Goal: Task Accomplishment & Management: Use online tool/utility

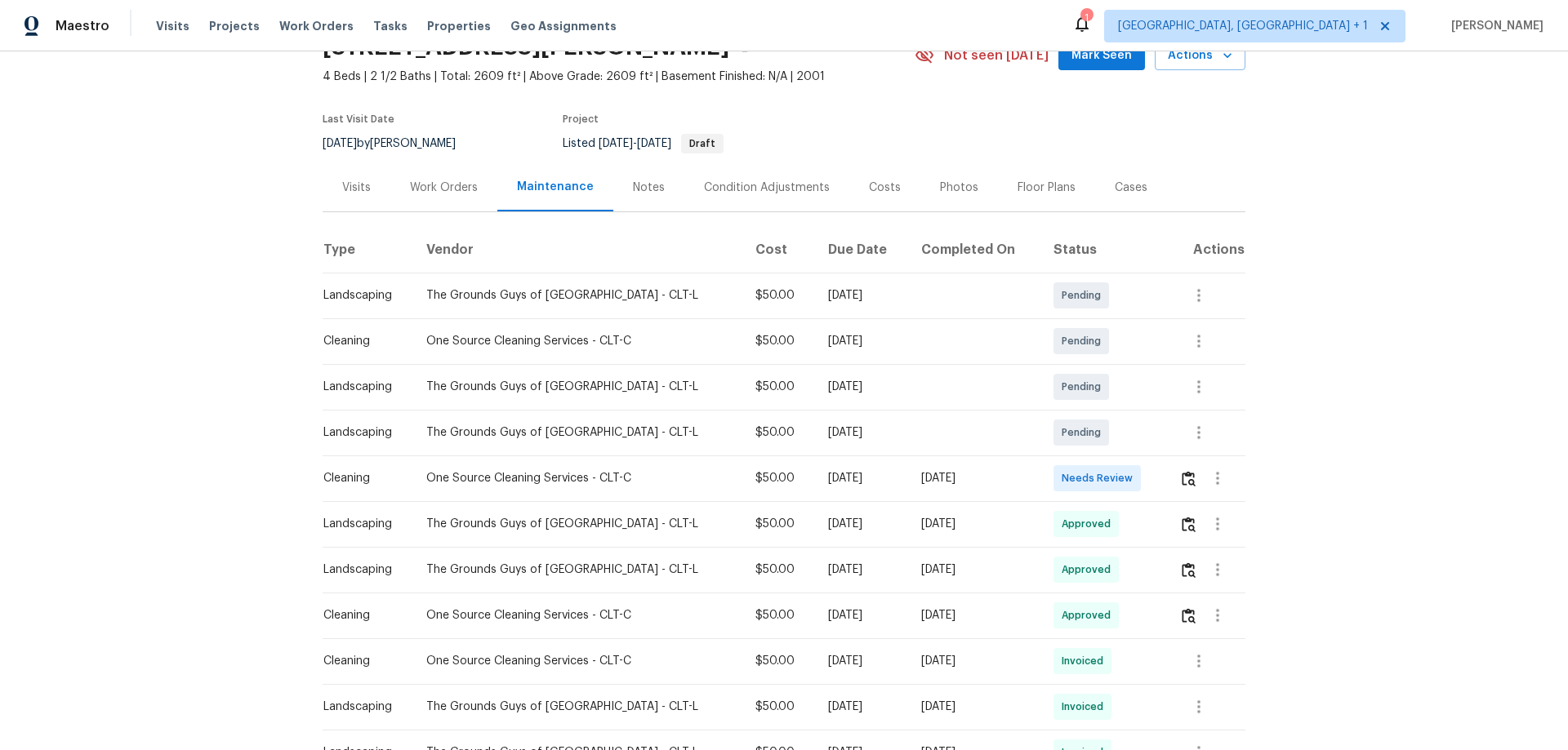
scroll to position [163, 0]
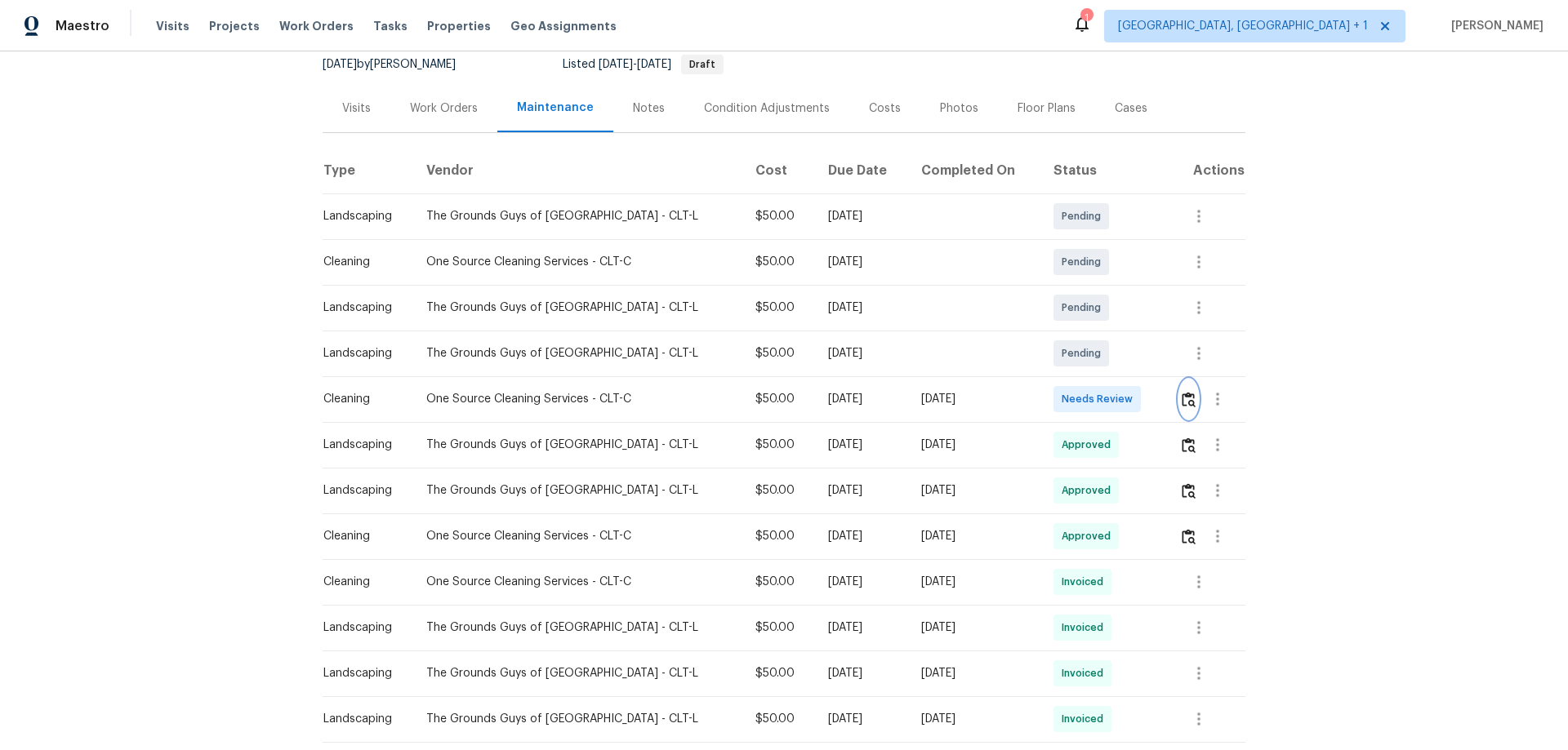
click at [1186, 396] on img "button" at bounding box center [1188, 399] width 14 height 16
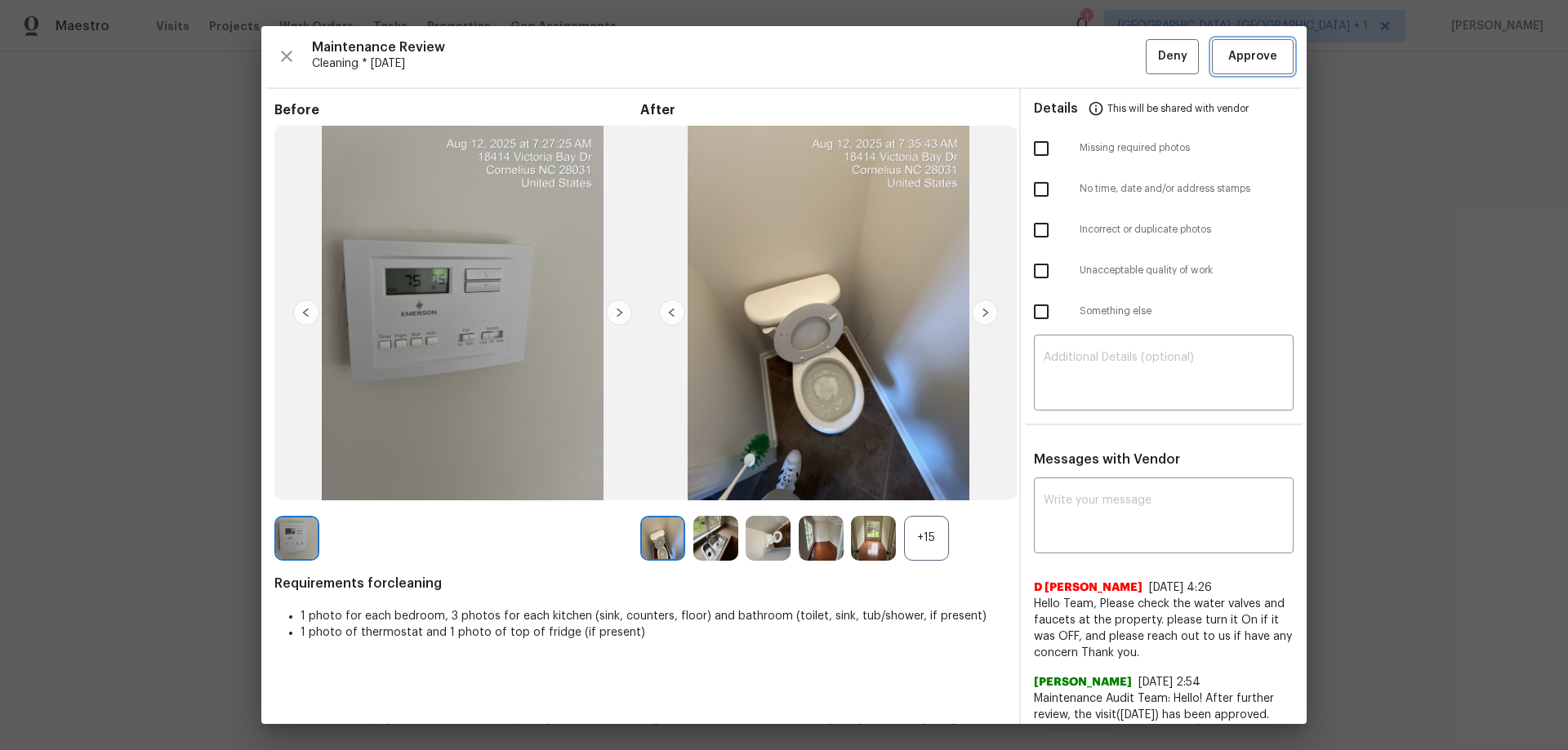
click at [1254, 72] on button "Approve" at bounding box center [1253, 56] width 82 height 35
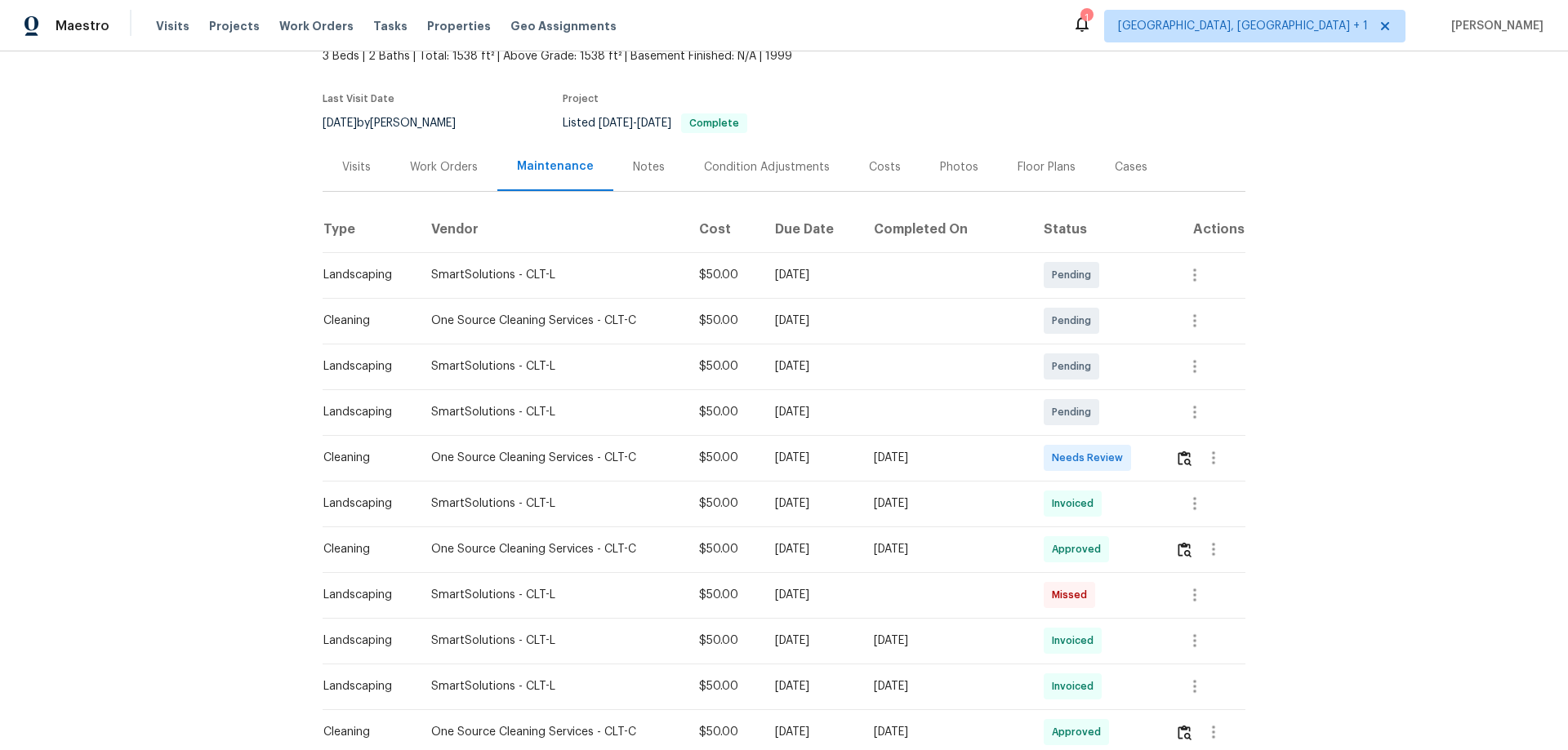
scroll to position [163, 0]
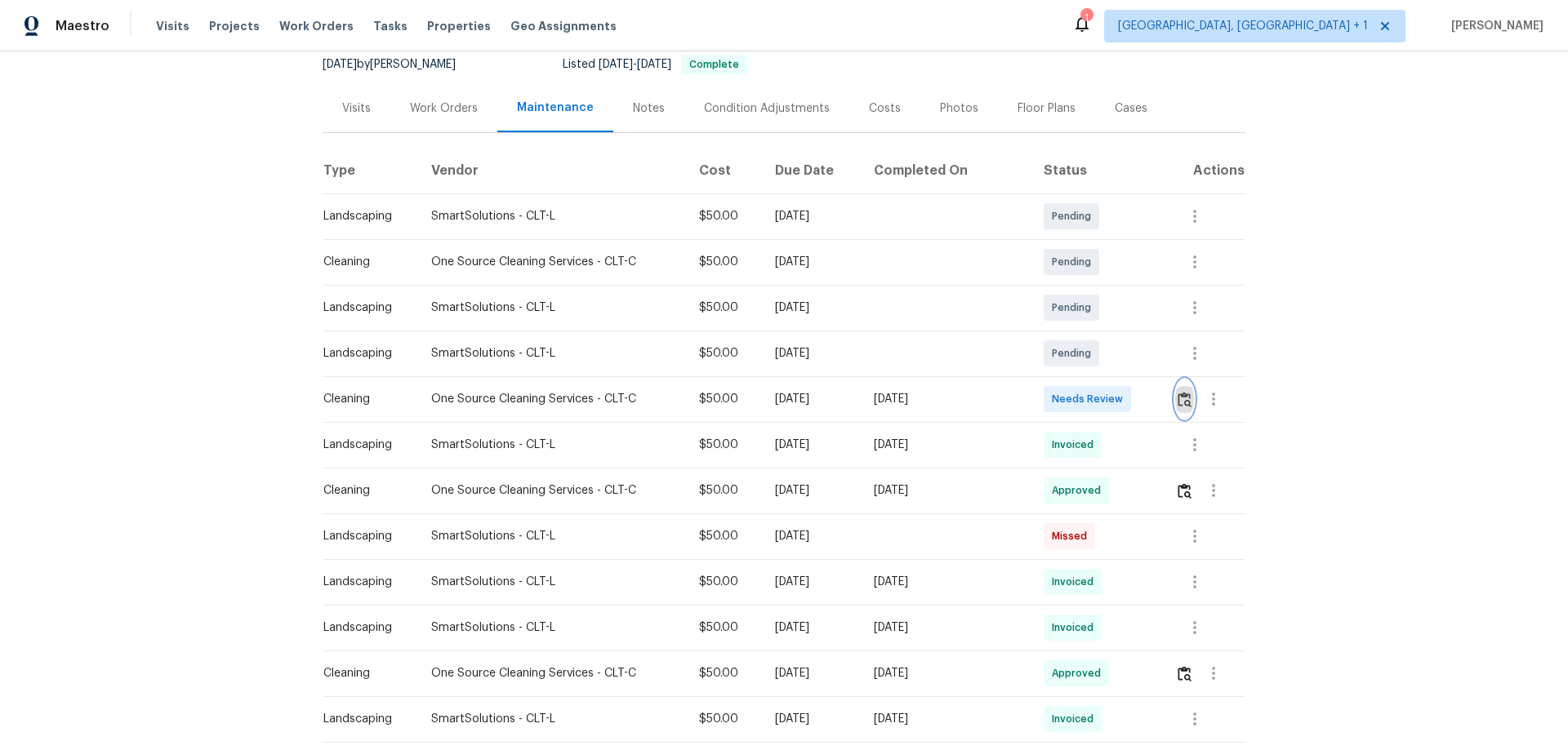
click at [1177, 386] on button "button" at bounding box center [1184, 399] width 19 height 39
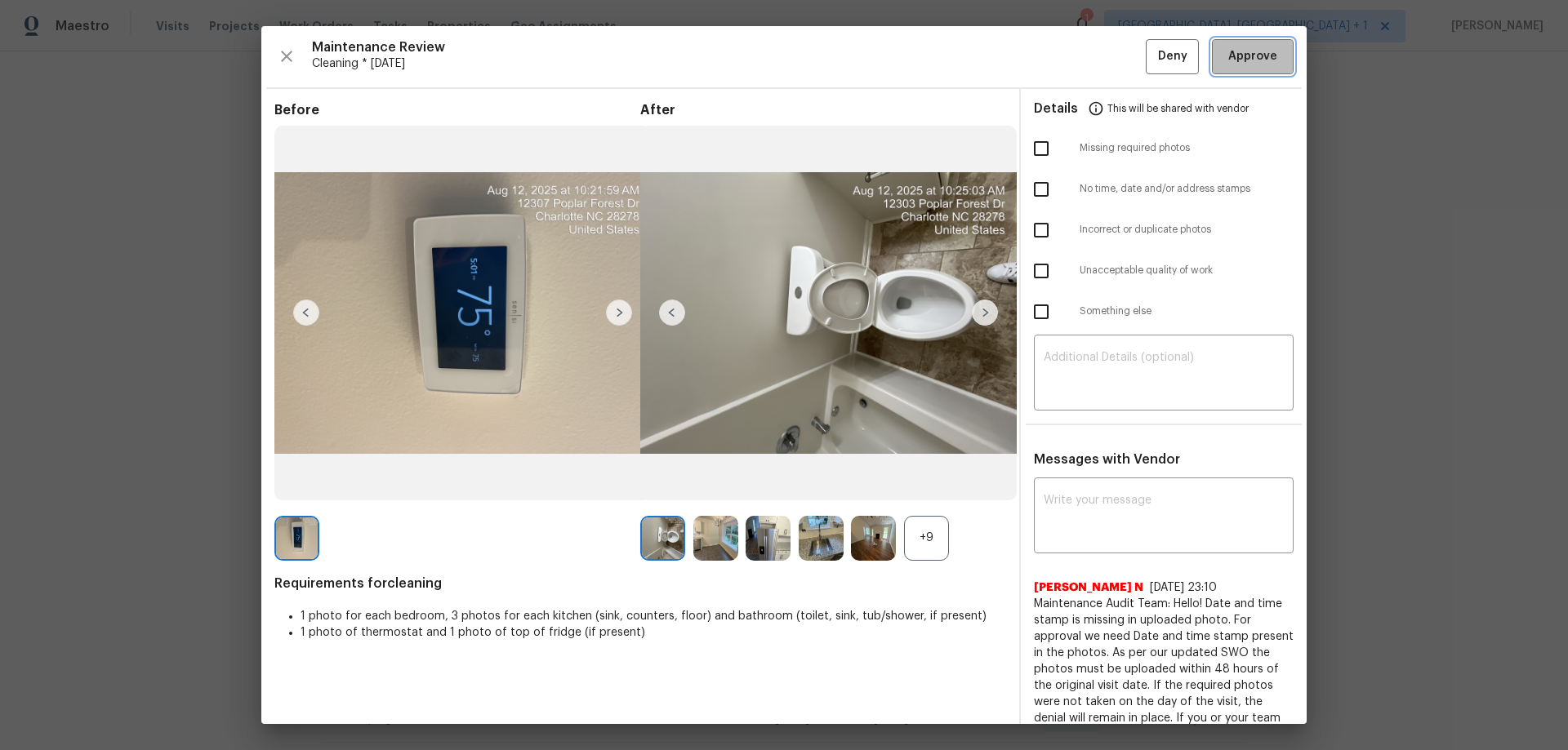
click at [1241, 50] on span "Approve" at bounding box center [1253, 57] width 49 height 21
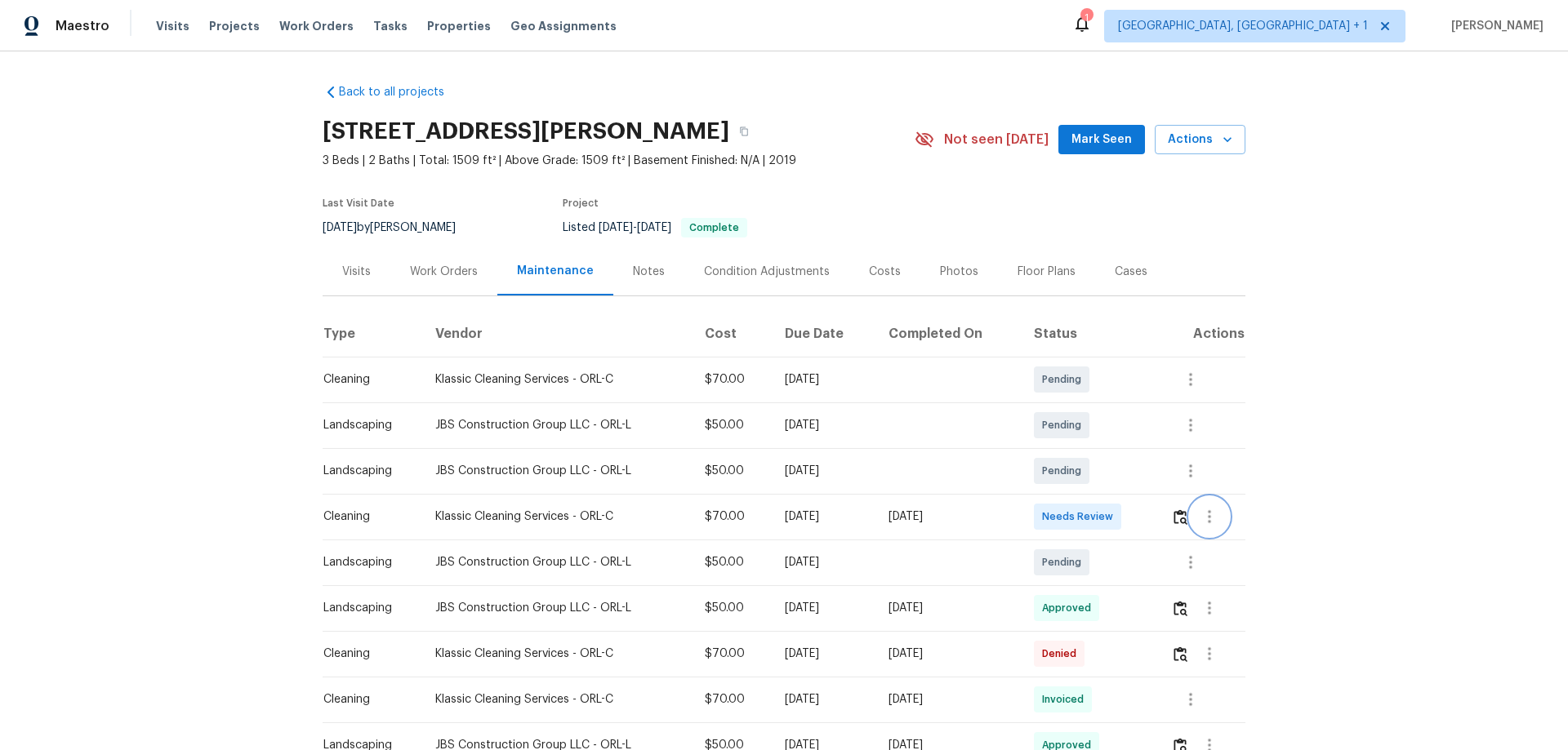
click at [1190, 516] on button "button" at bounding box center [1209, 517] width 39 height 39
click at [1178, 513] on div at bounding box center [784, 375] width 1568 height 750
click at [1178, 513] on img "button" at bounding box center [1180, 517] width 14 height 16
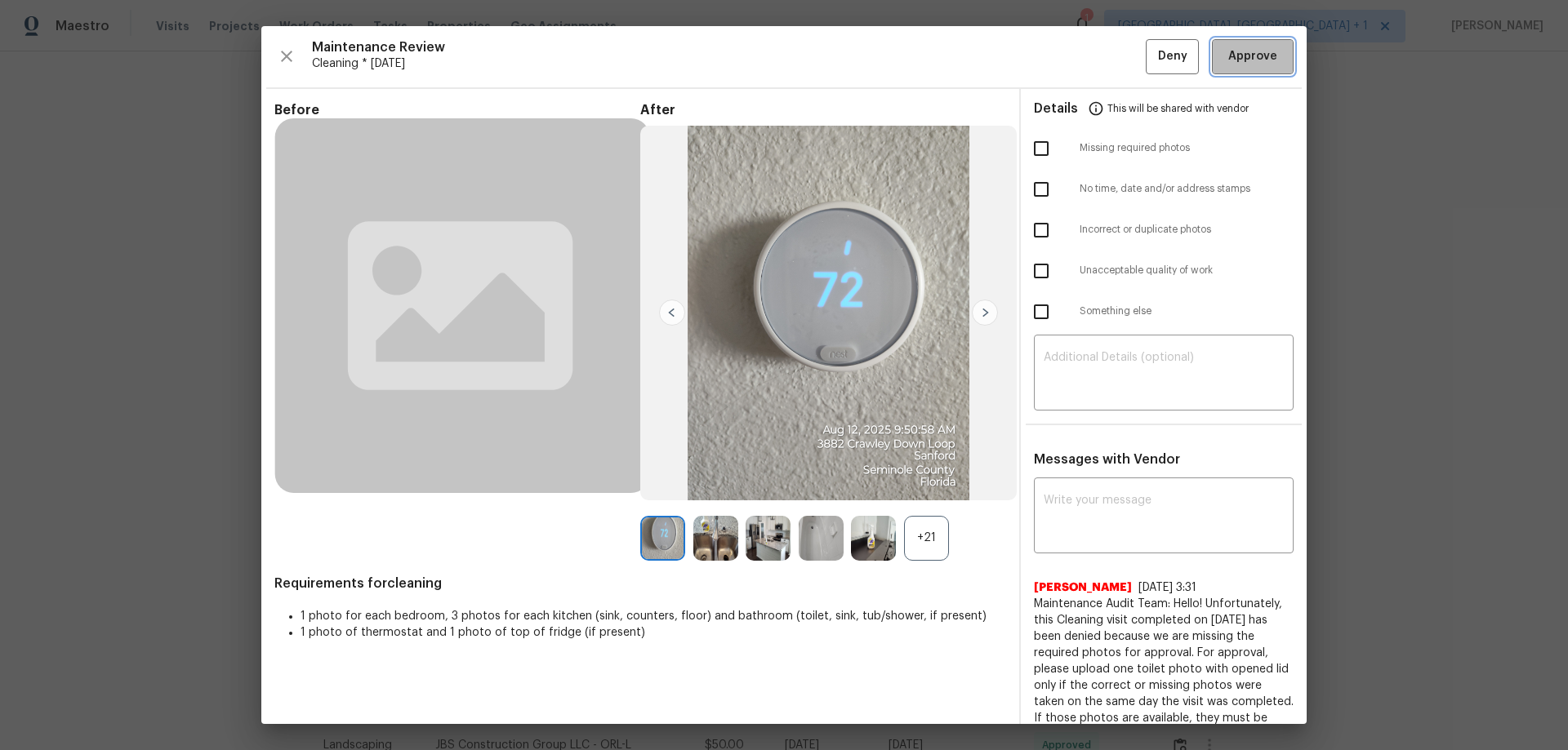
click at [1239, 40] on button "Approve" at bounding box center [1253, 56] width 82 height 35
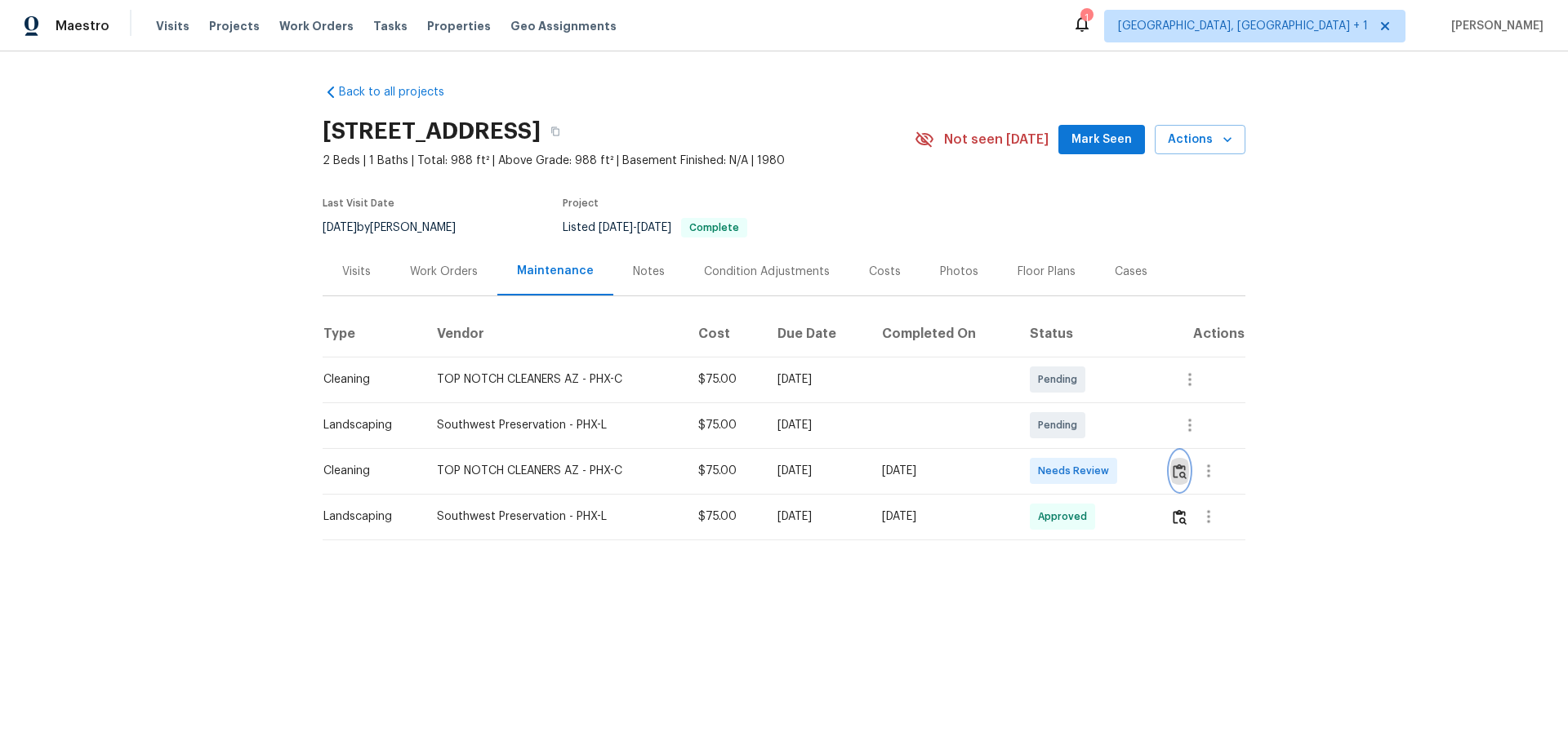
click at [1170, 465] on button "button" at bounding box center [1179, 471] width 19 height 39
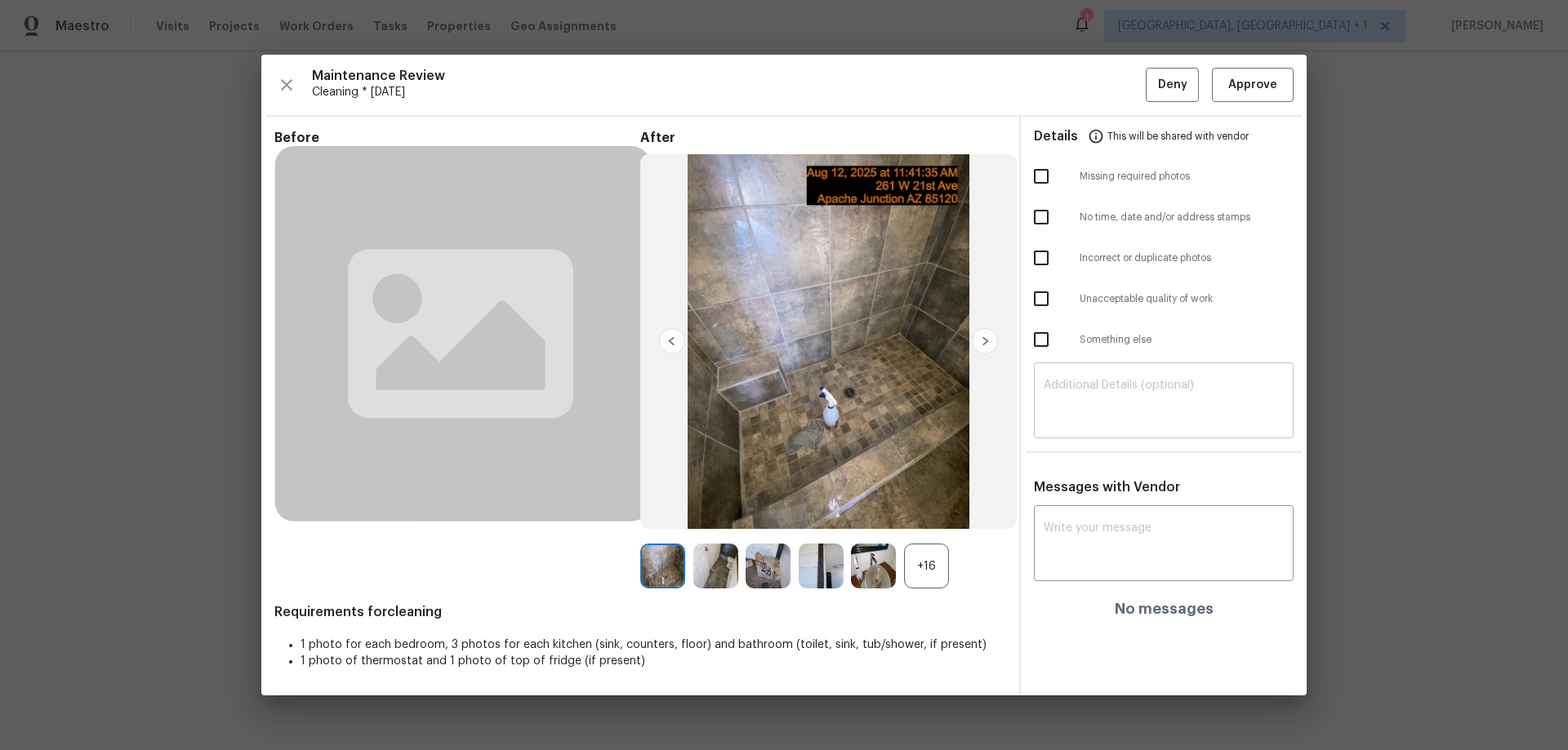
click at [1101, 395] on textarea at bounding box center [1163, 402] width 240 height 46
paste textarea "Maintenance Audit Team: Hello! Unfortunately, this cleaning visit completed on …"
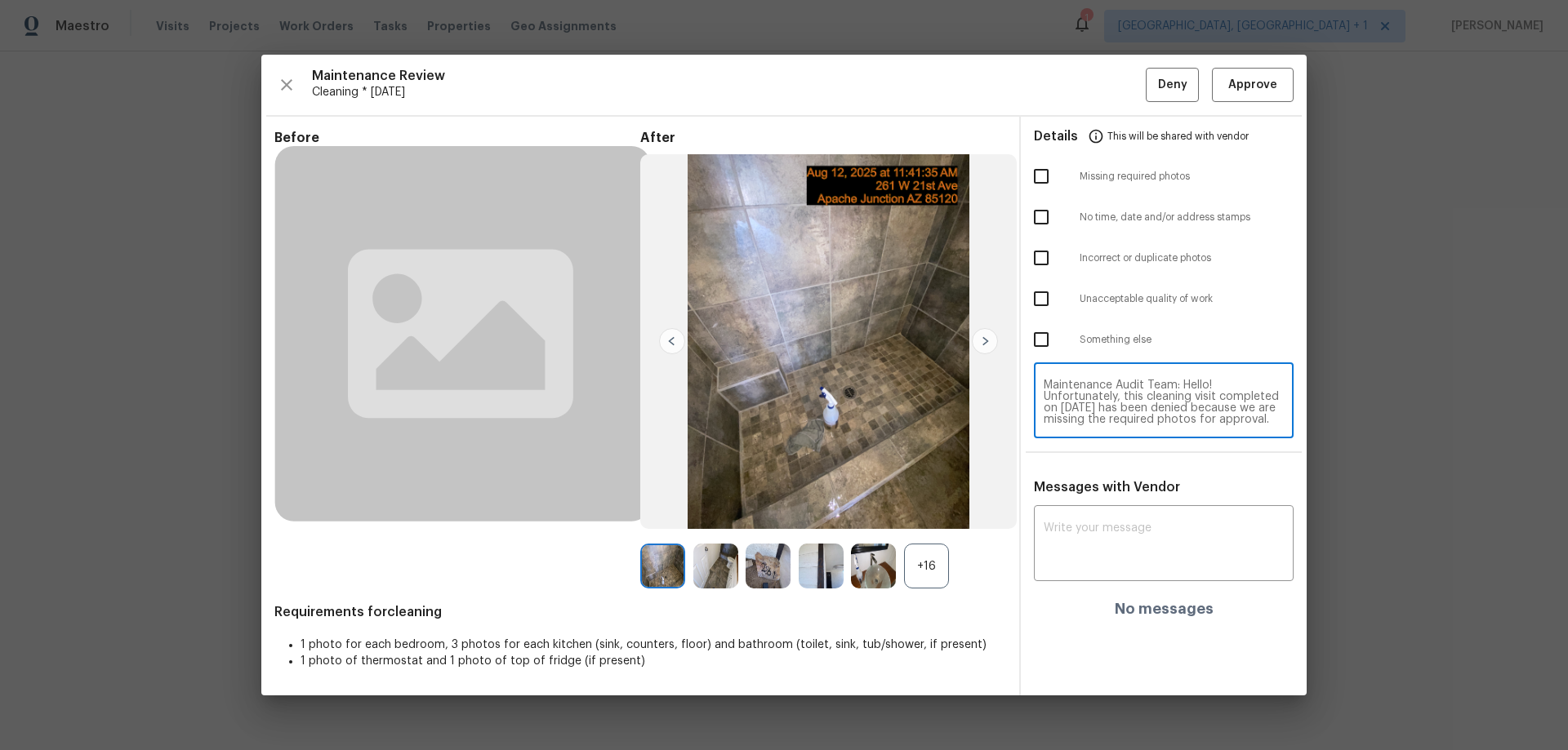
scroll to position [160, 0]
type textarea "Maintenance Audit Team: Hello! Unfortunately, this cleaning visit completed on …"
click at [1105, 537] on textarea at bounding box center [1163, 545] width 240 height 46
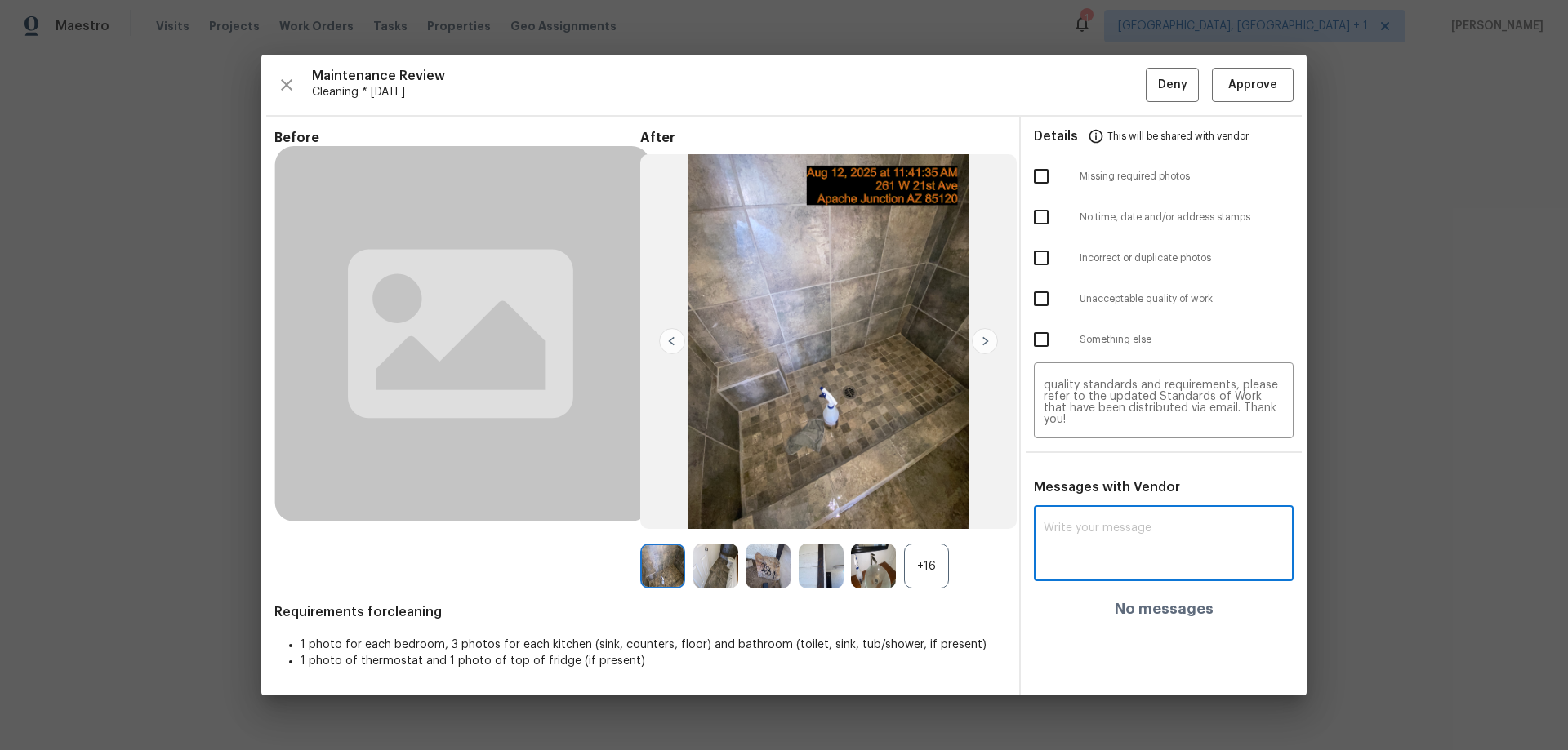
paste textarea "Maintenance Audit Team: Hello! Unfortunately, this cleaning visit completed on …"
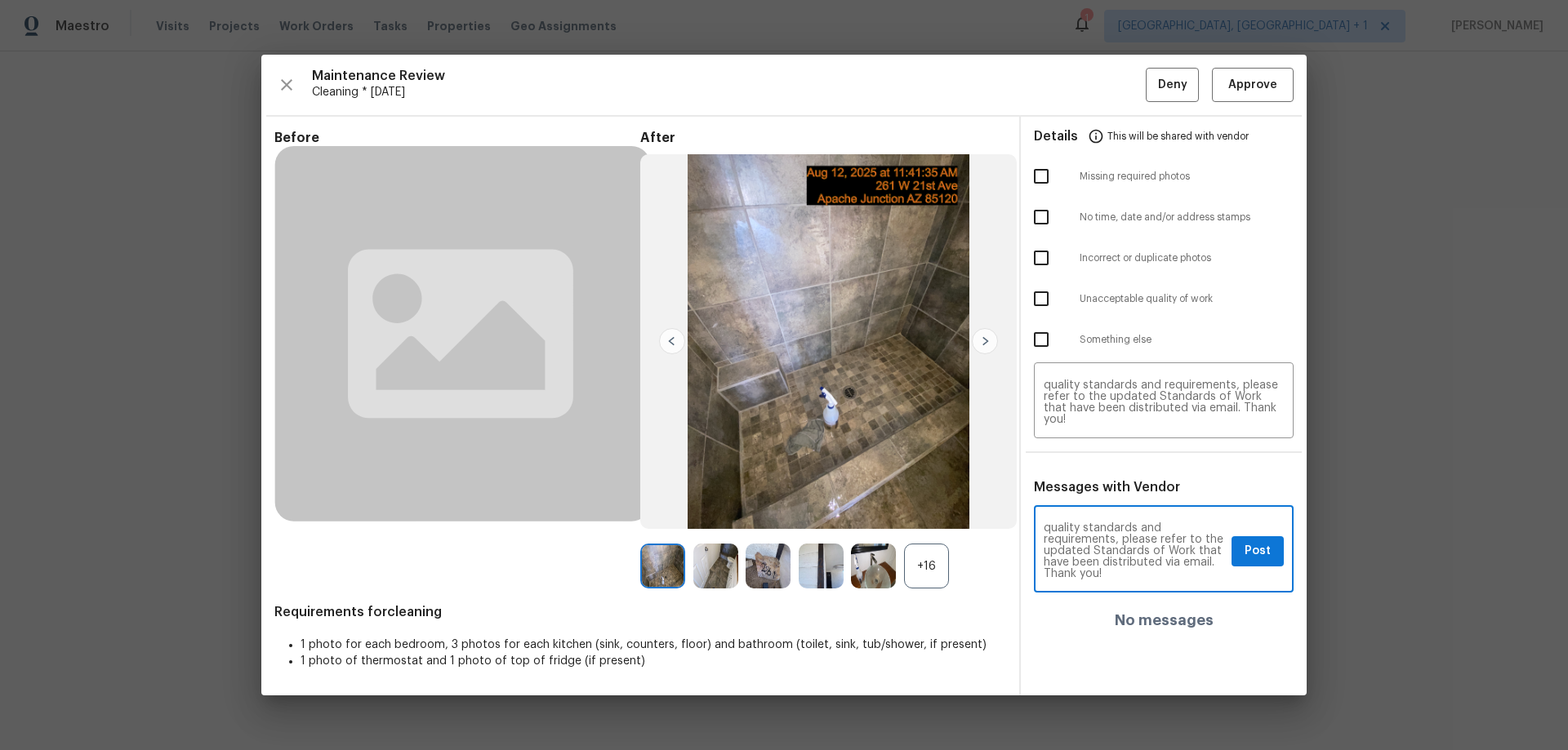
type textarea "Maintenance Audit Team: Hello! Unfortunately, this cleaning visit completed on …"
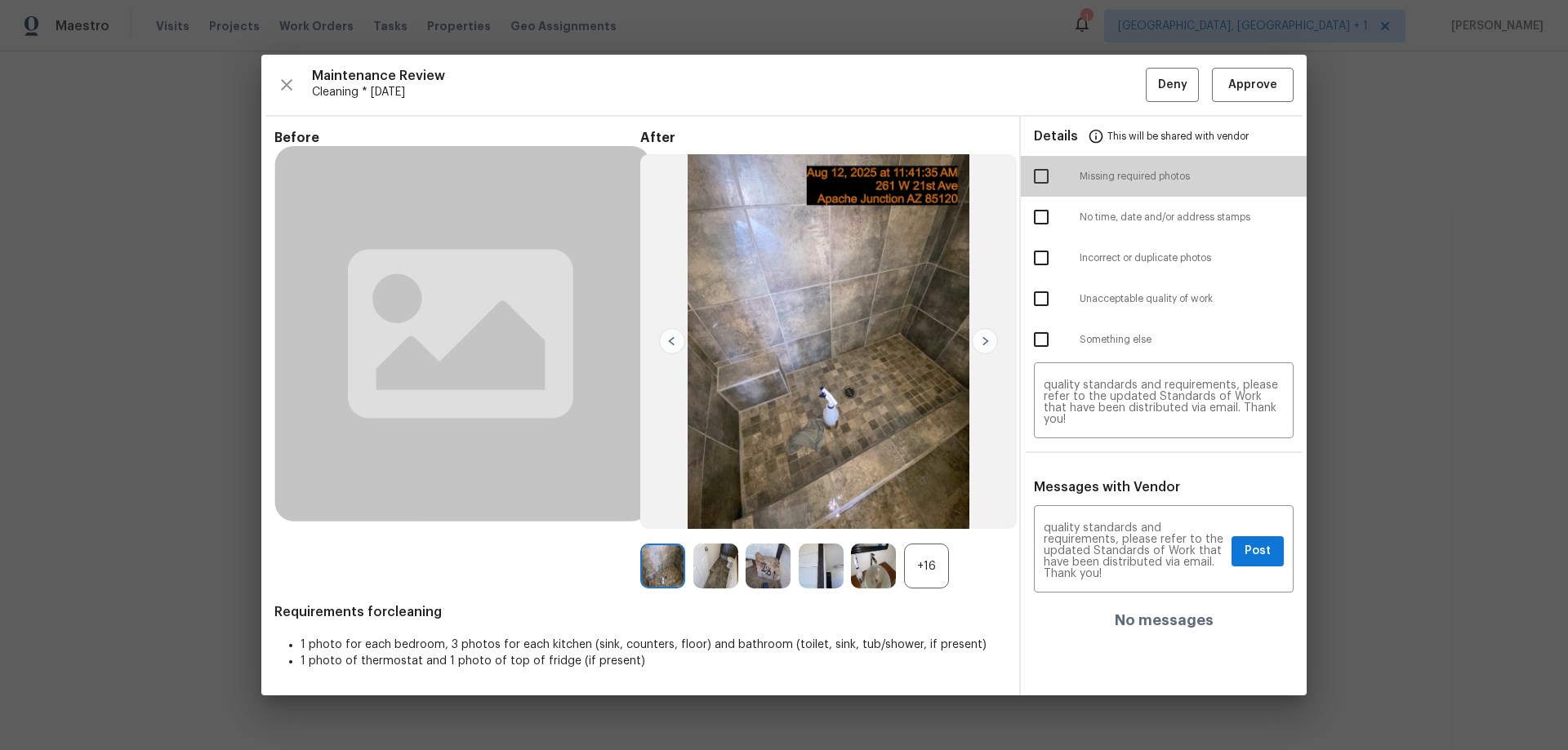
click at [1030, 185] on input "checkbox" at bounding box center [1041, 176] width 35 height 35
checkbox input "true"
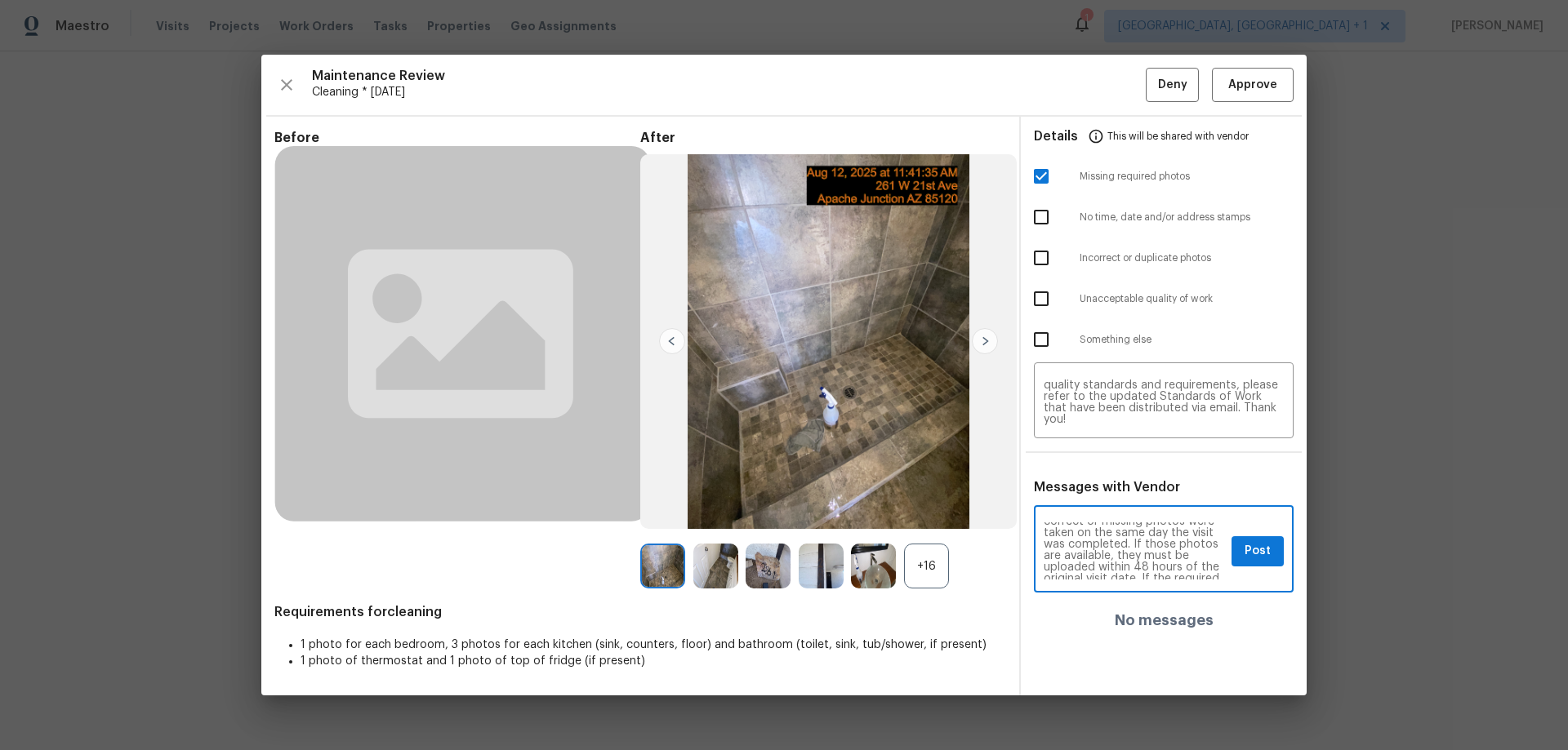
scroll to position [54, 0]
click at [1134, 427] on div "Maintenance Audit Team: Hello! Unfortunately, this cleaning visit completed on …" at bounding box center [1163, 402] width 260 height 72
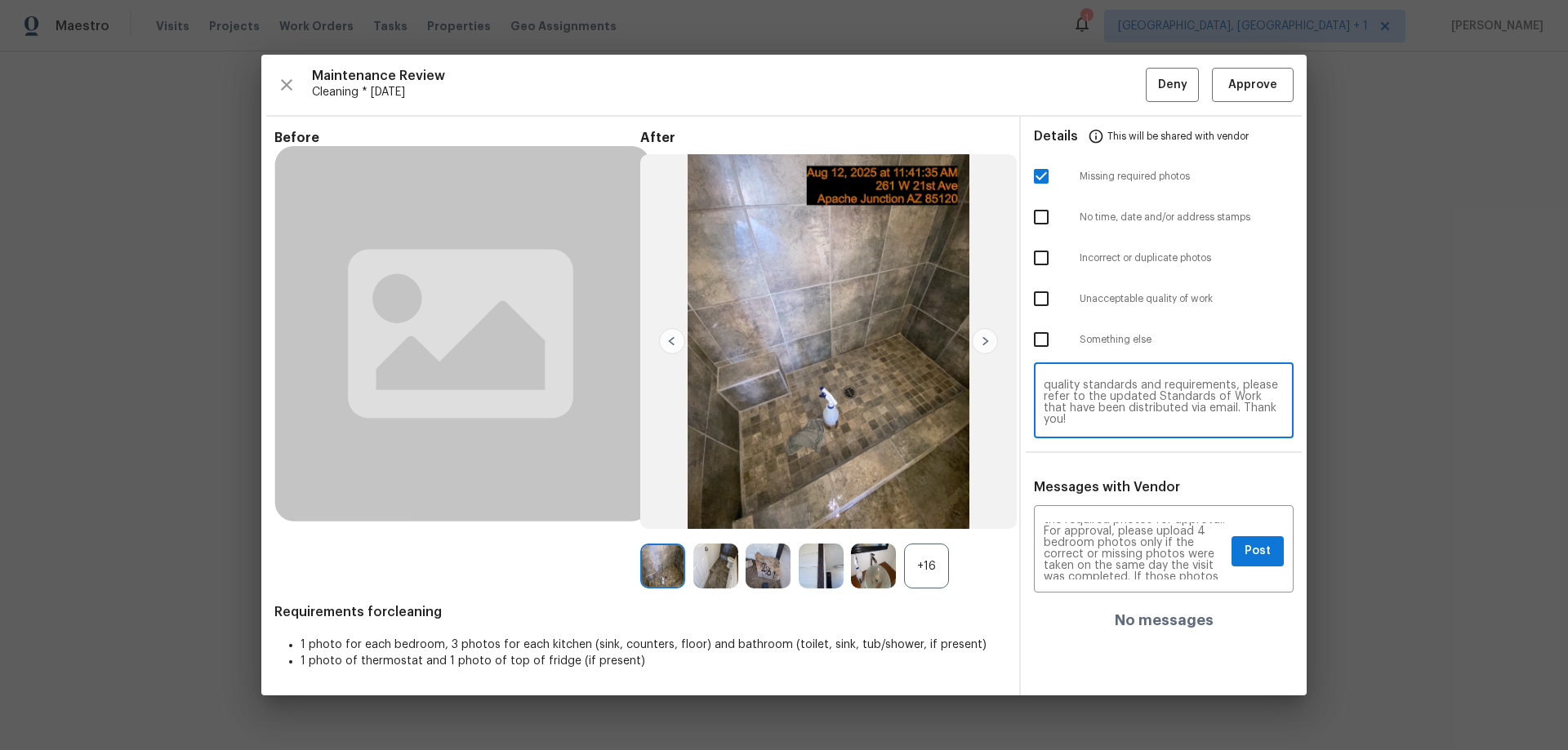
click at [1139, 420] on textarea "Maintenance Audit Team: Hello! Unfortunately, this cleaning visit completed on …" at bounding box center [1163, 402] width 240 height 46
paste textarea "thermostat"
type textarea "Maintenance Audit Team: Hello! Unfortunately, this cleaning visit completed on …"
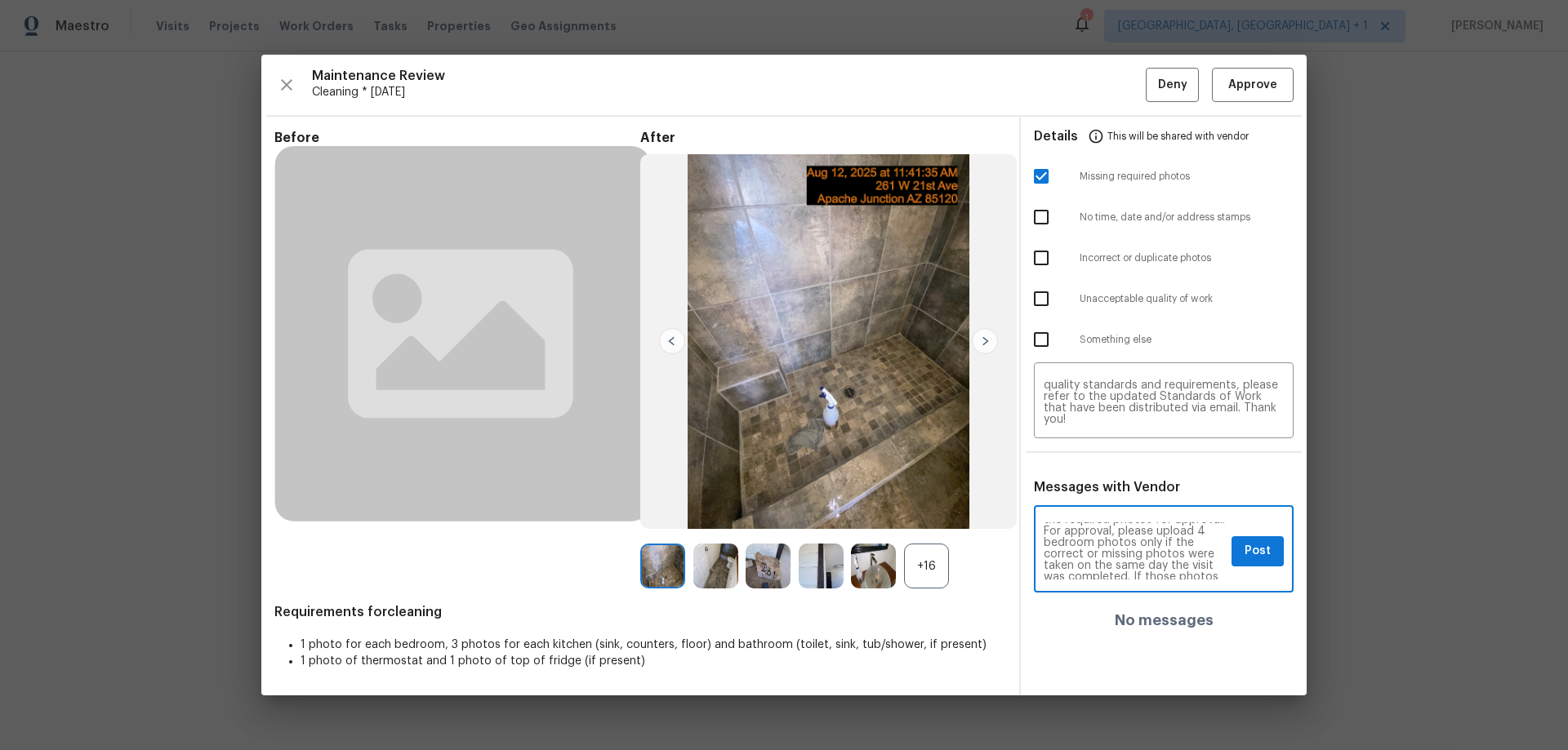
click at [1112, 529] on textarea "Maintenance Audit Team: Hello! Unfortunately, this cleaning visit completed on …" at bounding box center [1133, 551] width 181 height 57
paste textarea "thermostat"
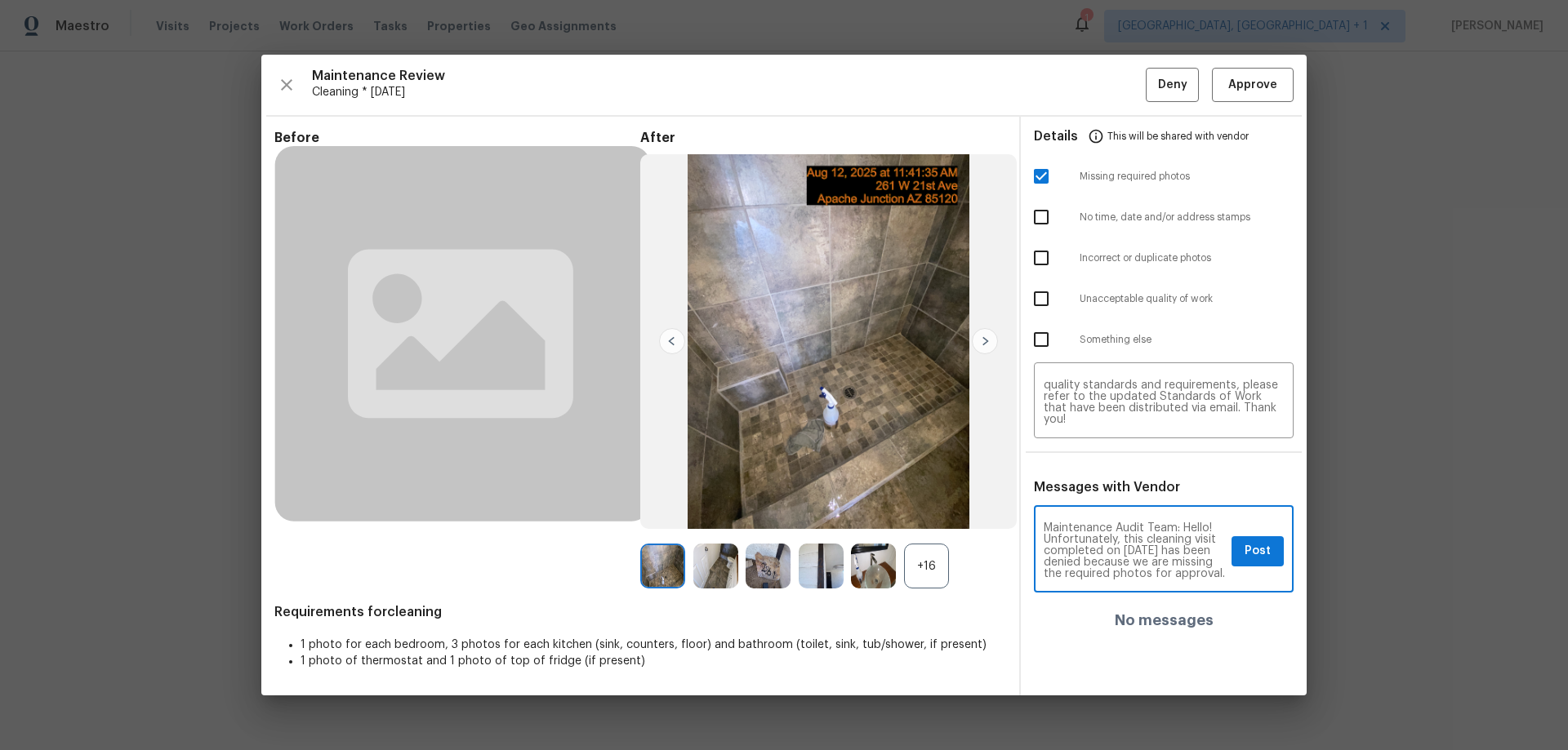
type textarea "Maintenance Audit Team: Hello! Unfortunately, this cleaning visit completed on …"
click at [1255, 529] on div "Maintenance Audit Team: Hello! Unfortunately, this cleaning visit completed on …" at bounding box center [1163, 551] width 260 height 84
click at [1238, 553] on button "Post" at bounding box center [1257, 551] width 53 height 30
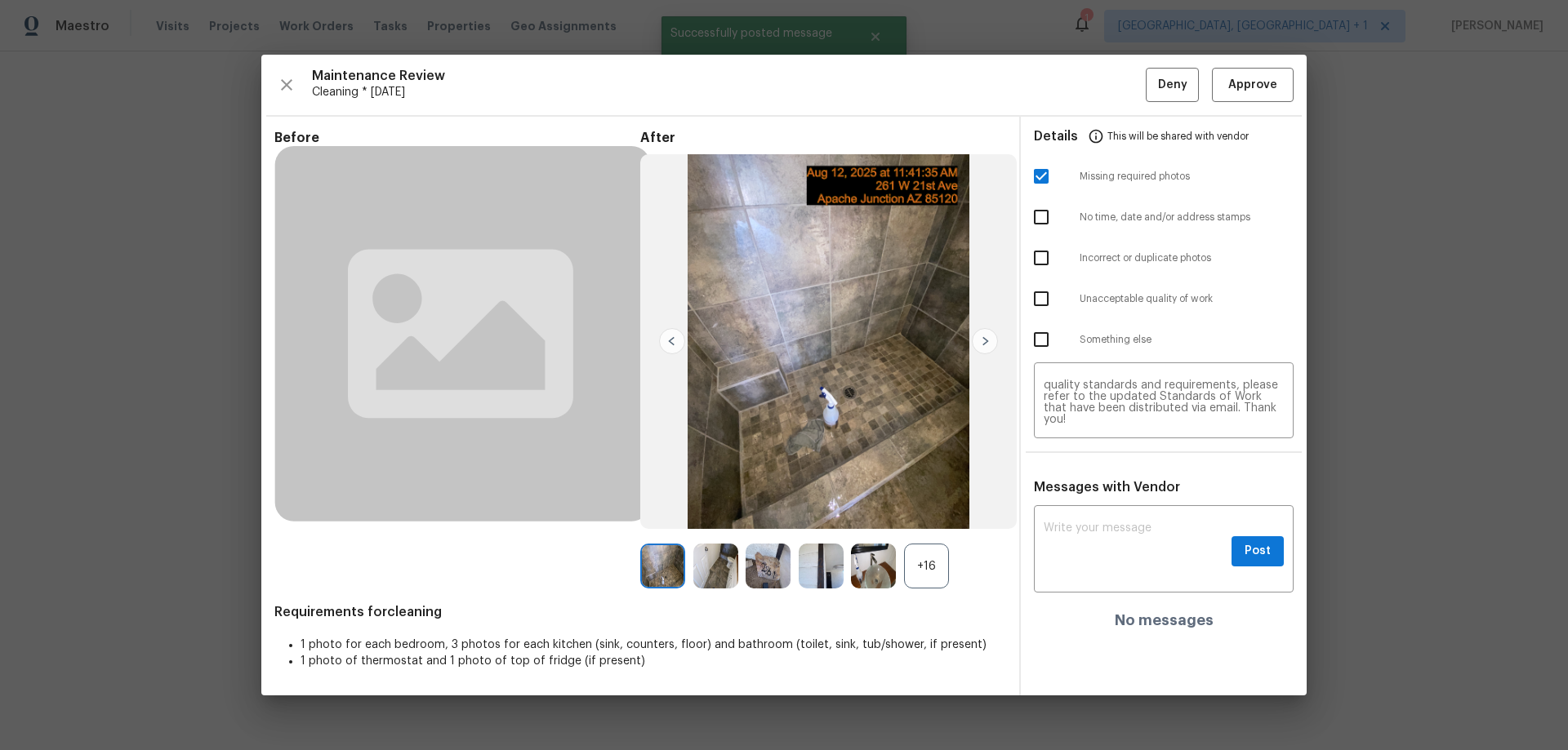
scroll to position [0, 0]
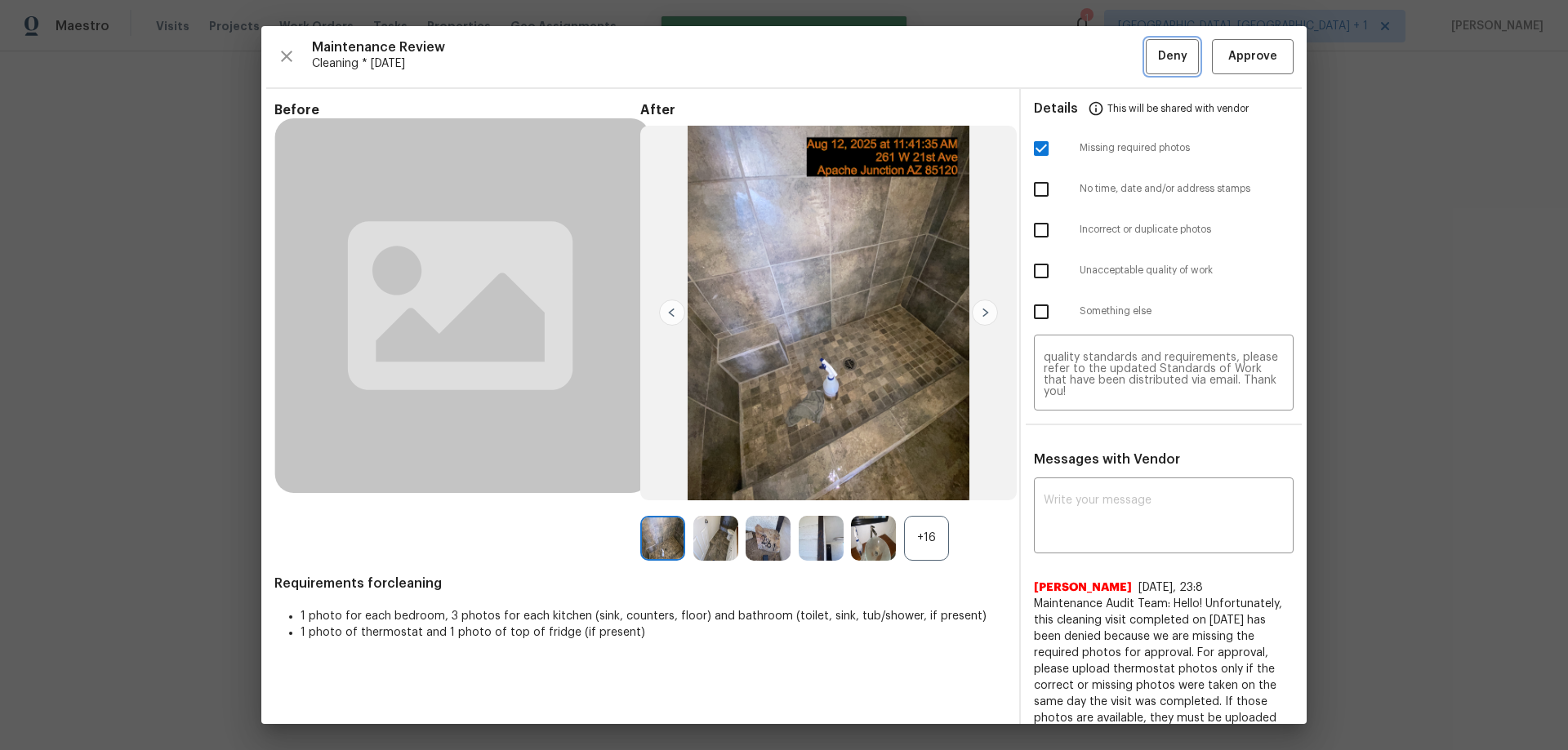
click at [1161, 59] on span "Deny" at bounding box center [1172, 57] width 29 height 21
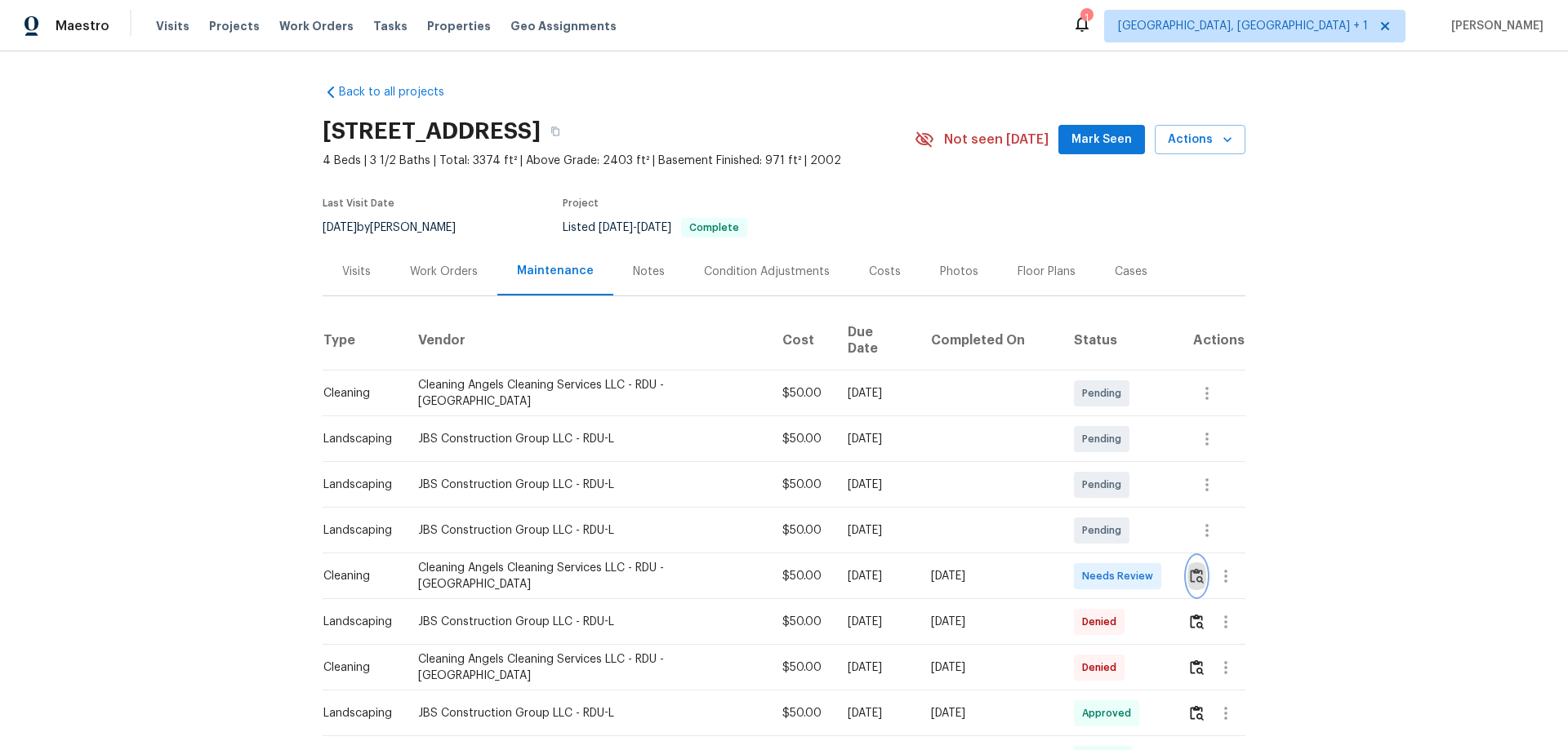
click at [1190, 568] on img "button" at bounding box center [1196, 575] width 14 height 16
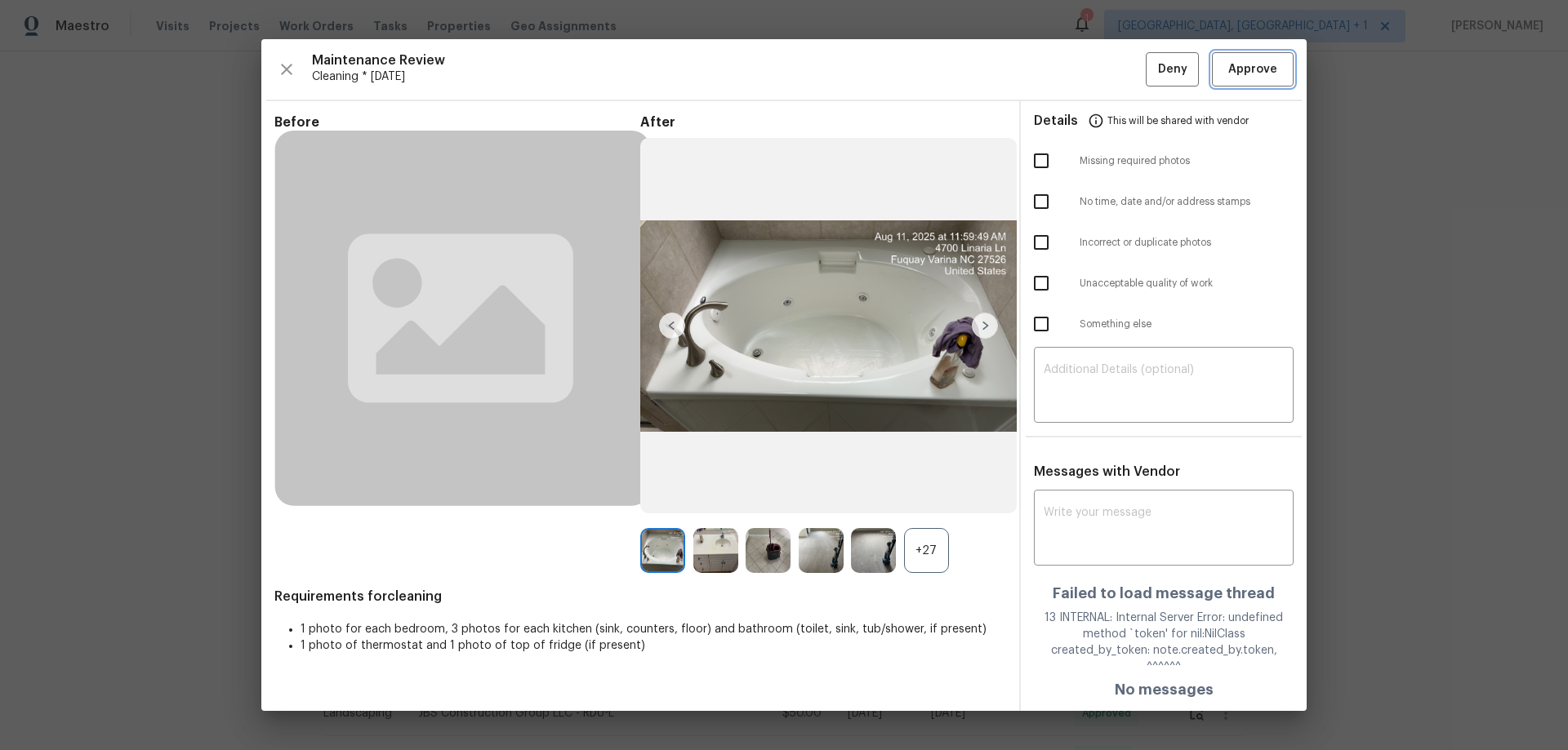
click at [1253, 87] on button "Approve" at bounding box center [1253, 69] width 82 height 35
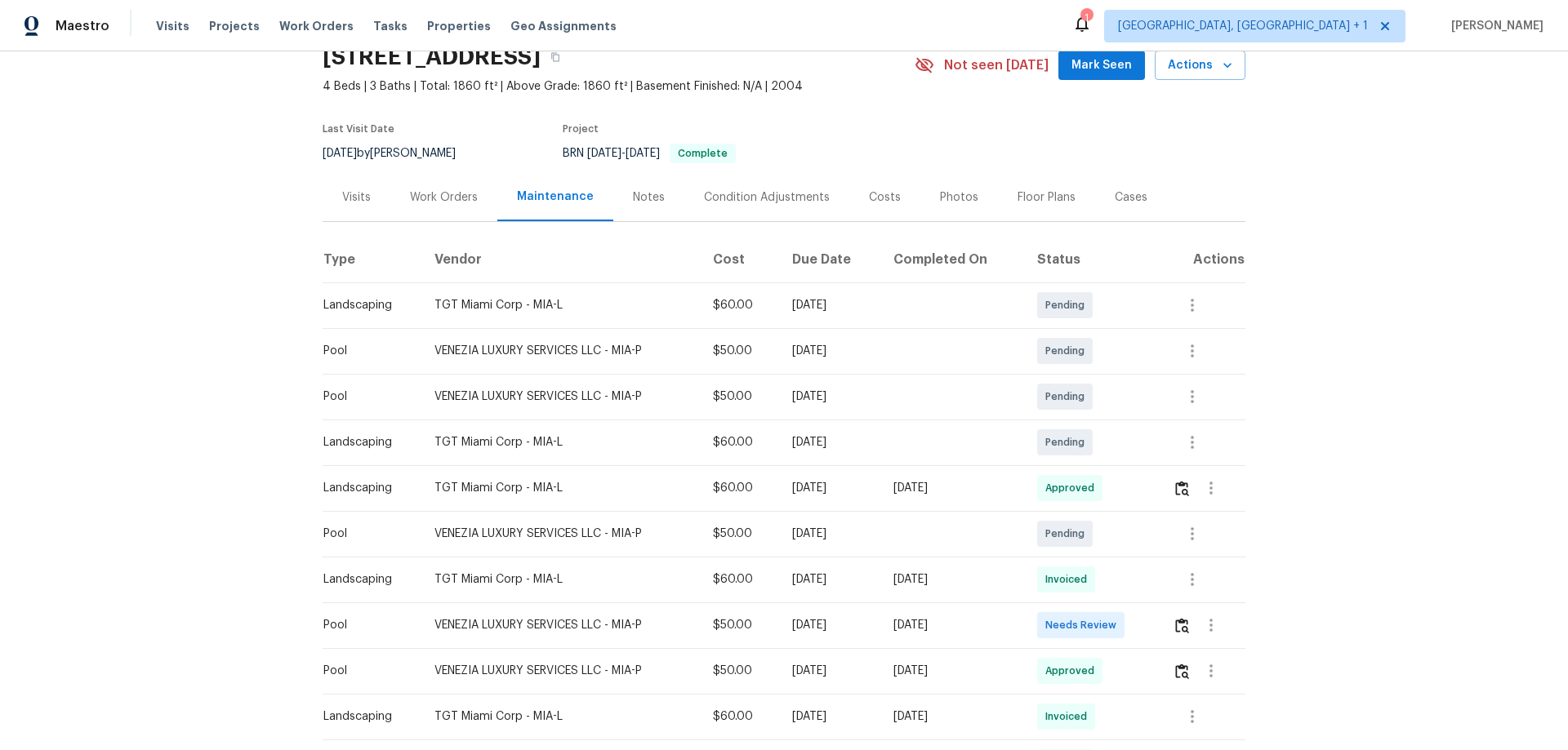
scroll to position [163, 0]
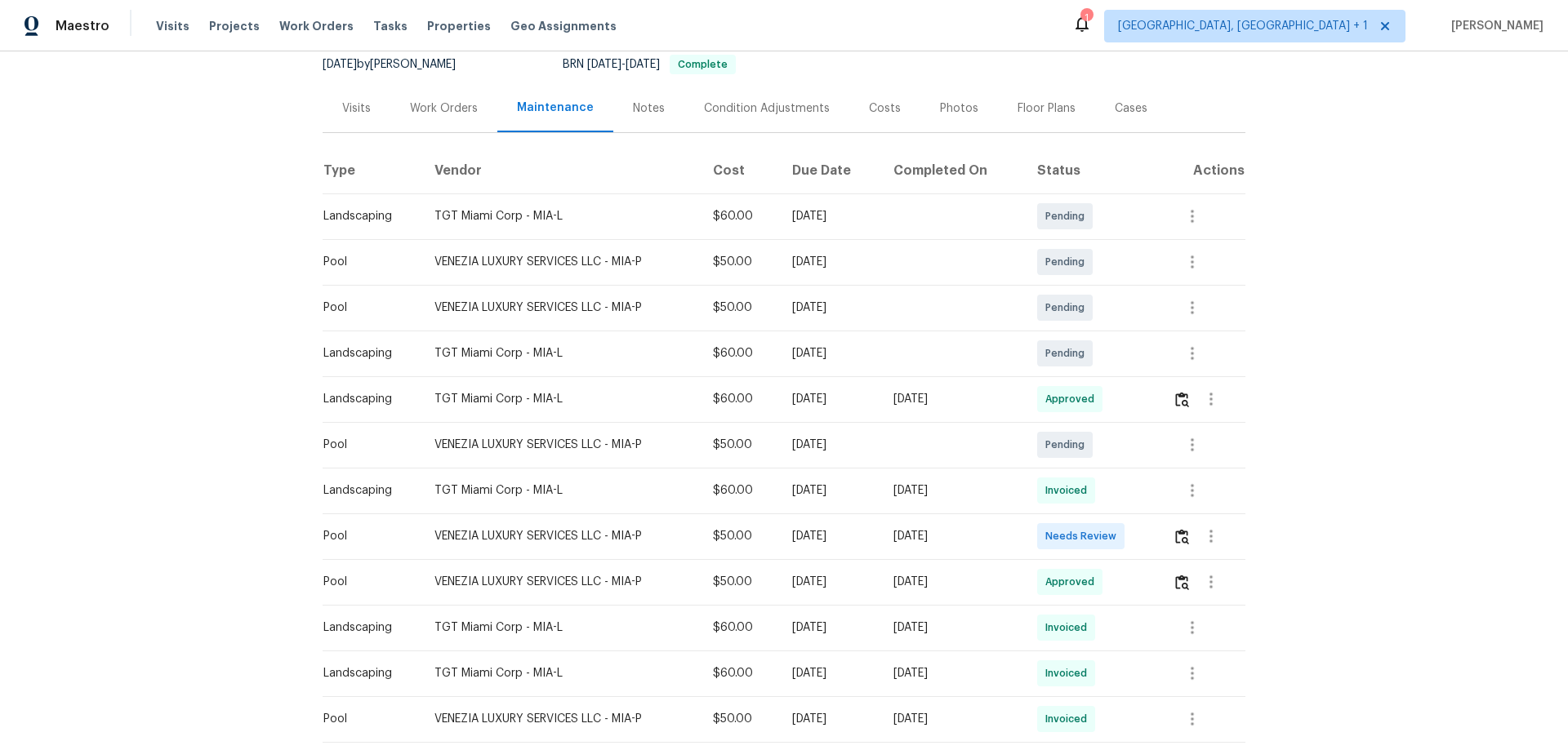
click at [1115, 495] on td at bounding box center [1202, 536] width 85 height 46
click at [1115, 495] on img "button" at bounding box center [1181, 537] width 14 height 16
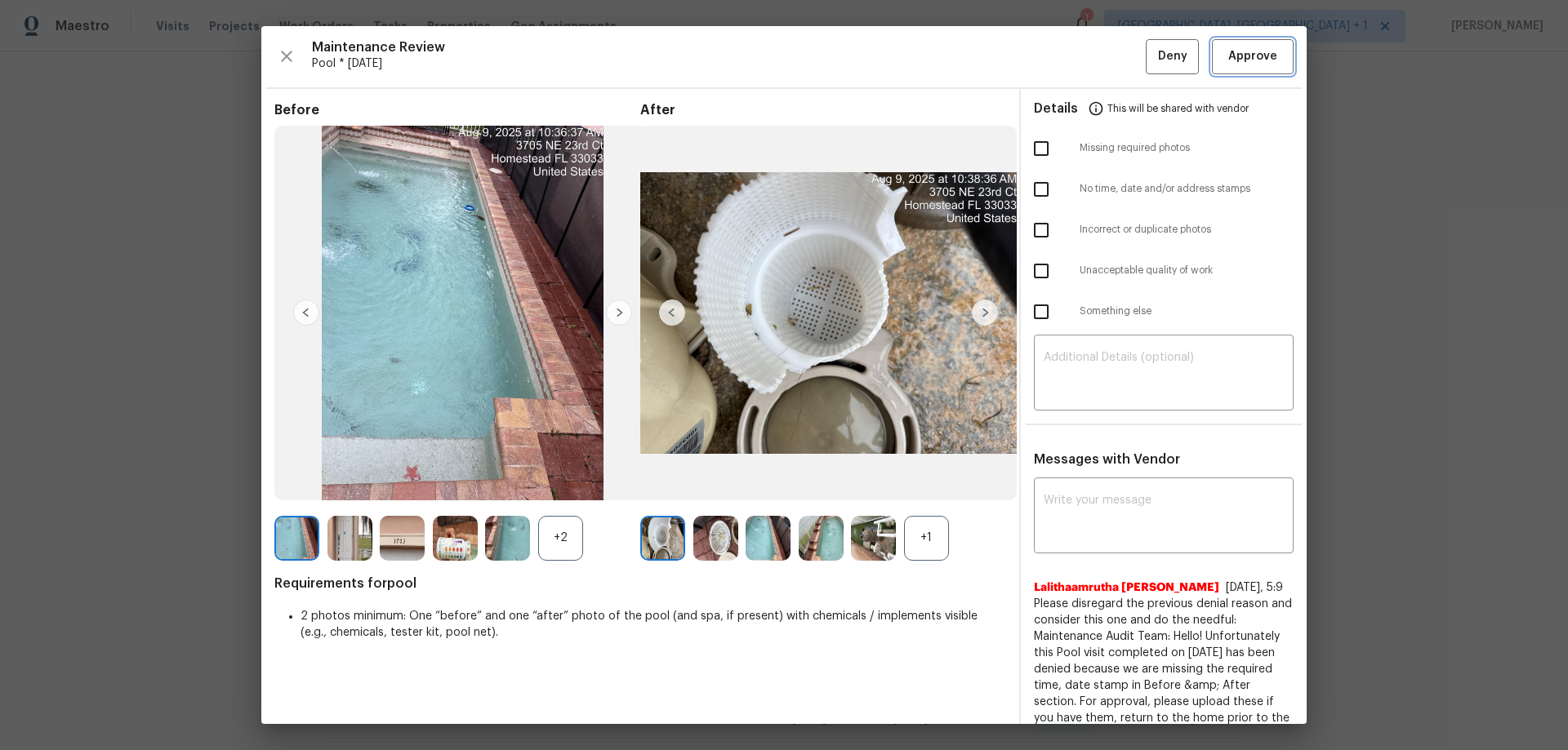
click at [1115, 59] on span "Approve" at bounding box center [1252, 57] width 55 height 21
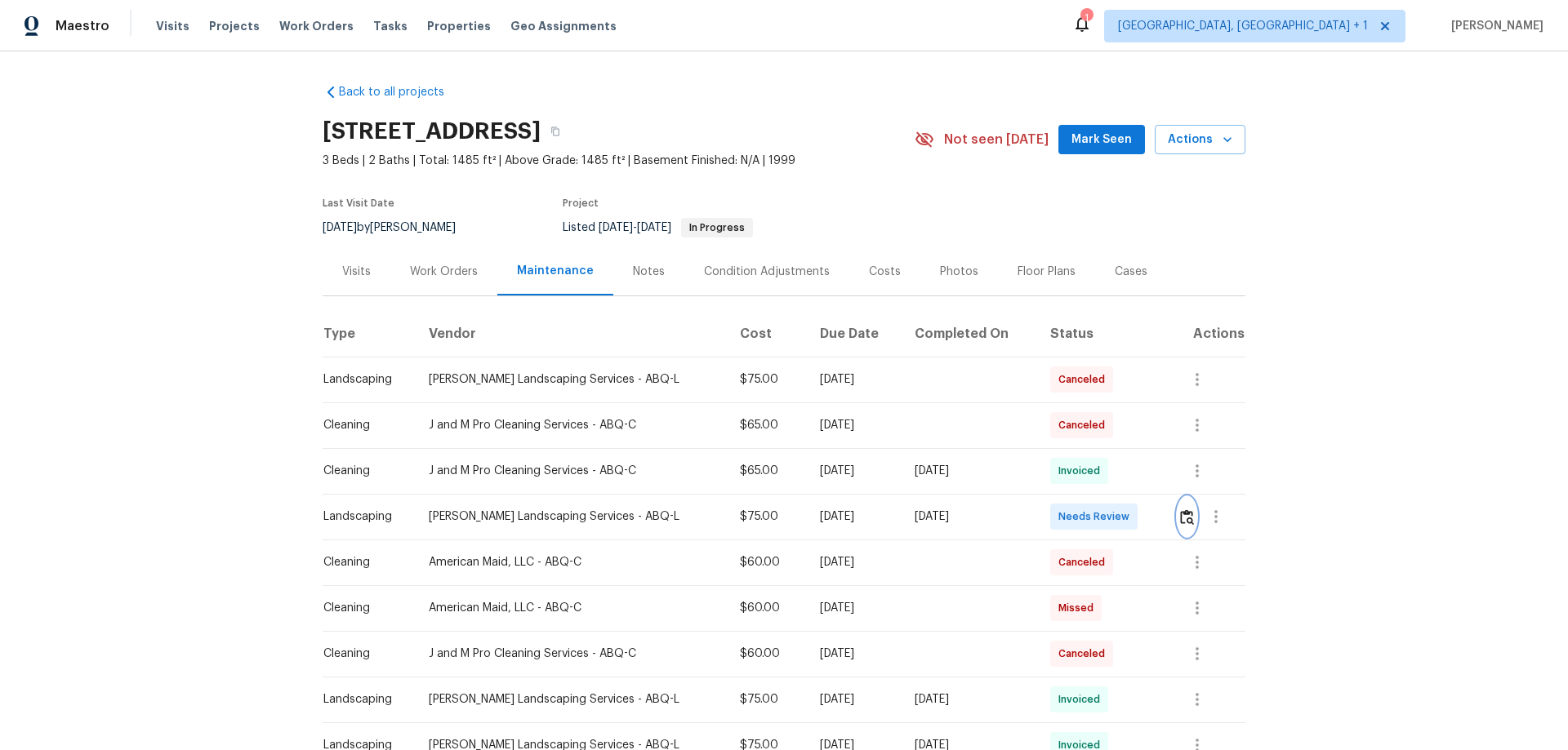
click at [1115, 495] on img "button" at bounding box center [1187, 517] width 14 height 16
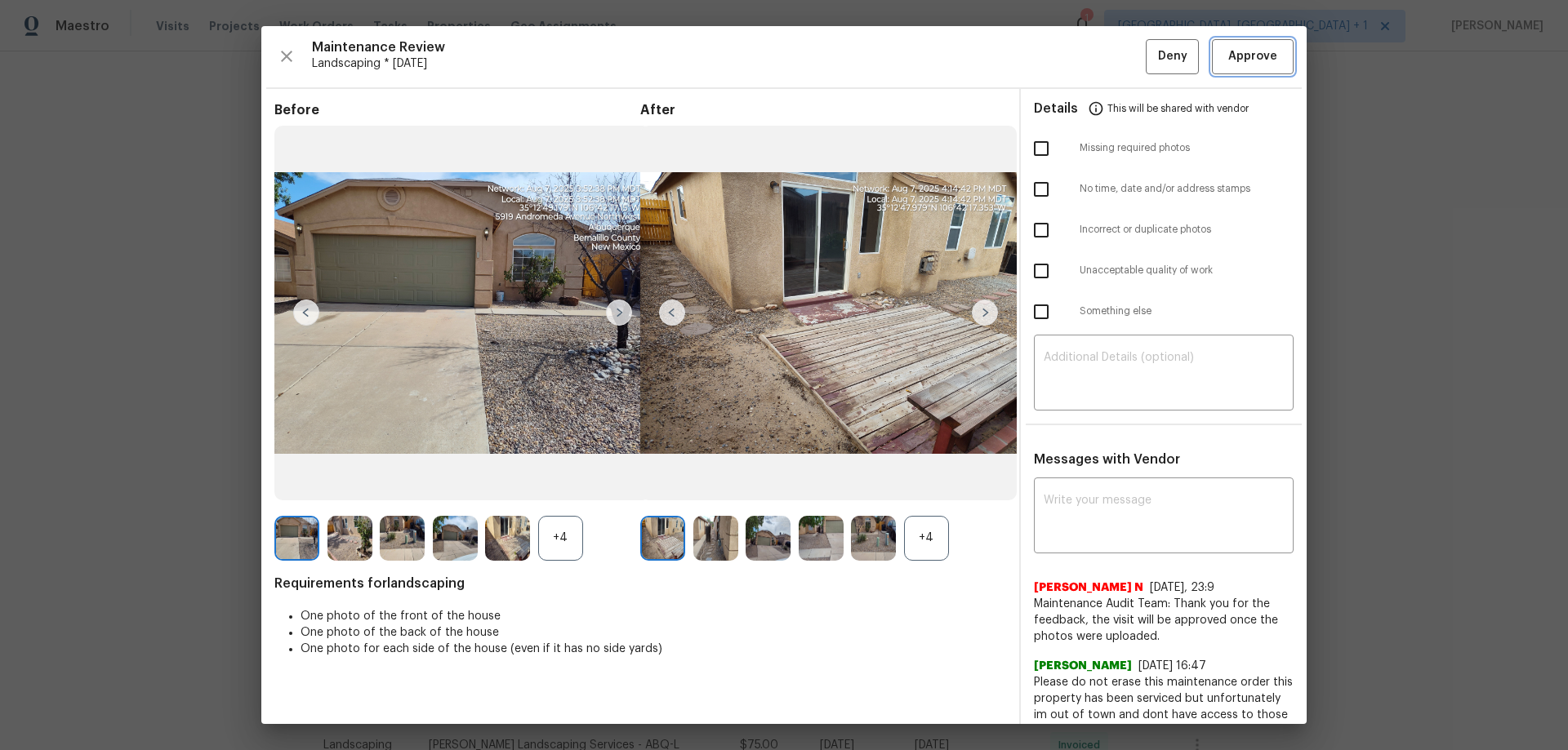
click at [1115, 68] on button "Approve" at bounding box center [1253, 56] width 82 height 35
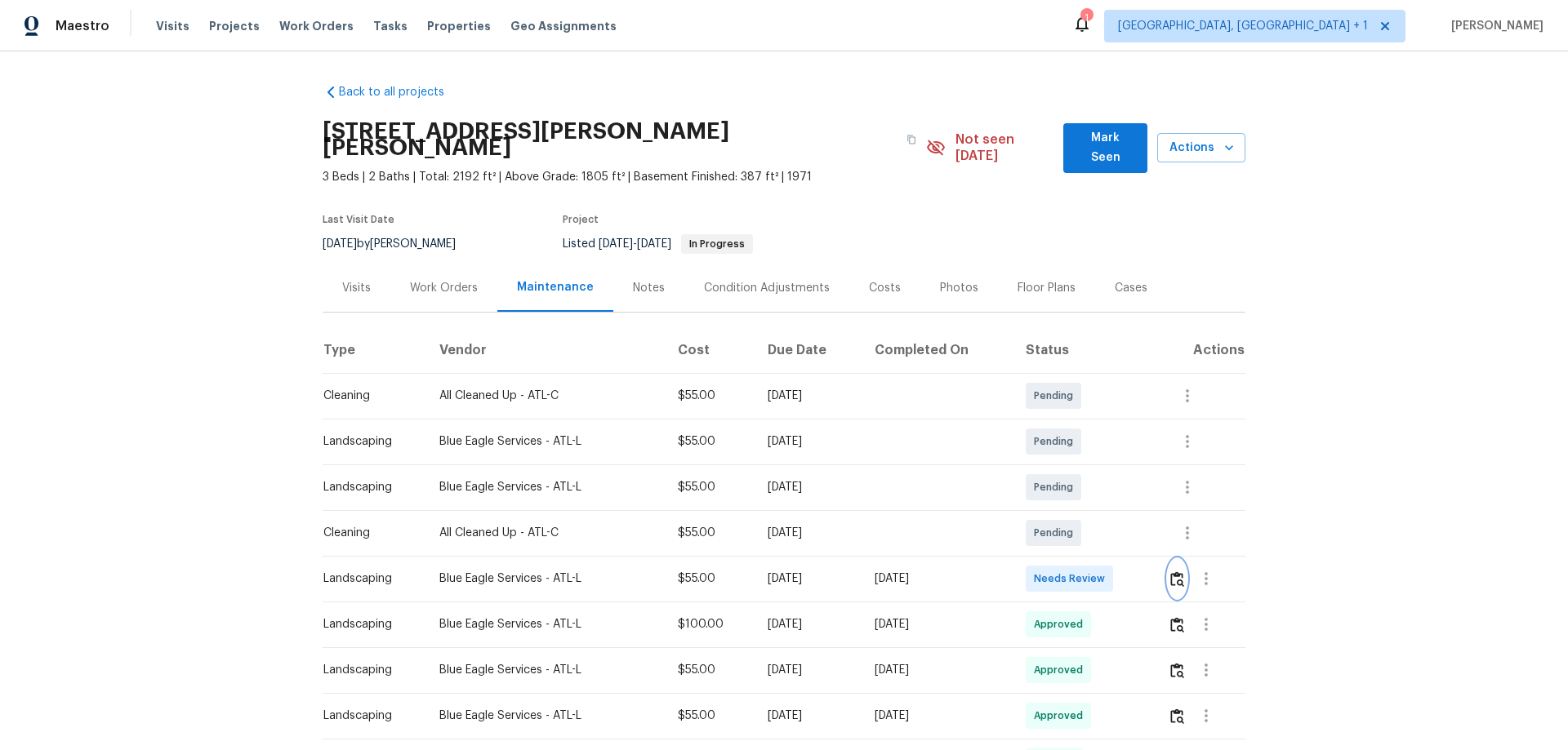
click at [1178, 572] on img "button" at bounding box center [1176, 579] width 14 height 16
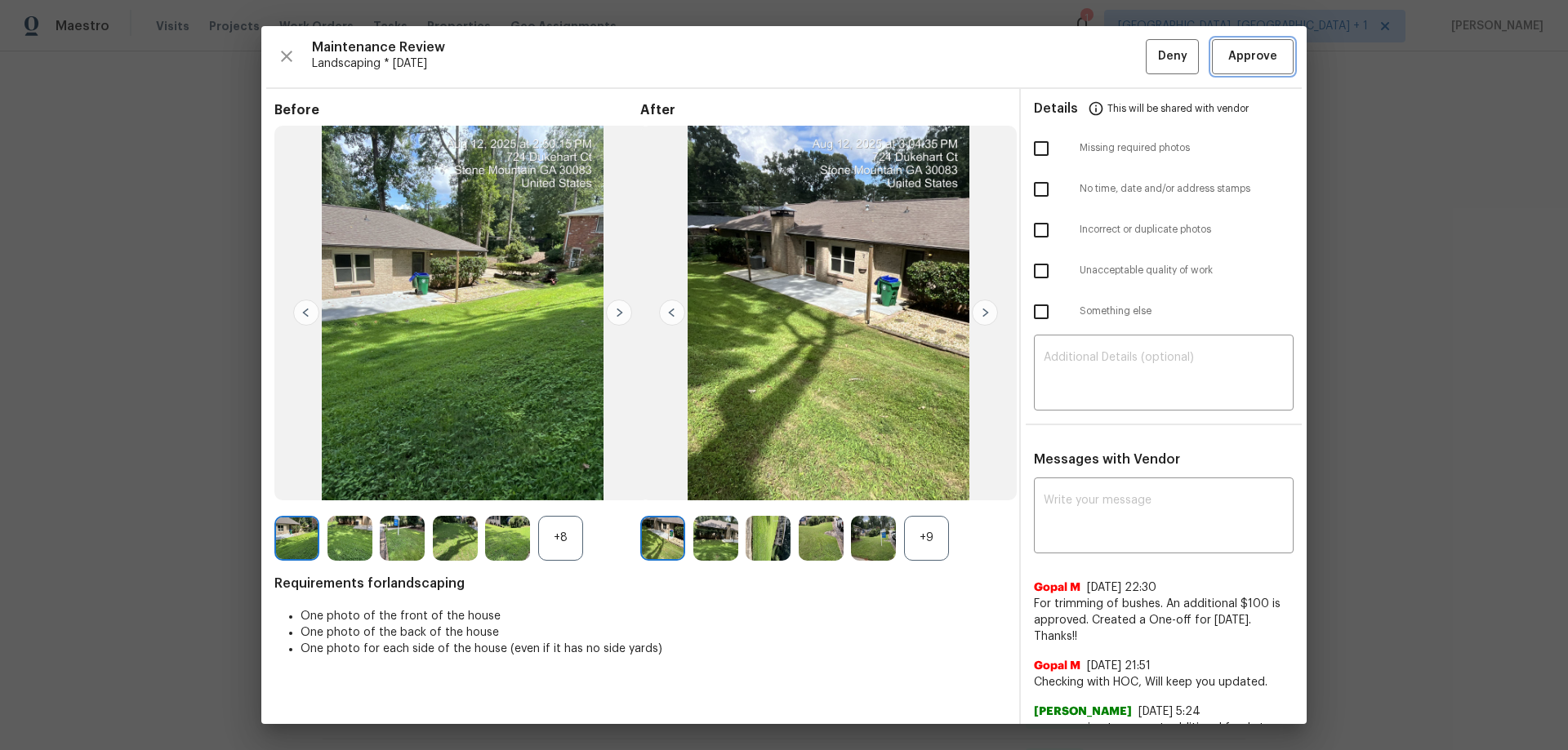
click at [1250, 47] on span "Approve" at bounding box center [1253, 57] width 49 height 21
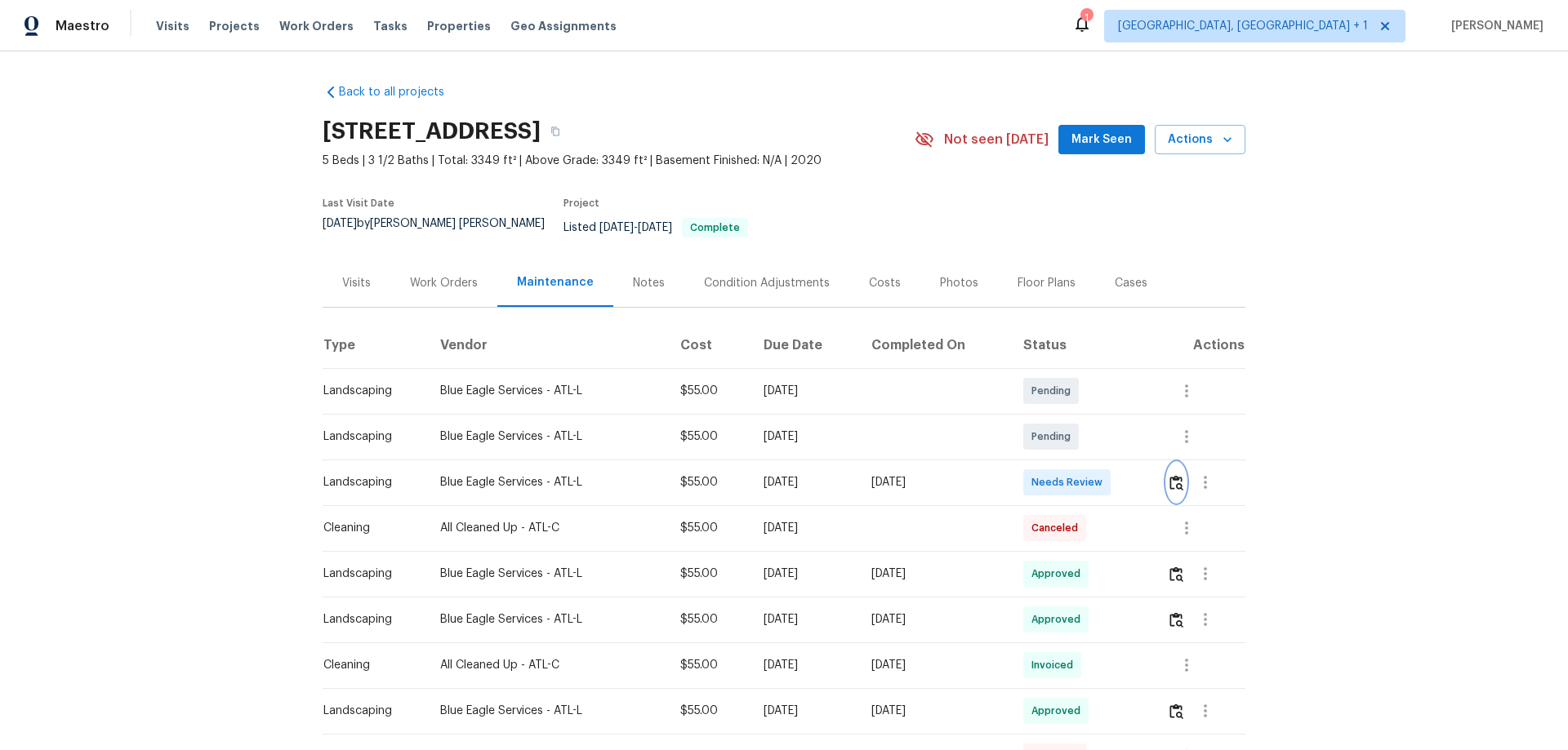
click at [1173, 475] on img "button" at bounding box center [1176, 482] width 14 height 16
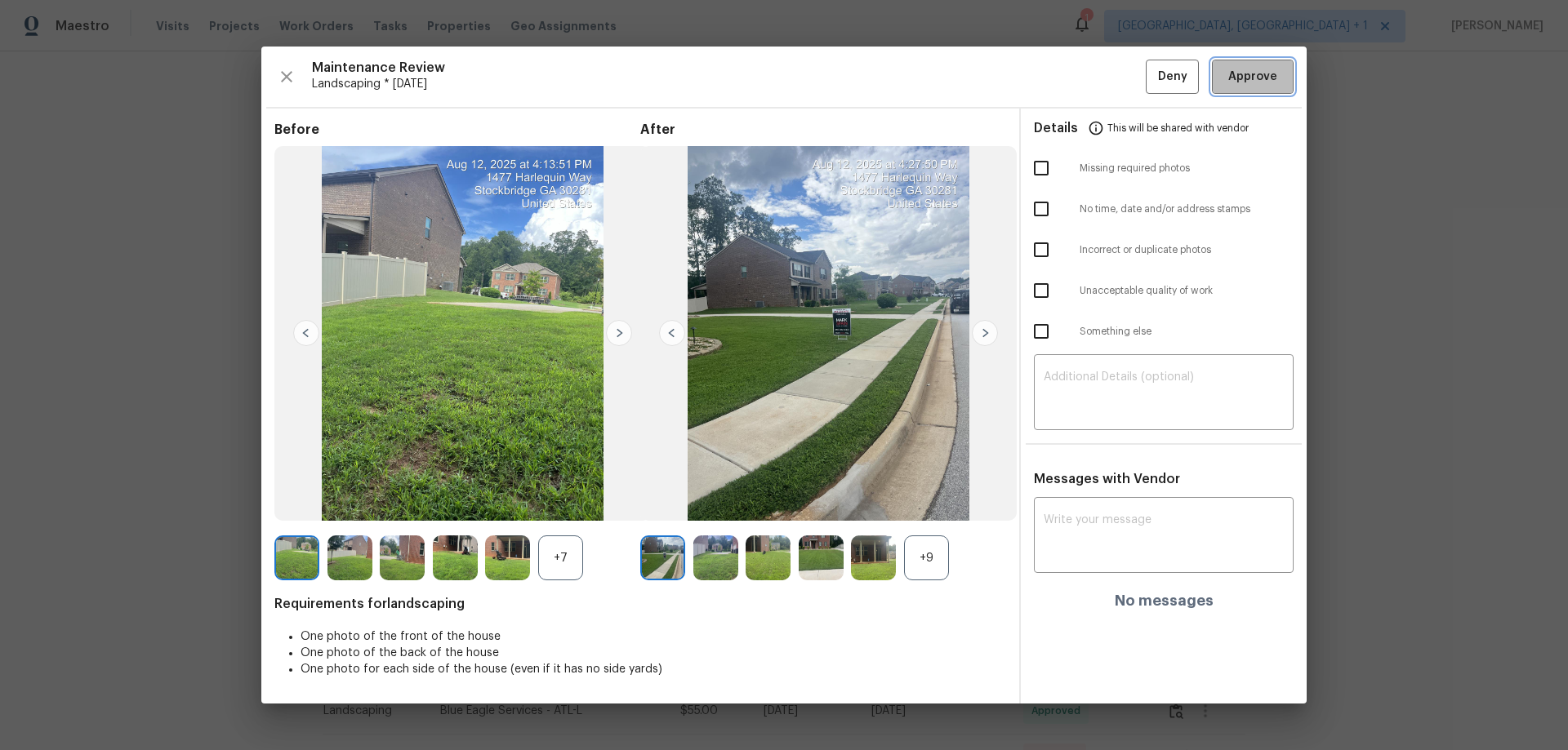
click at [1261, 65] on button "Approve" at bounding box center [1253, 76] width 82 height 35
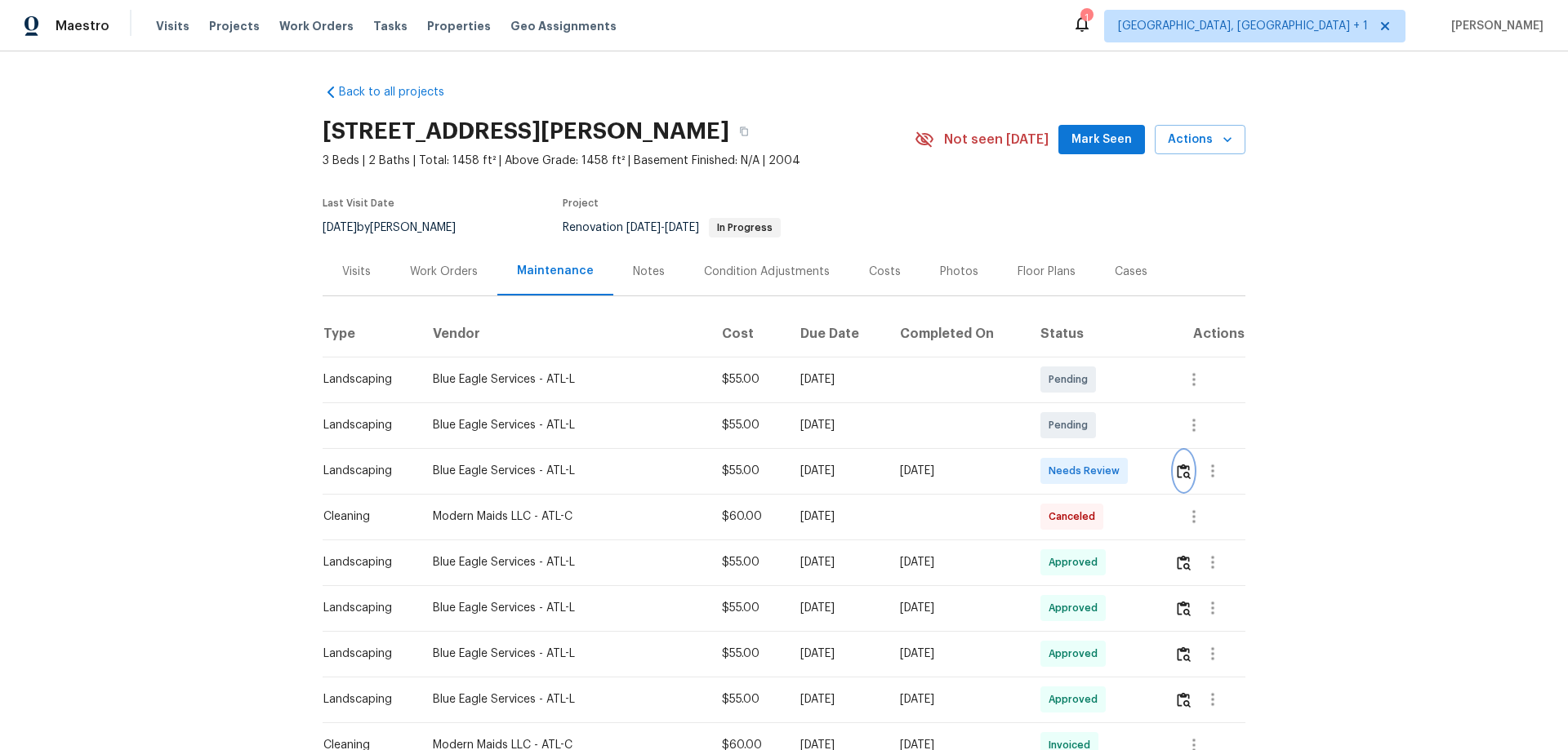
click at [1115, 466] on img "button" at bounding box center [1183, 471] width 14 height 16
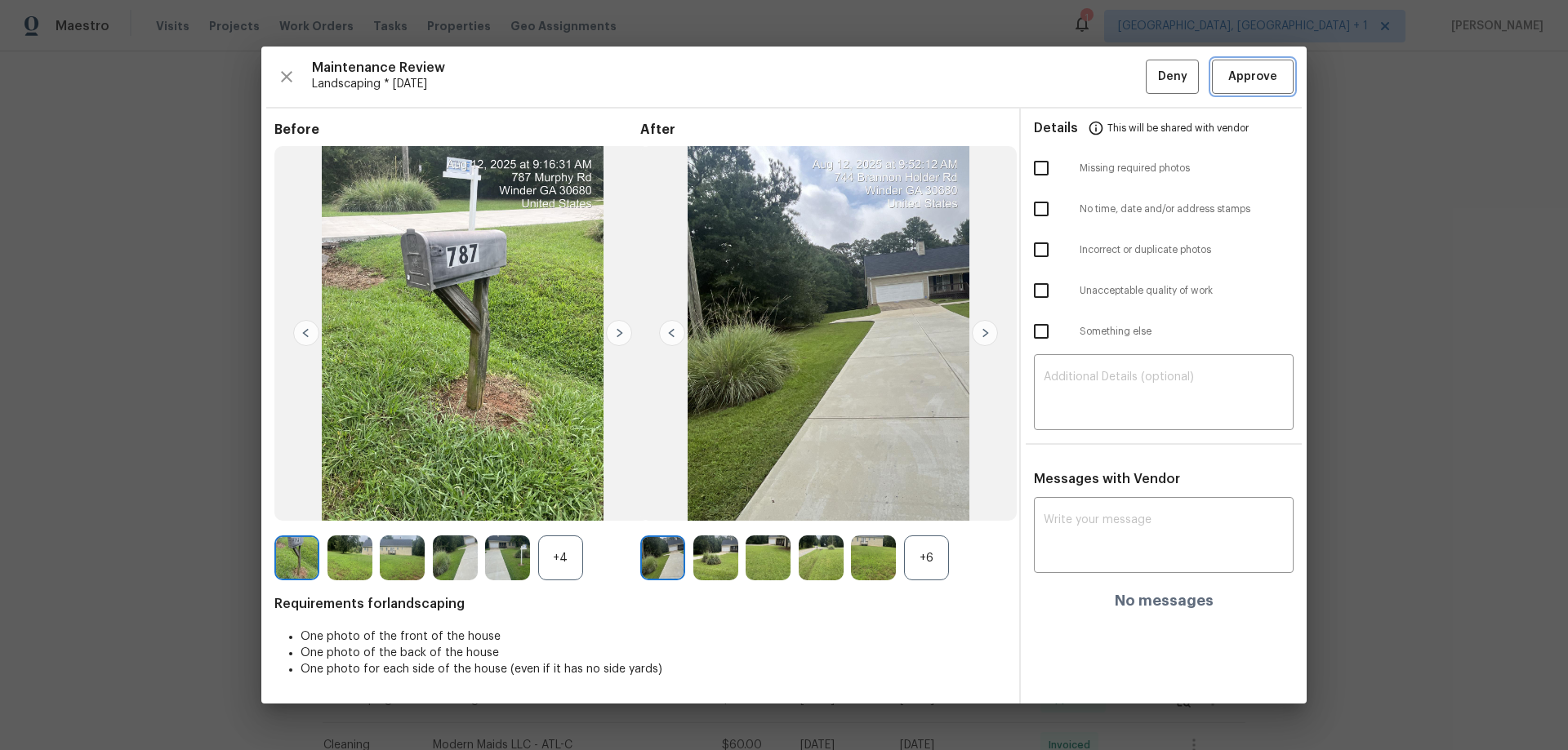
click at [1115, 63] on button "Approve" at bounding box center [1253, 76] width 82 height 35
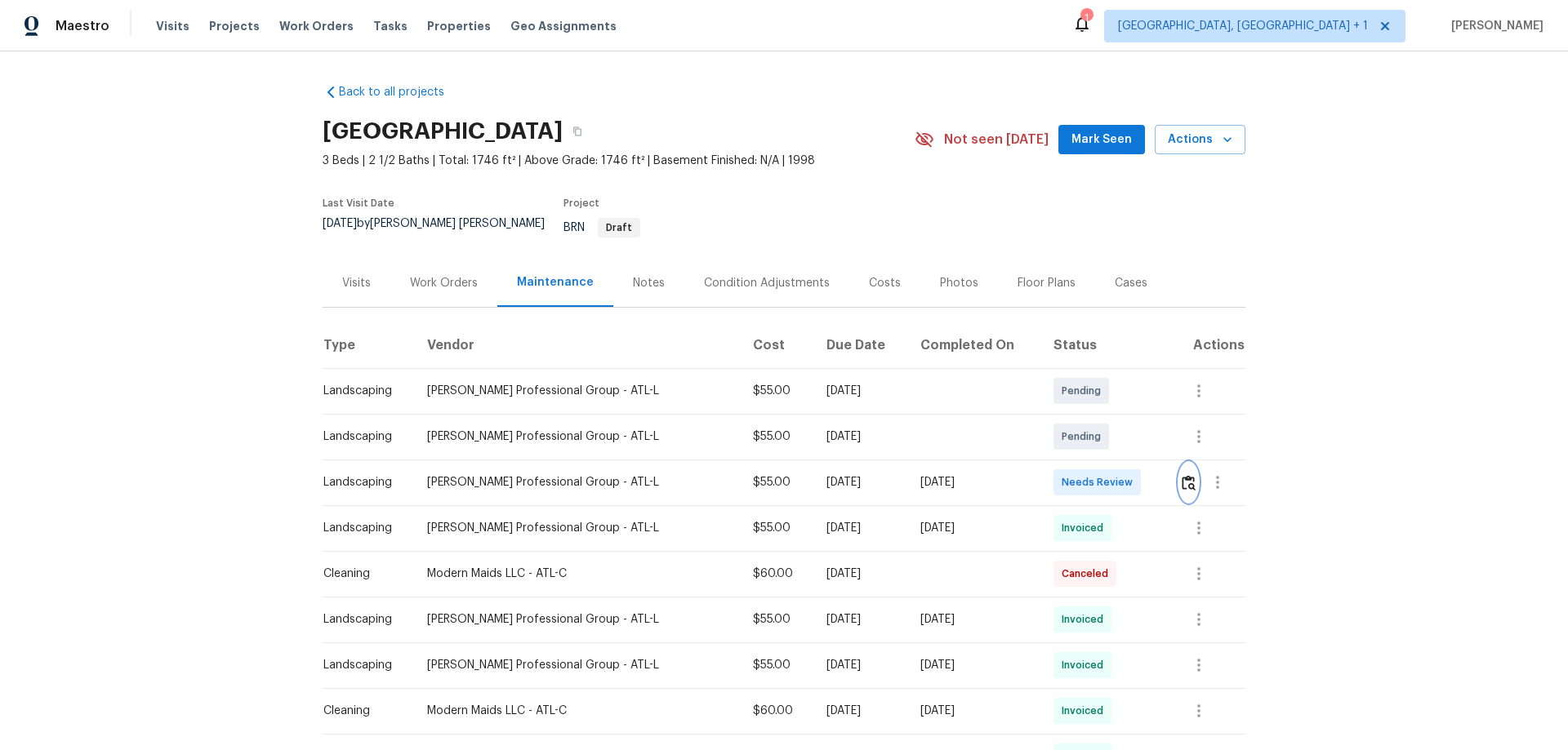
click at [1181, 475] on img "button" at bounding box center [1188, 482] width 14 height 16
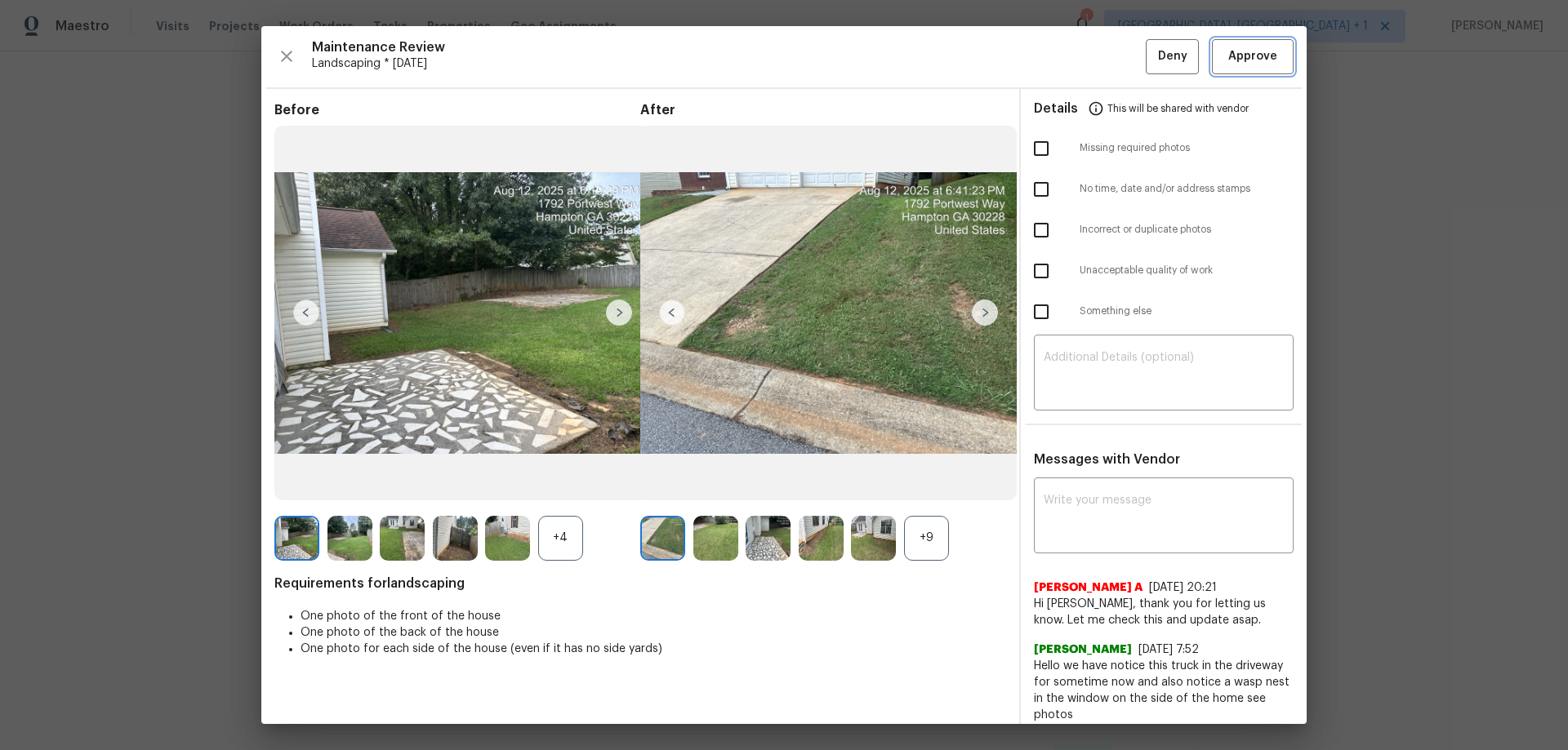
click at [1255, 57] on span "Approve" at bounding box center [1253, 57] width 49 height 21
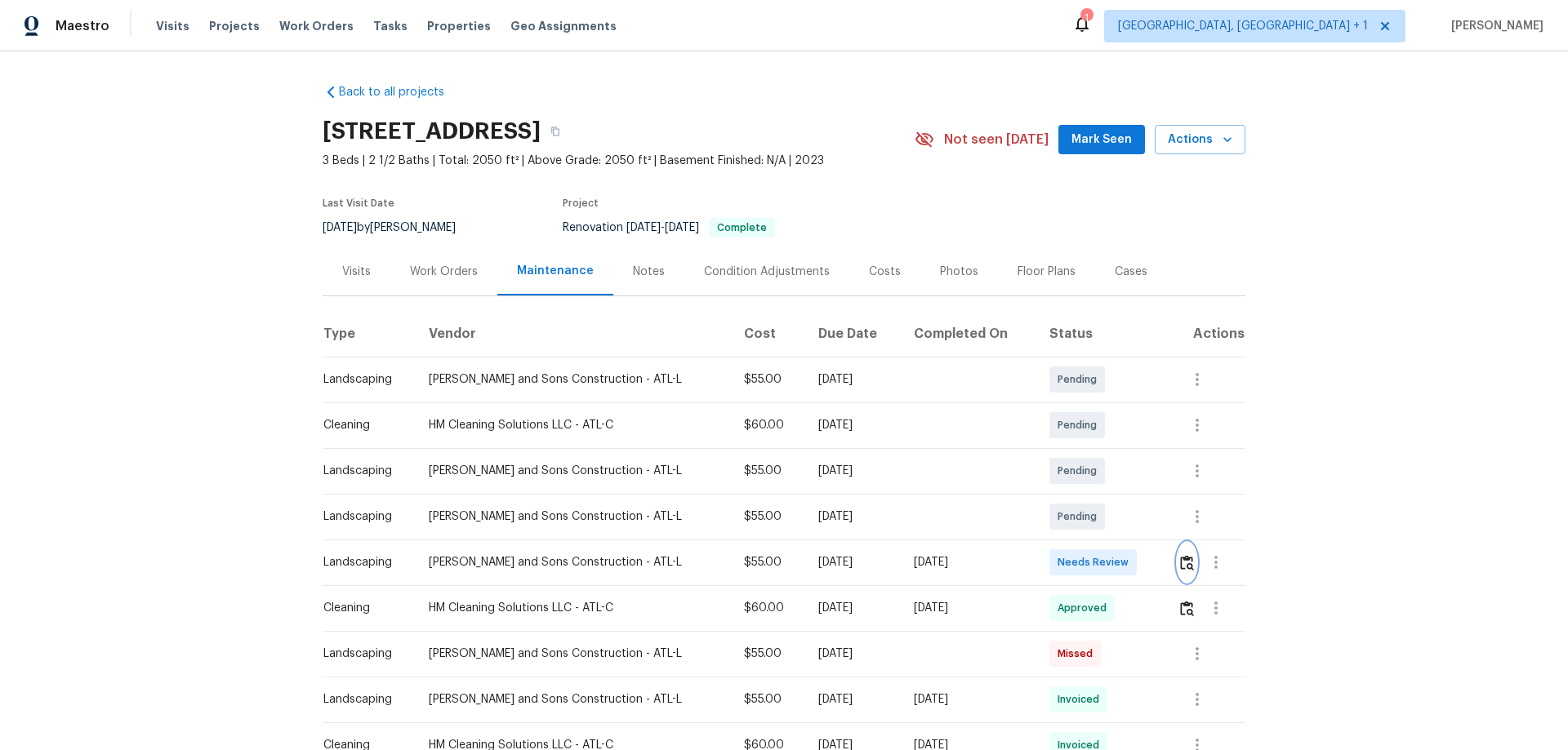
click at [1180, 565] on img "button" at bounding box center [1187, 562] width 14 height 16
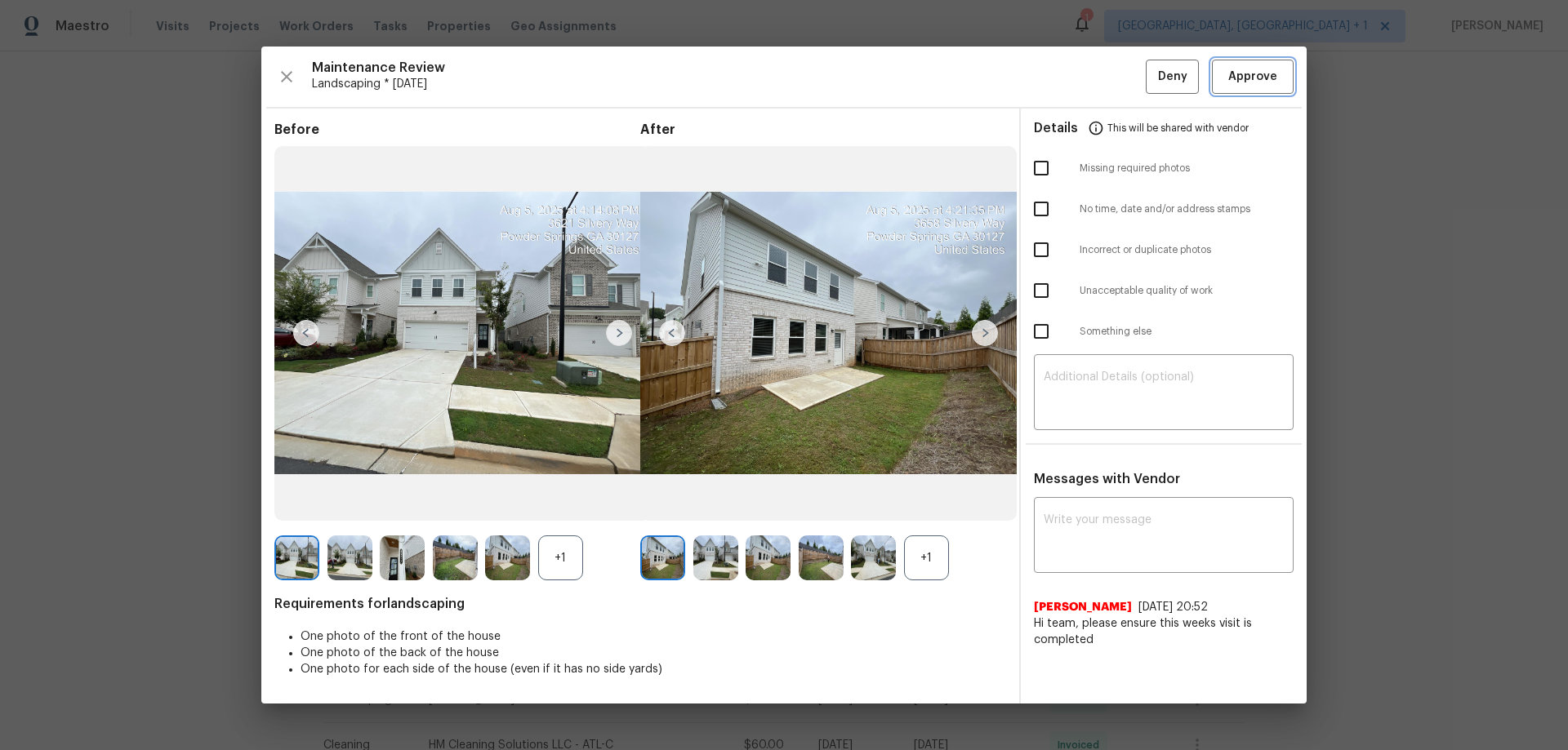
click at [1266, 80] on span "Approve" at bounding box center [1253, 77] width 49 height 21
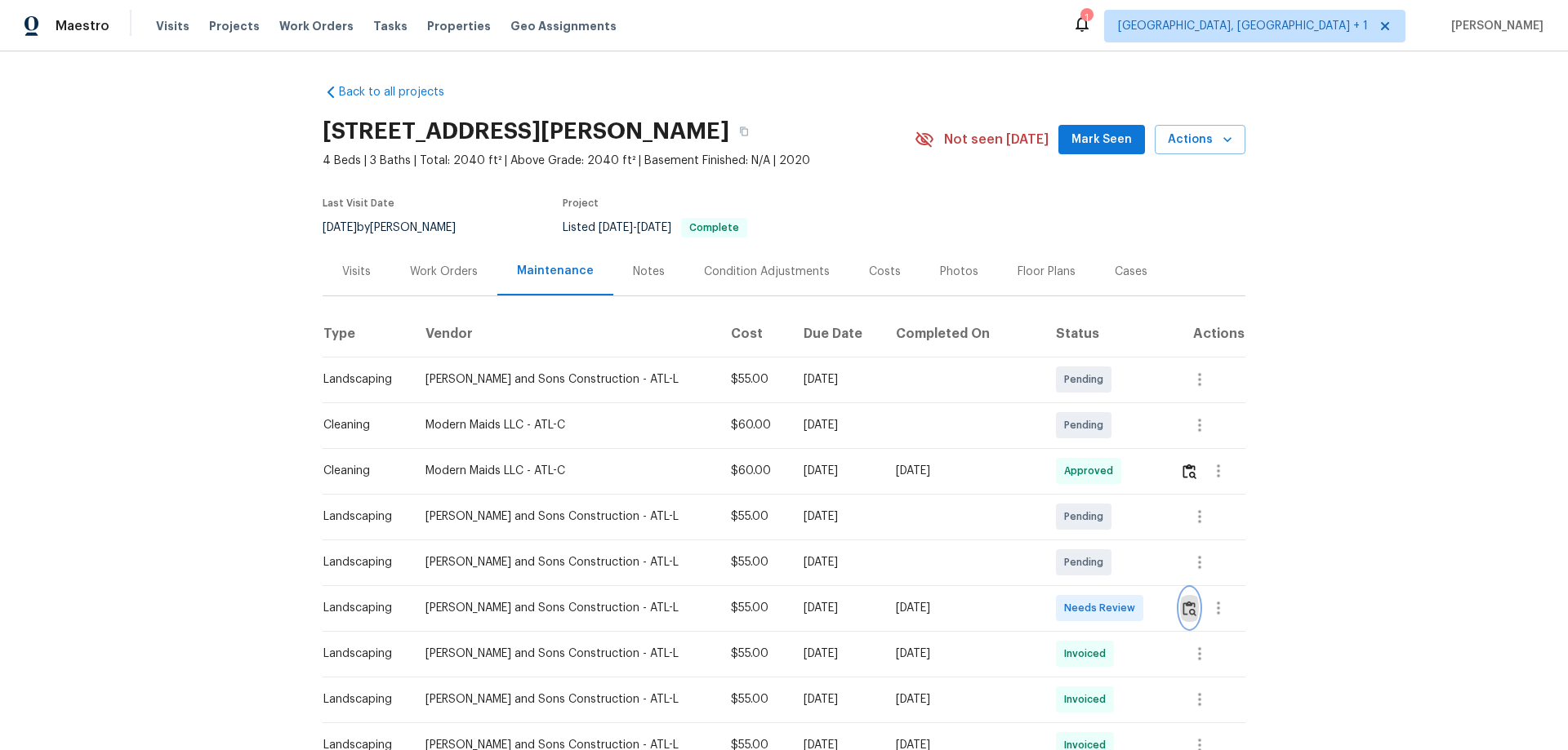
click at [1115, 495] on img "button" at bounding box center [1189, 608] width 14 height 16
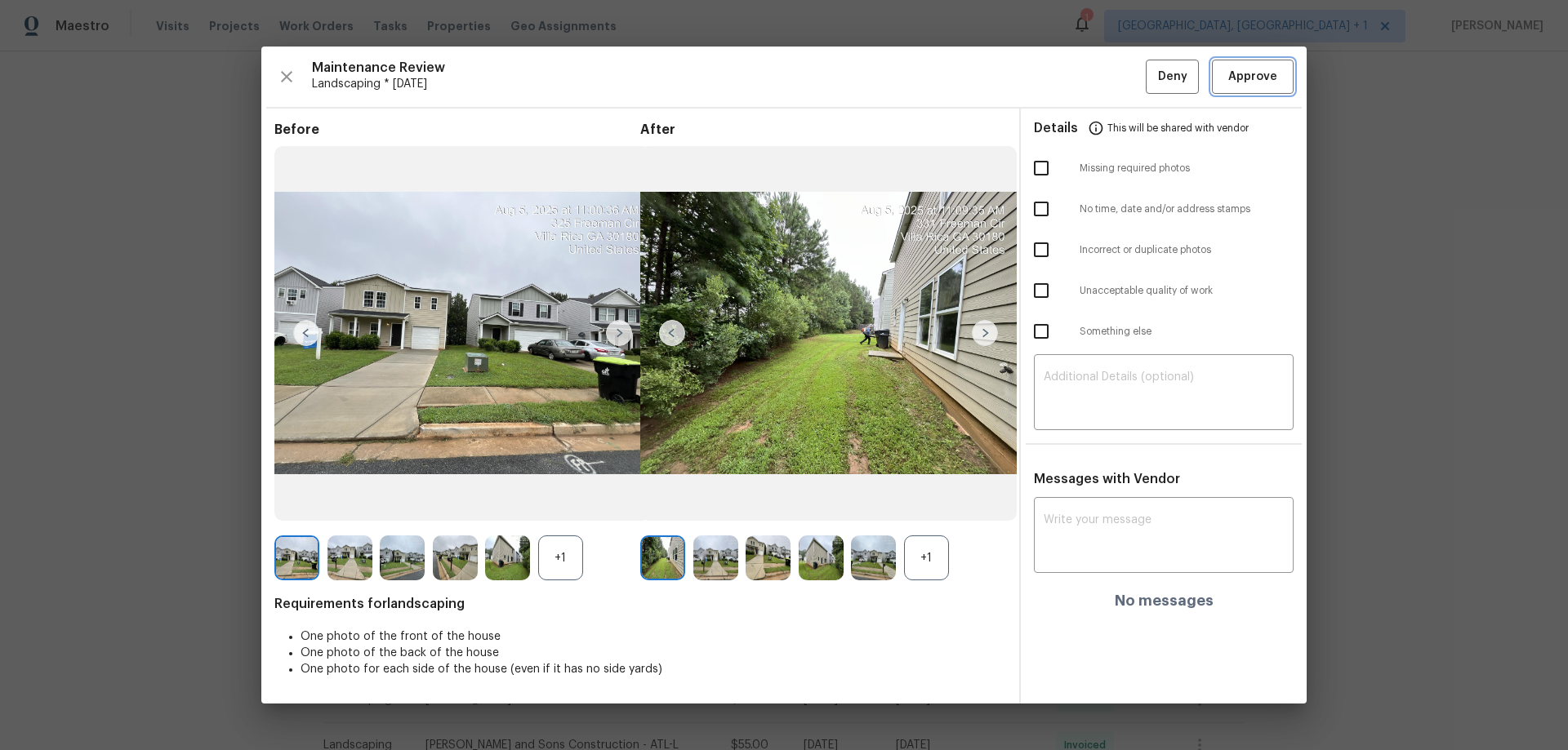
click at [1115, 87] on button "Approve" at bounding box center [1253, 76] width 82 height 35
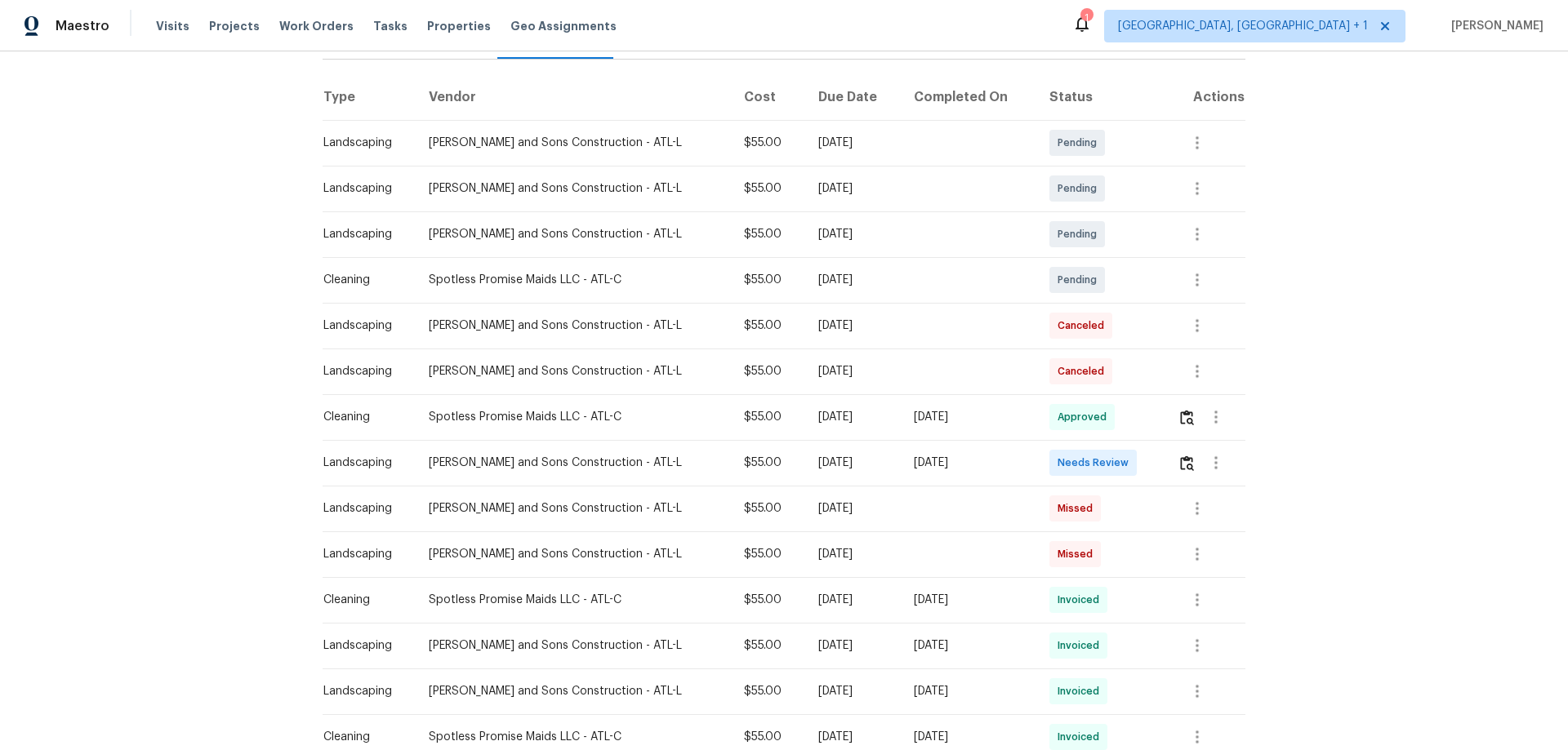
scroll to position [245, 0]
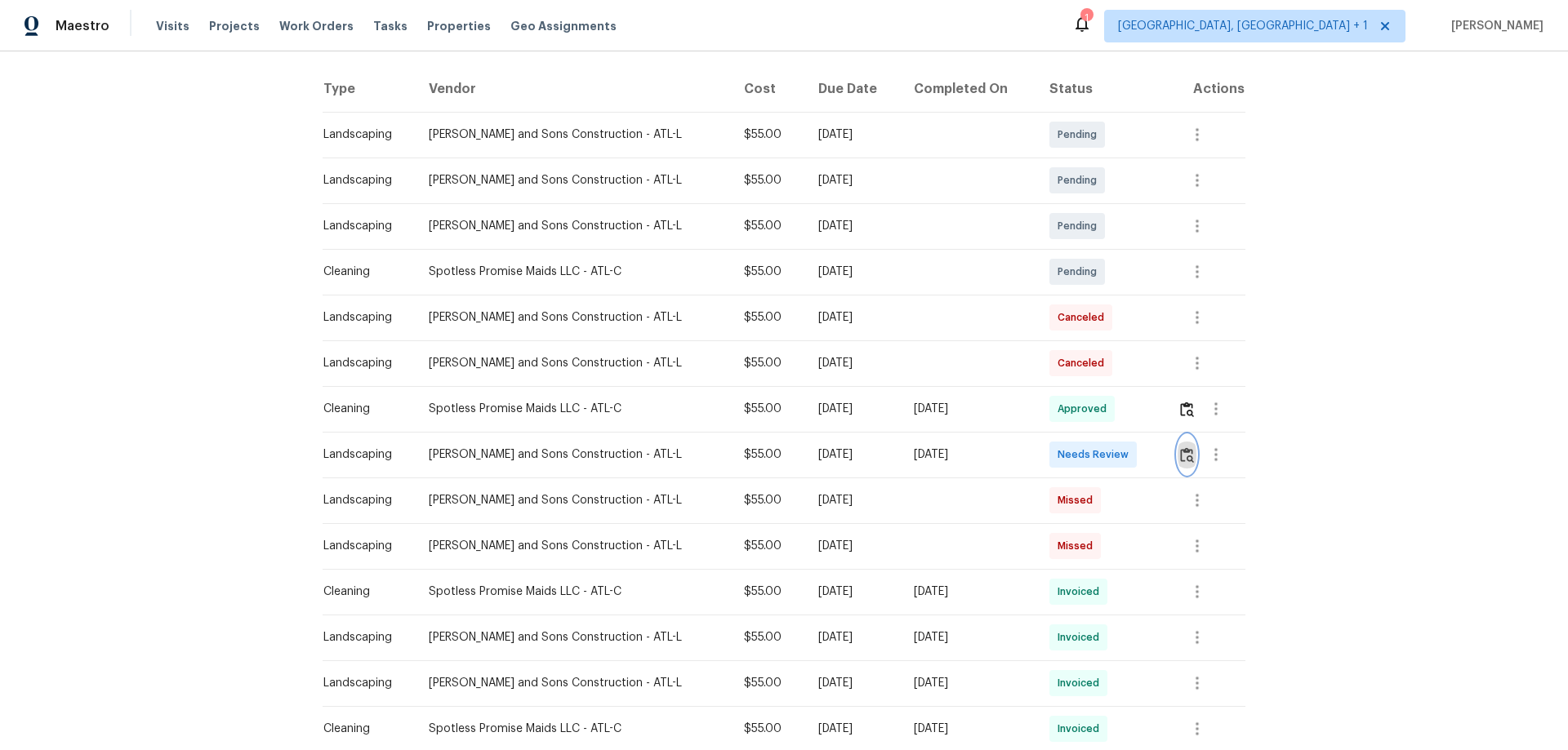
click at [1181, 455] on img "button" at bounding box center [1187, 455] width 14 height 16
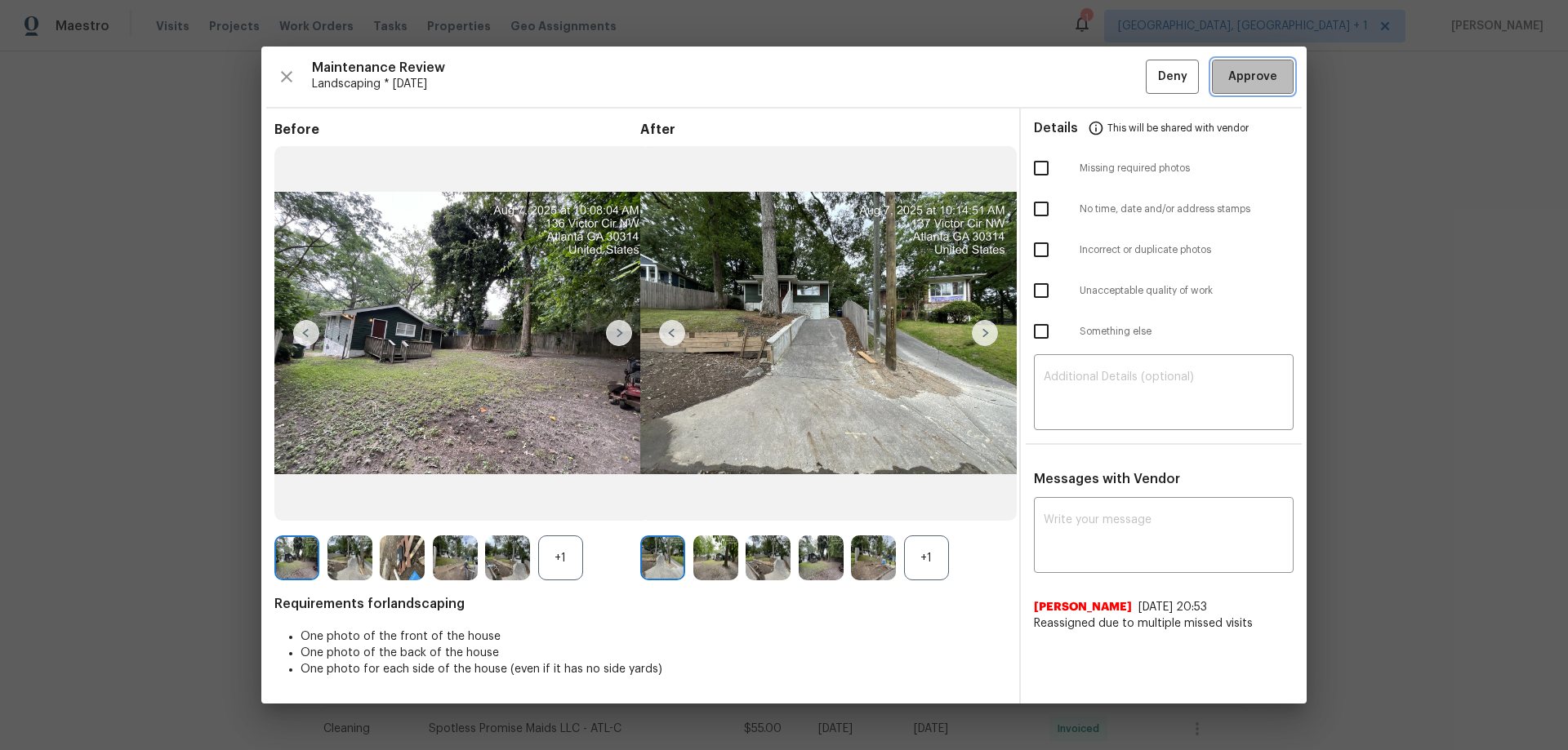
click at [1263, 74] on span "Approve" at bounding box center [1253, 77] width 49 height 21
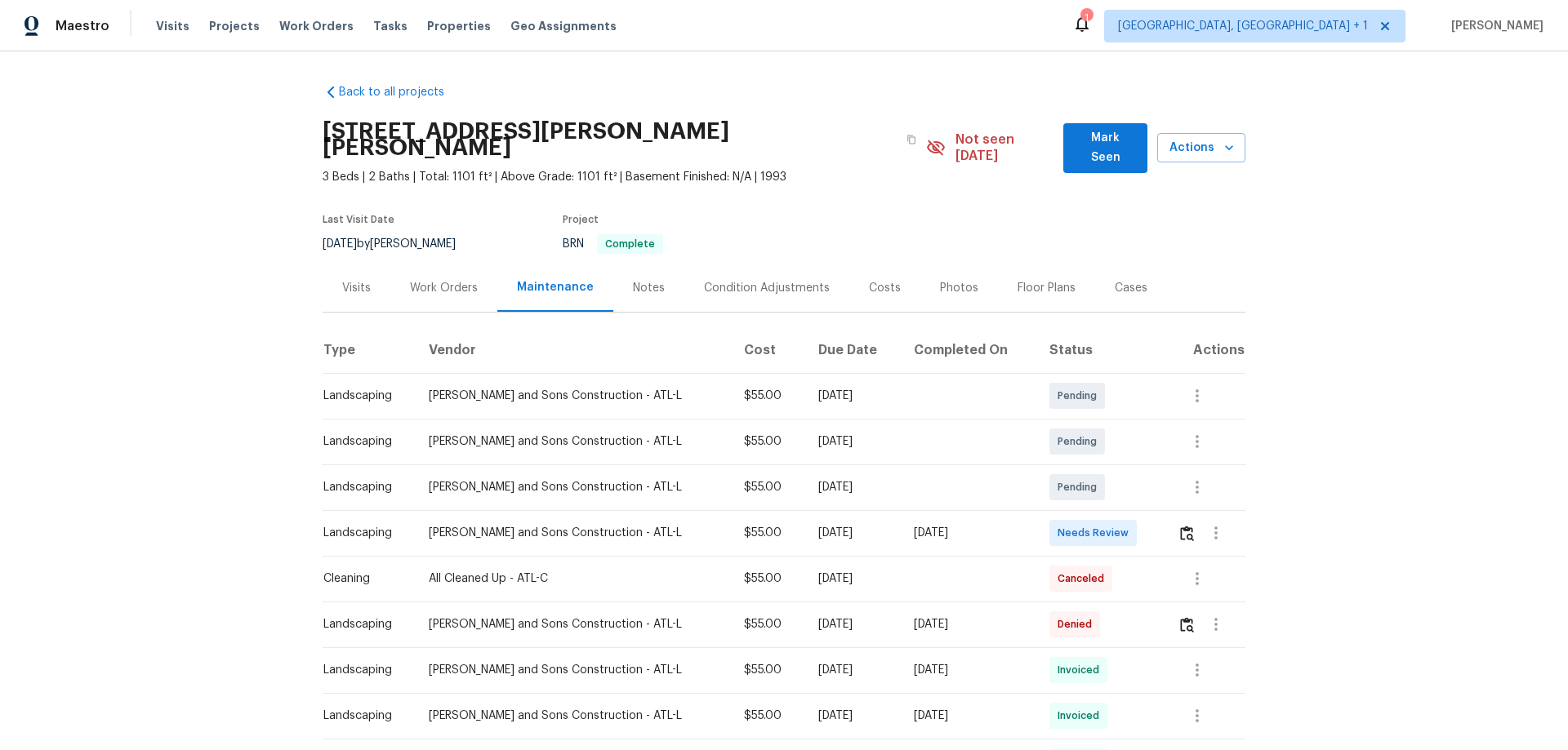
click at [1164, 511] on td at bounding box center [1205, 533] width 81 height 46
click at [1177, 513] on button "button" at bounding box center [1187, 533] width 19 height 39
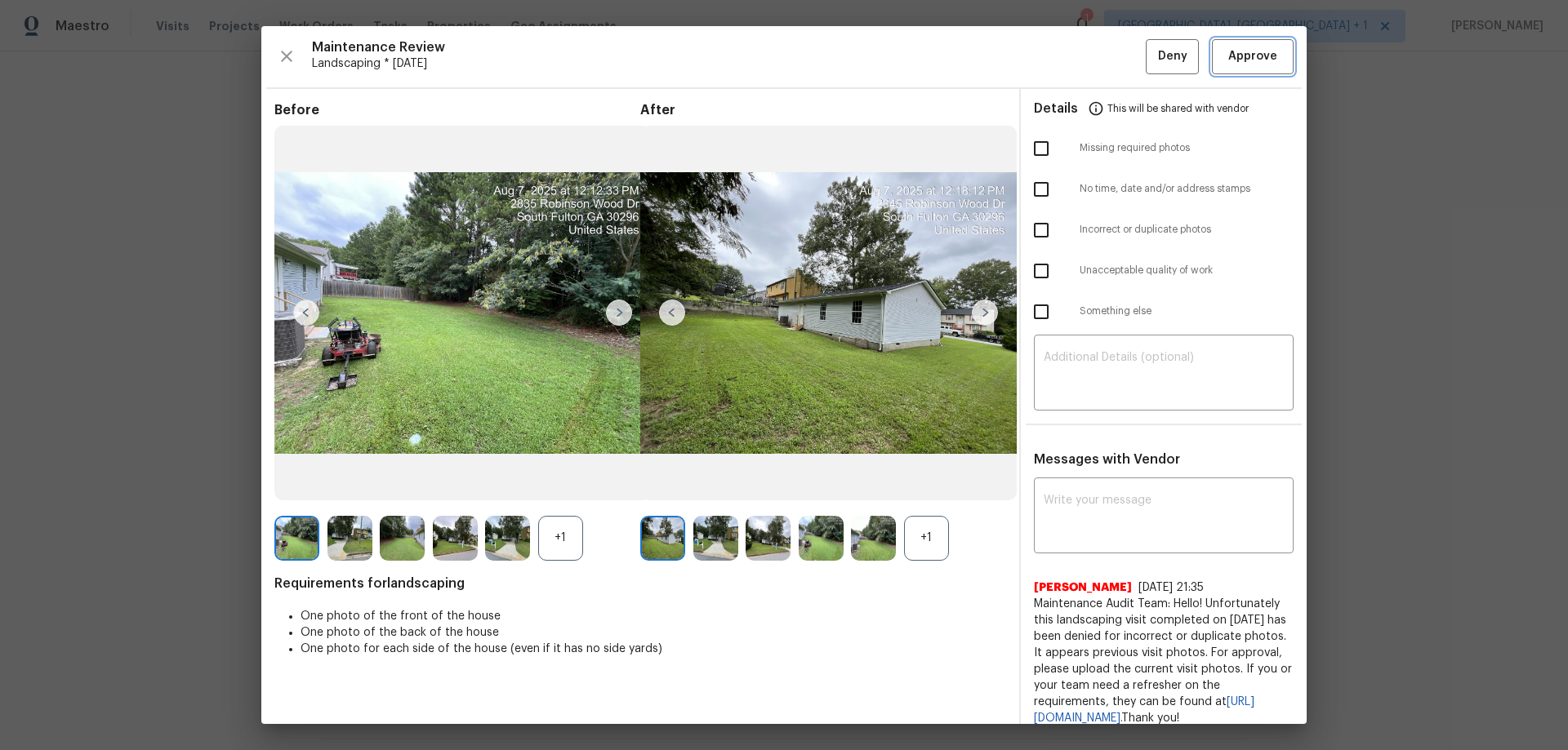
click at [1250, 44] on button "Approve" at bounding box center [1253, 56] width 82 height 35
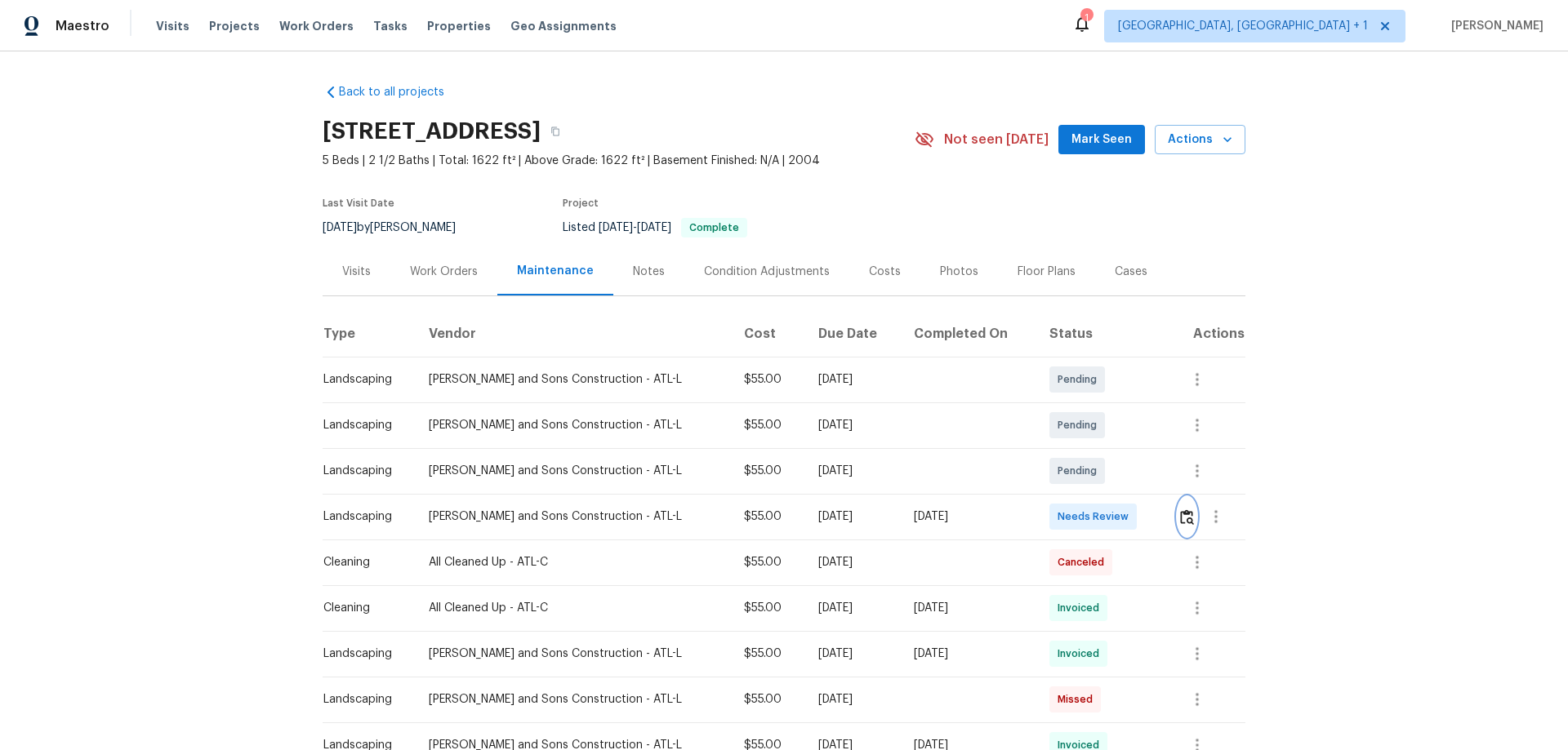
click at [1180, 526] on button "button" at bounding box center [1187, 517] width 19 height 39
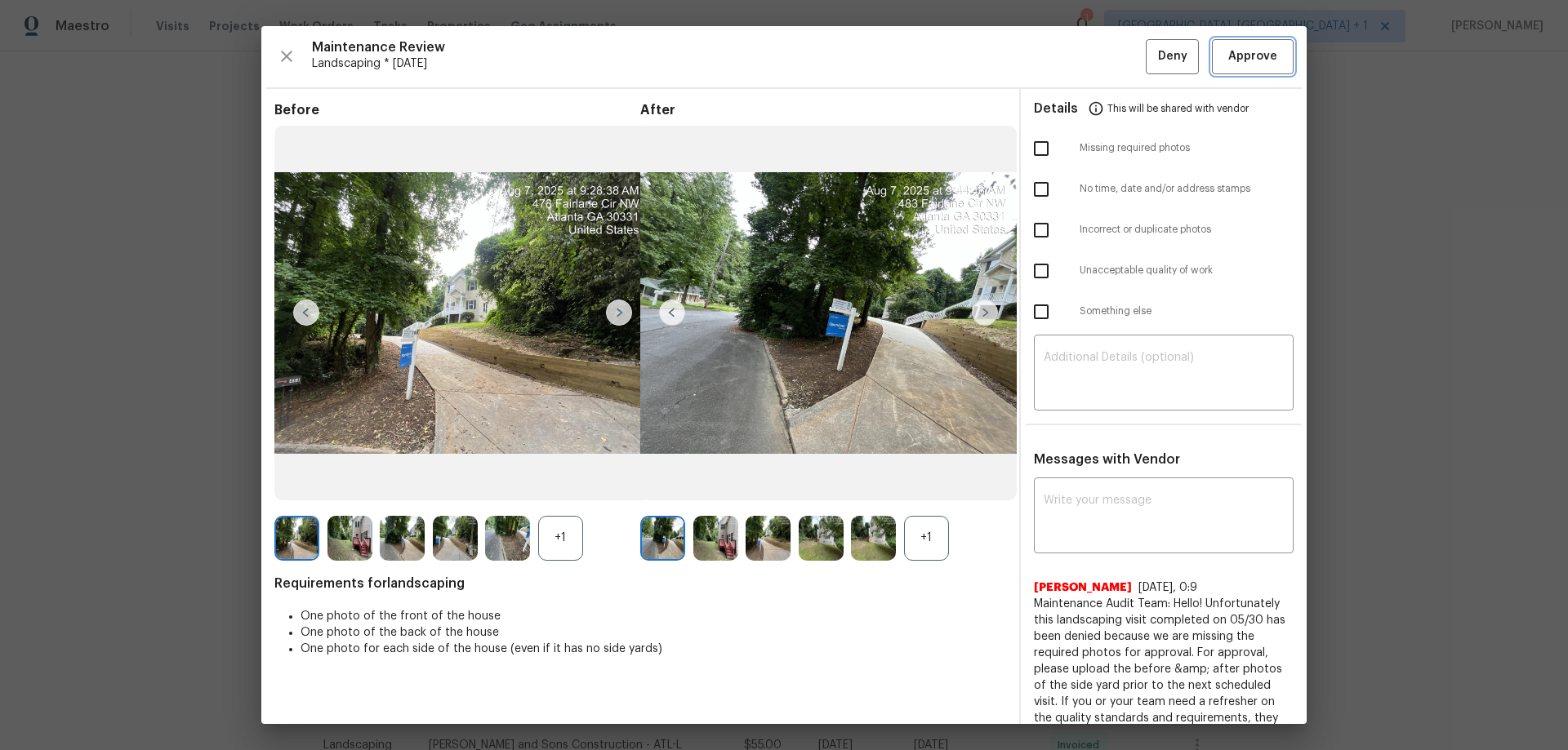
click at [1244, 54] on span "Approve" at bounding box center [1253, 57] width 49 height 21
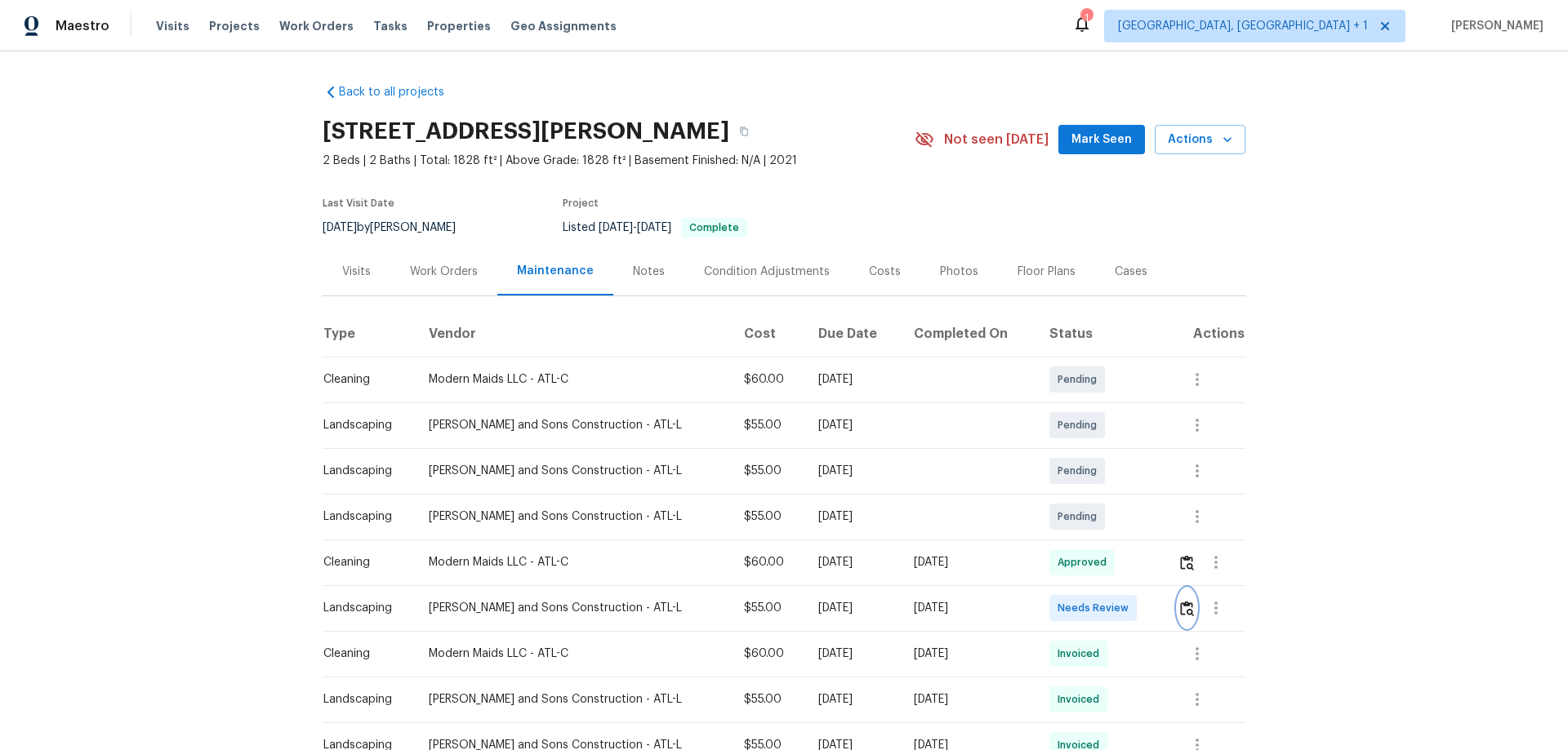
click at [1180, 609] on img "button" at bounding box center [1187, 608] width 14 height 16
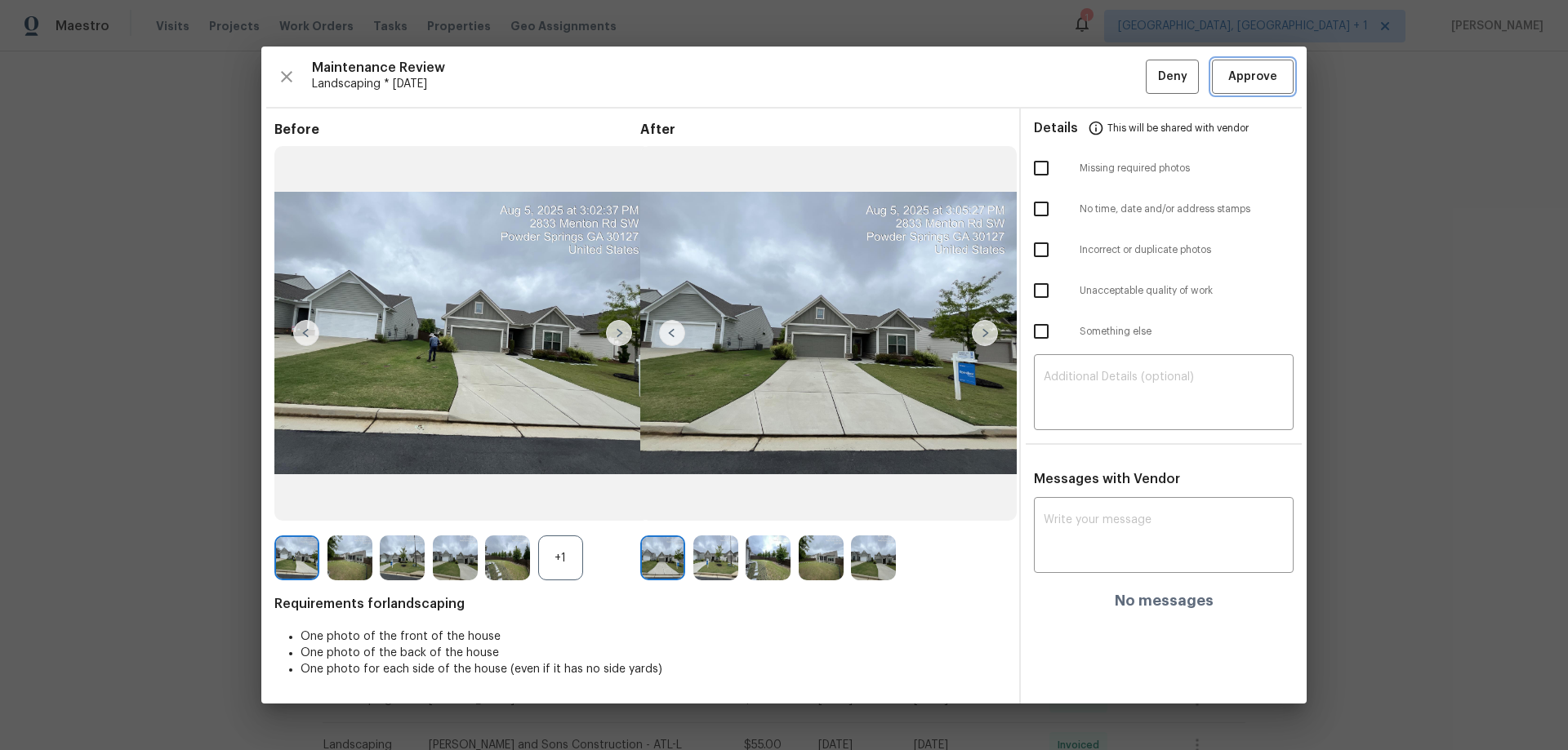
click at [1274, 66] on button "Approve" at bounding box center [1253, 76] width 82 height 35
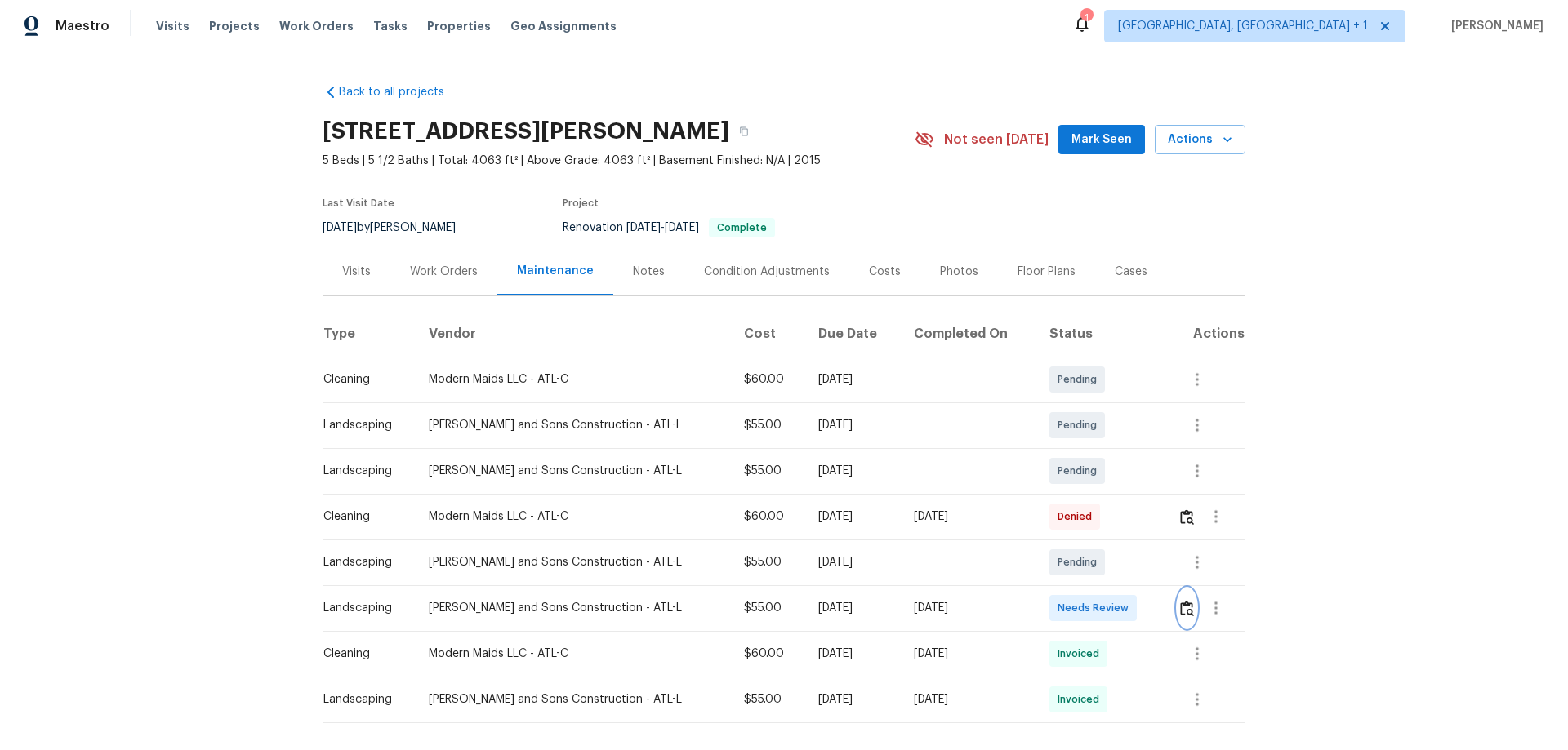
click at [1187, 608] on button "button" at bounding box center [1187, 608] width 19 height 39
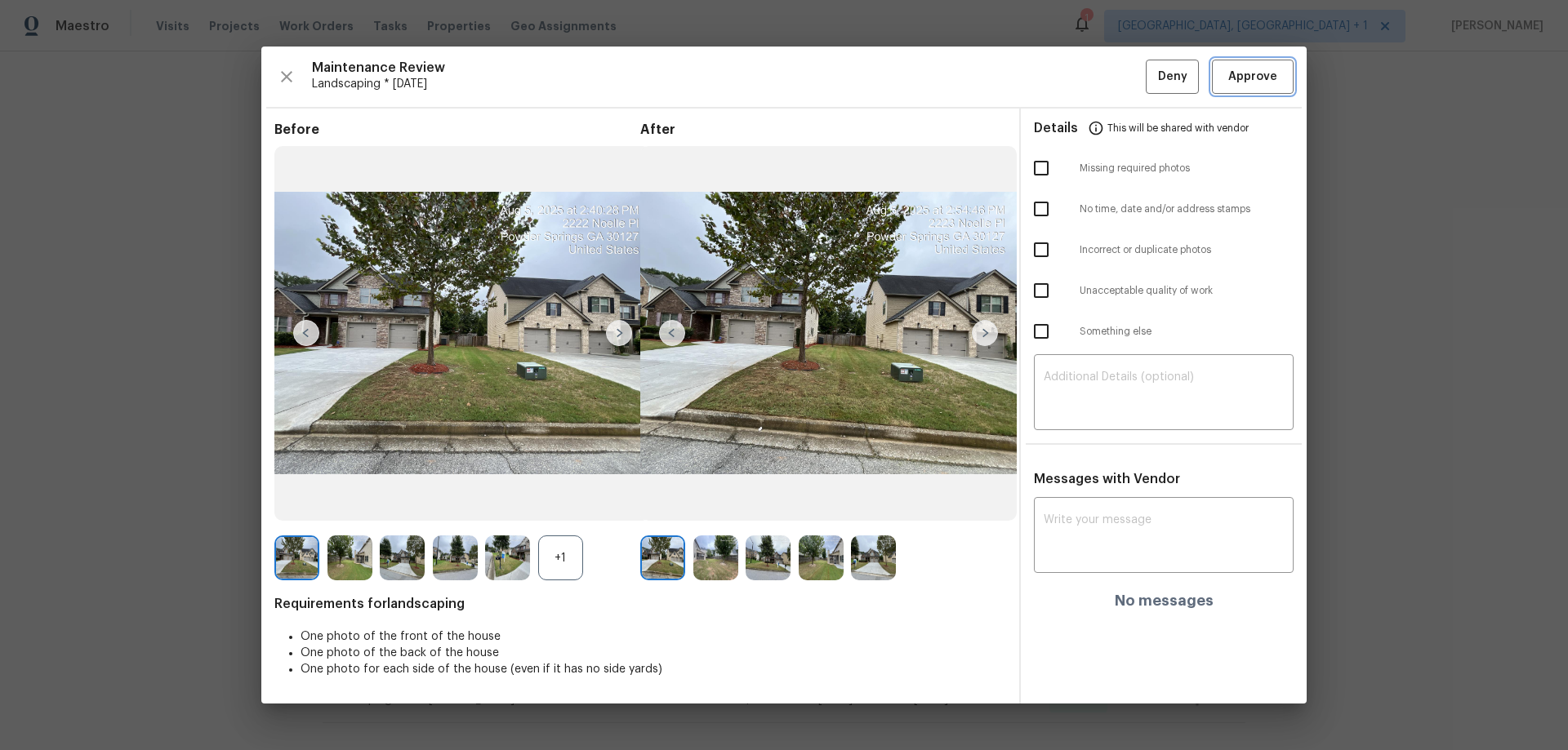
click at [1265, 69] on span "Approve" at bounding box center [1253, 77] width 49 height 21
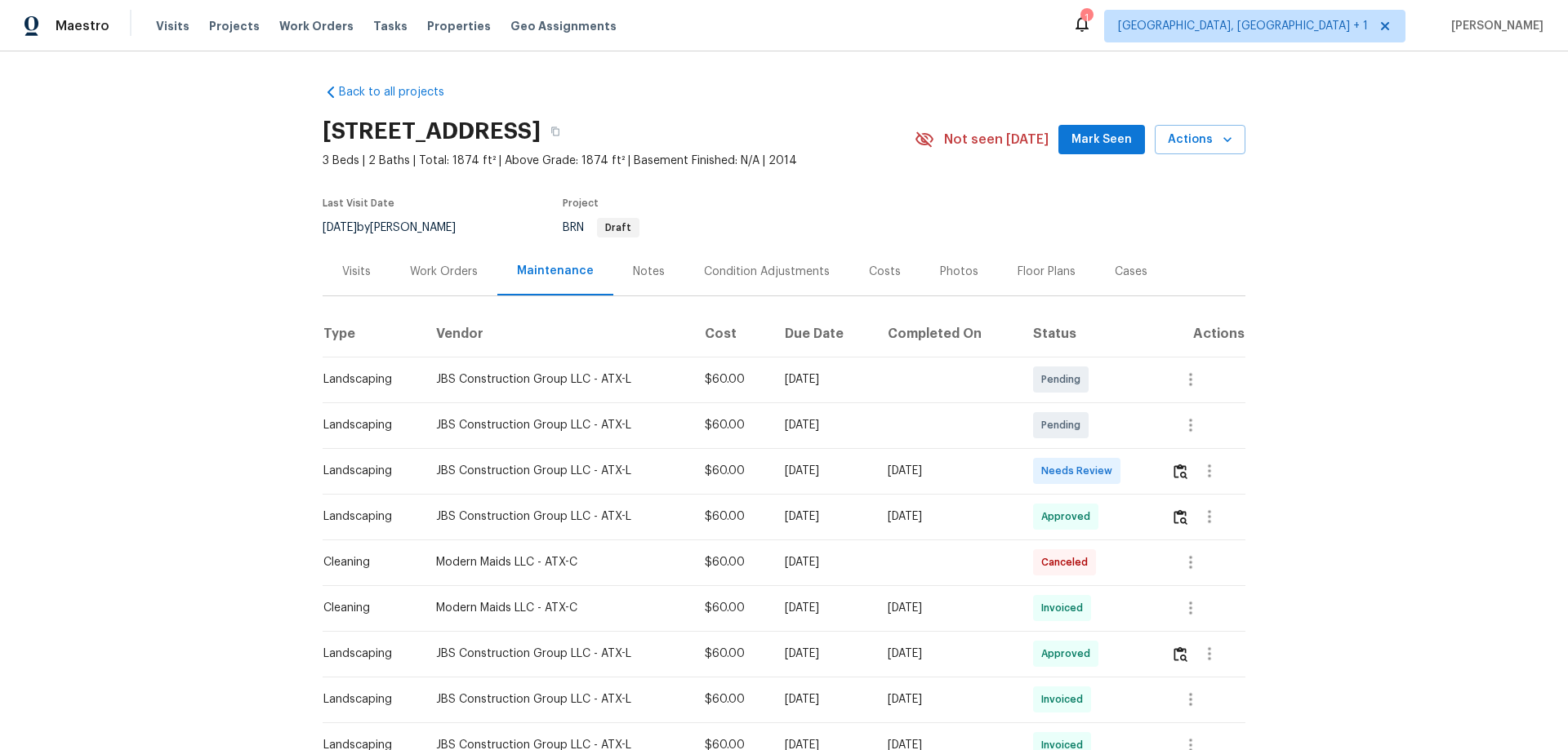
click at [1190, 477] on div at bounding box center [1209, 471] width 39 height 39
click at [1182, 481] on button "button" at bounding box center [1180, 471] width 19 height 39
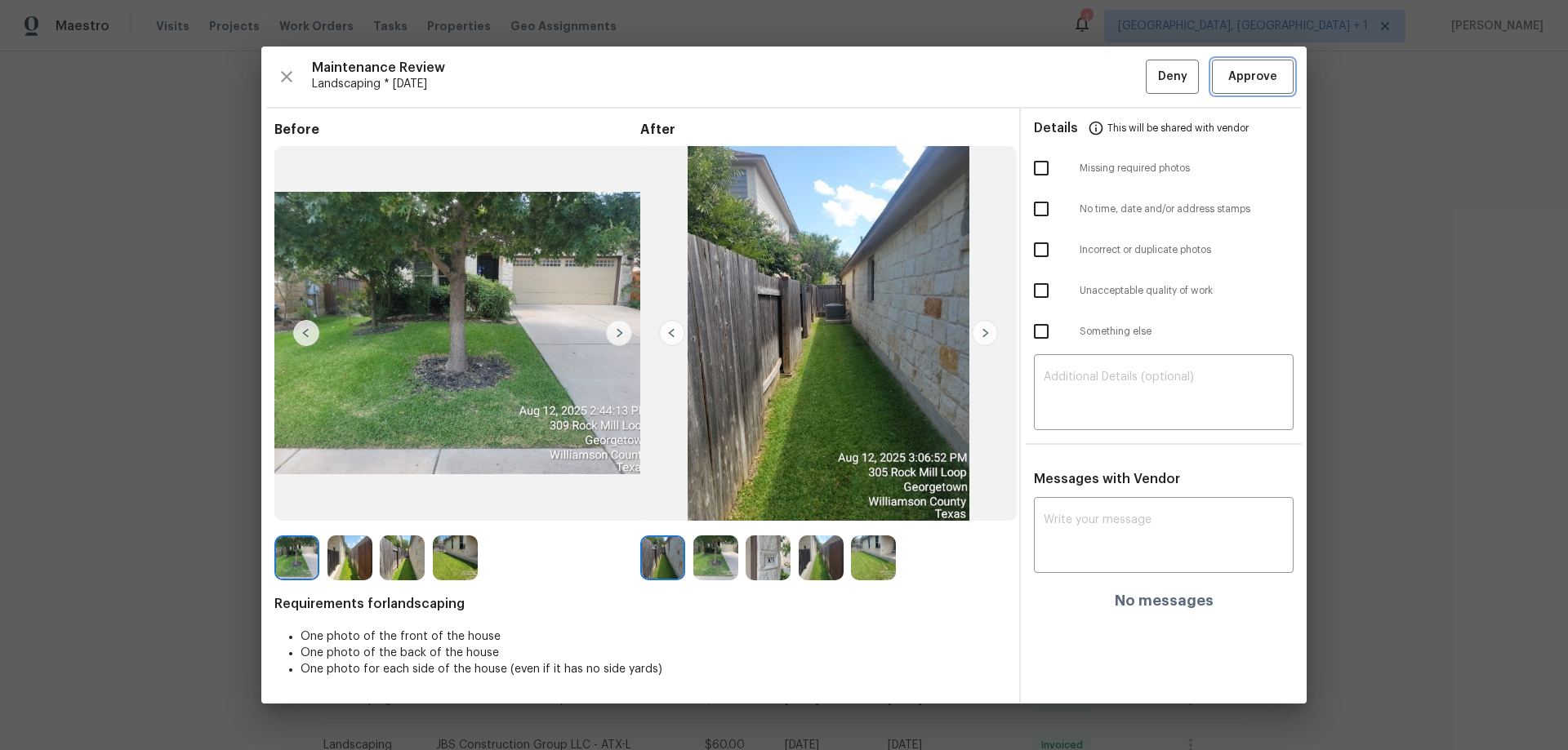
click at [1279, 78] on span "Approve" at bounding box center [1252, 77] width 55 height 21
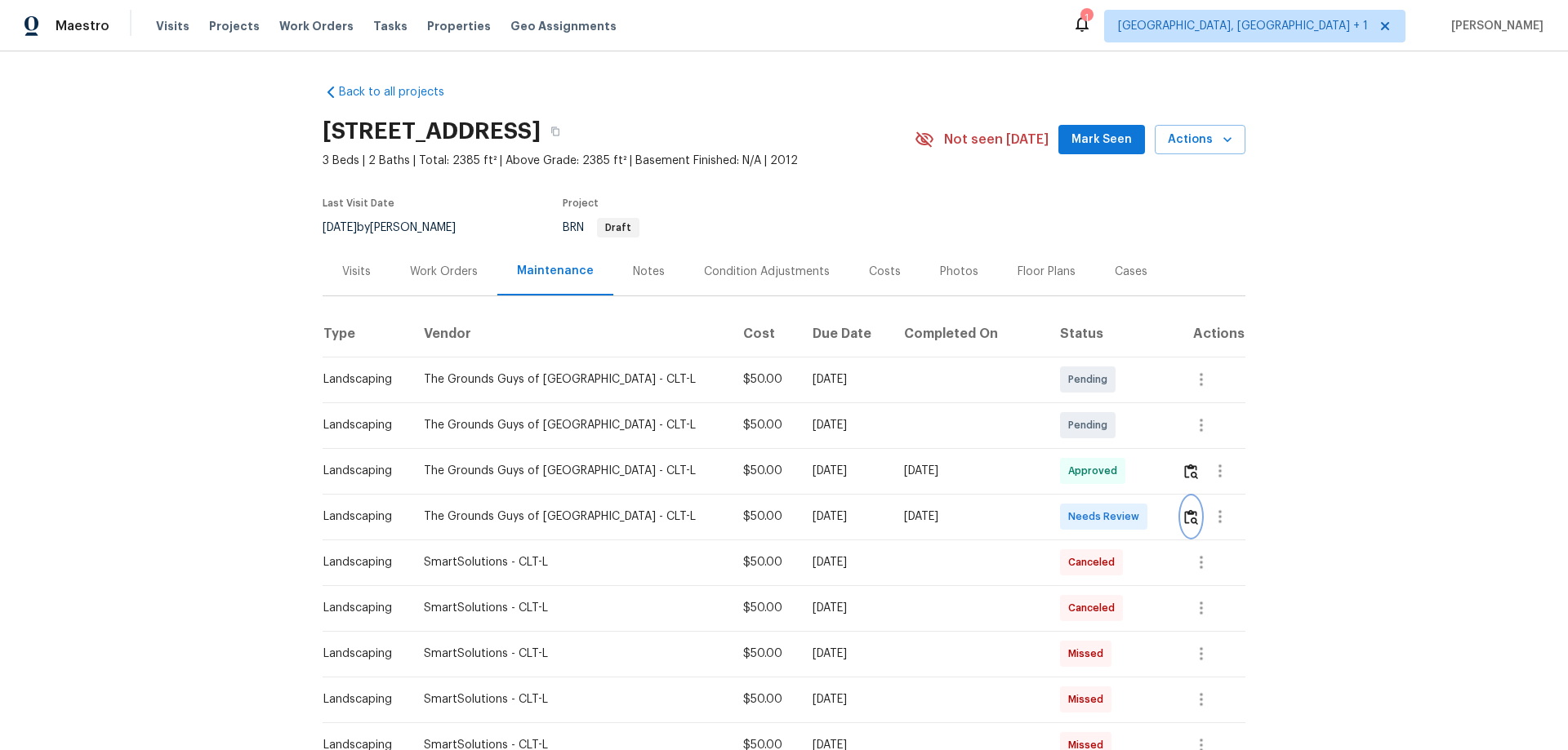
click at [1187, 519] on img "button" at bounding box center [1191, 517] width 14 height 16
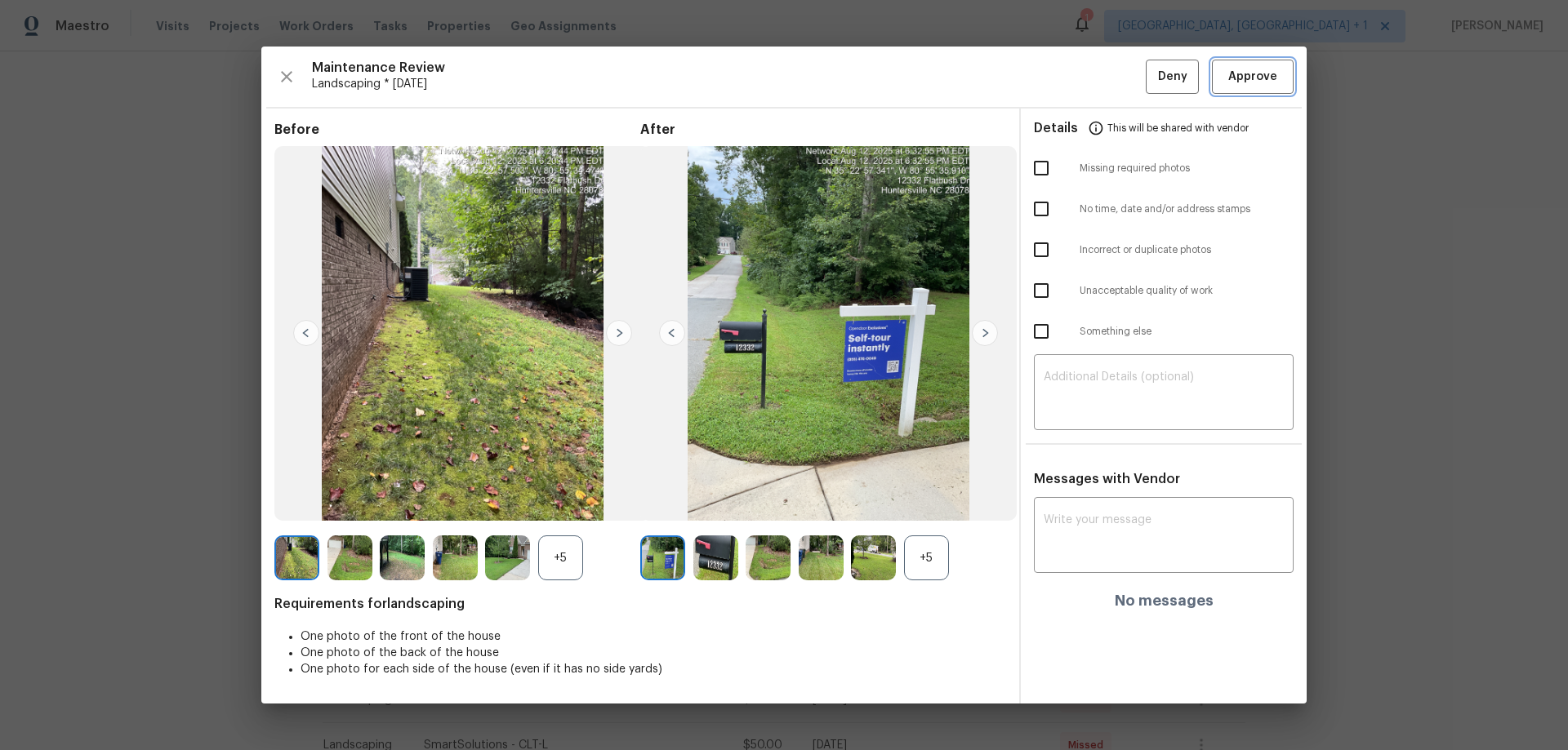
click at [1261, 64] on button "Approve" at bounding box center [1253, 76] width 82 height 35
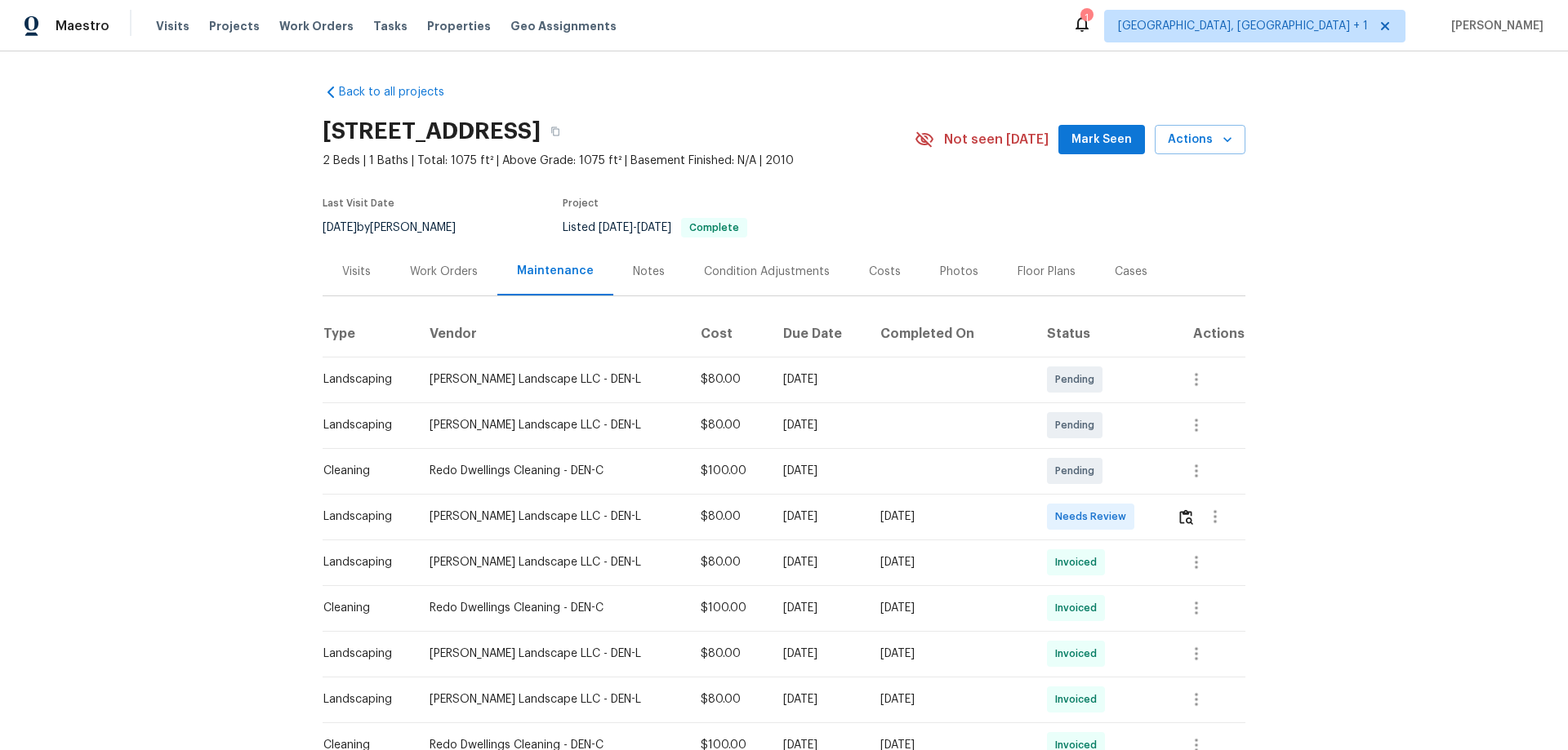
click at [1115, 495] on td at bounding box center [1204, 516] width 82 height 46
click at [1115, 495] on button "button" at bounding box center [1186, 517] width 19 height 39
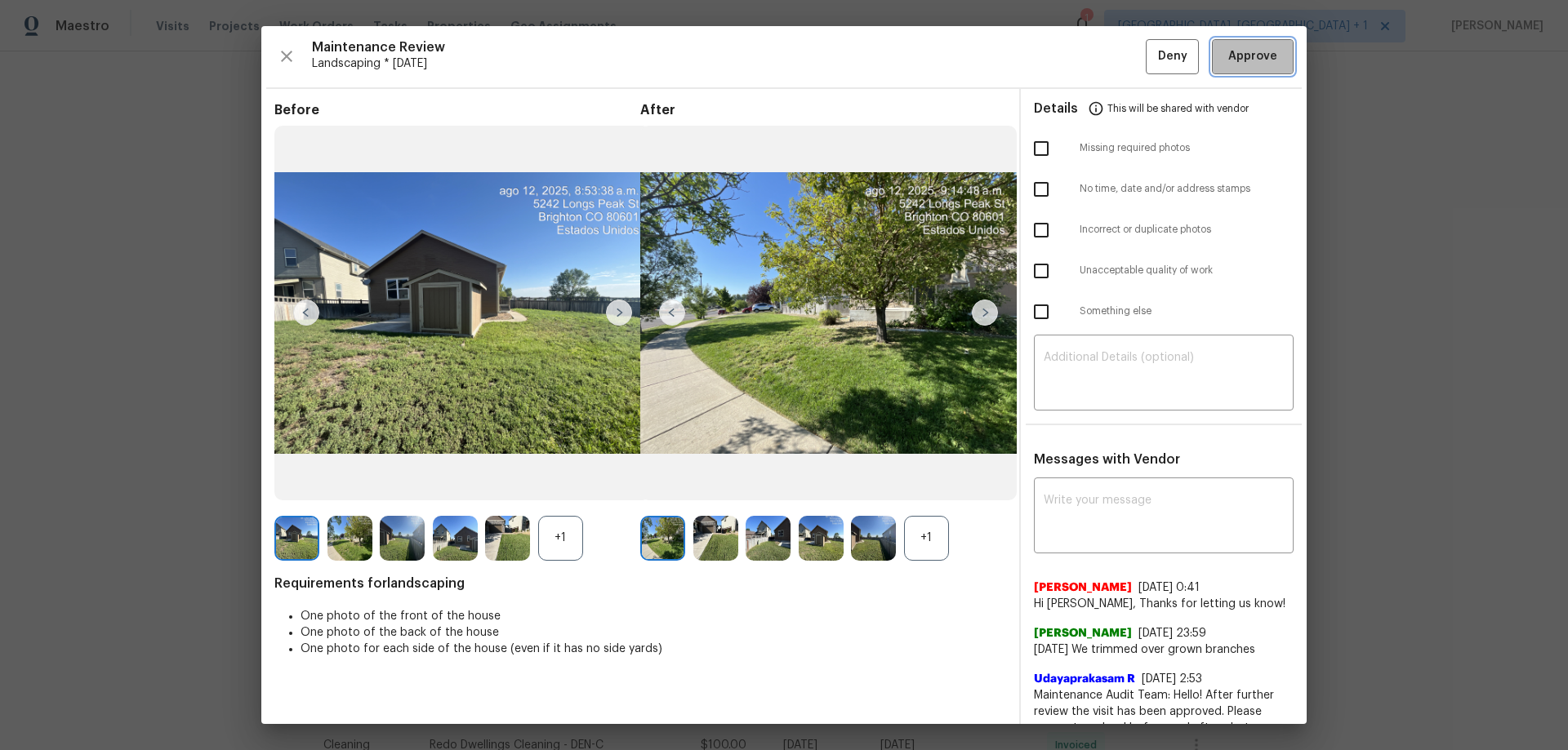
click at [1115, 67] on button "Approve" at bounding box center [1253, 56] width 82 height 35
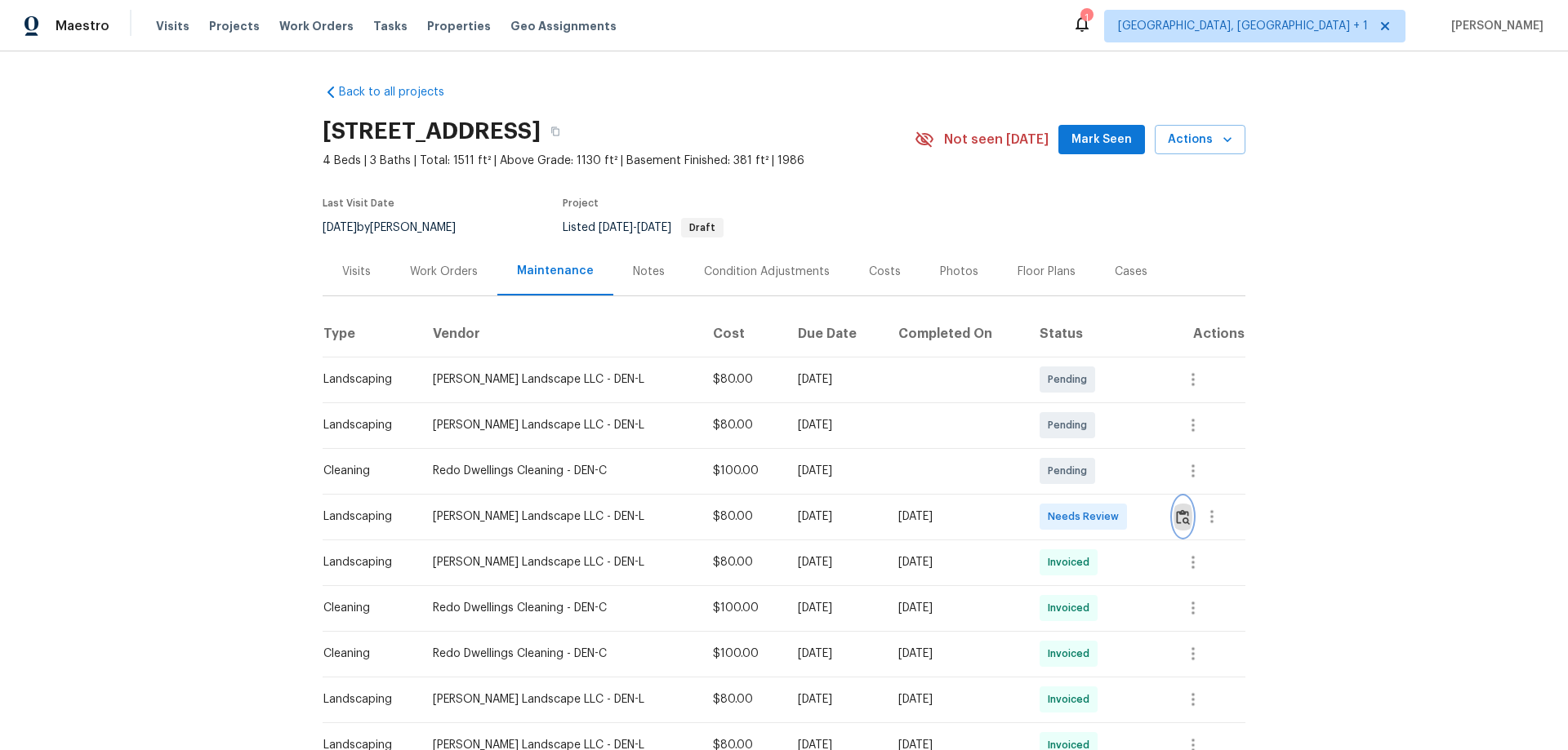
click at [1177, 523] on img "button" at bounding box center [1182, 517] width 14 height 16
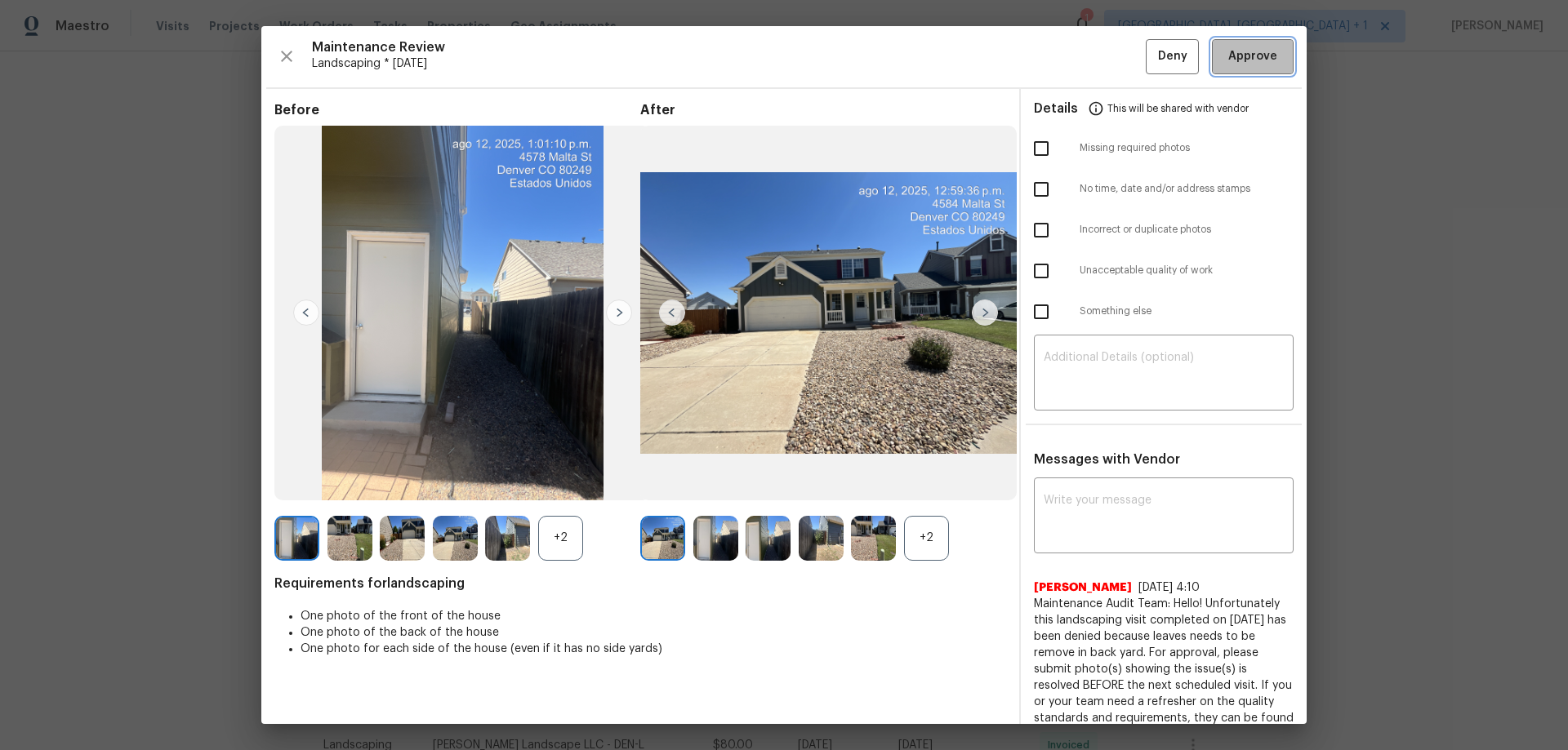
click at [1263, 56] on span "Approve" at bounding box center [1253, 57] width 49 height 21
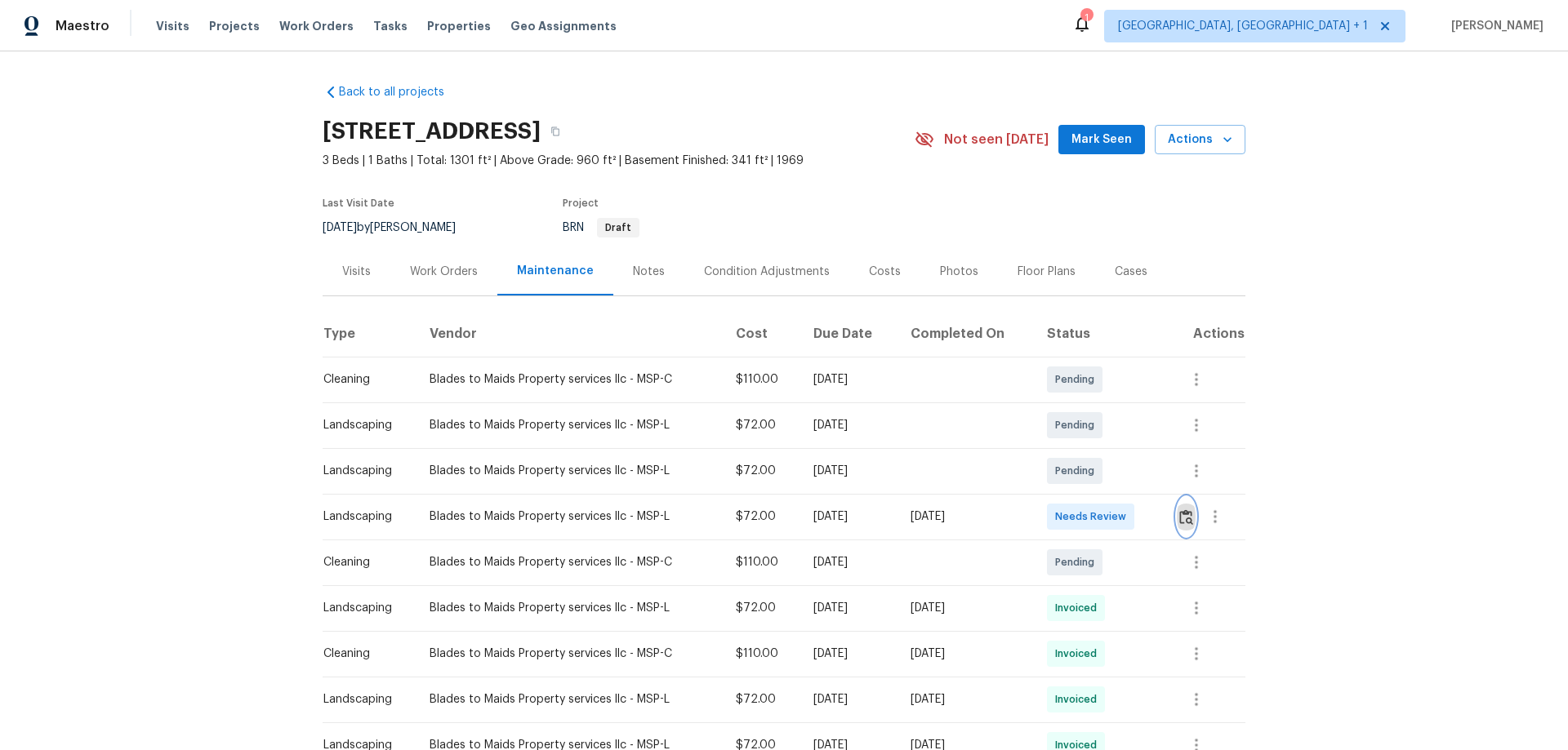
click at [1180, 515] on img "button" at bounding box center [1186, 517] width 14 height 16
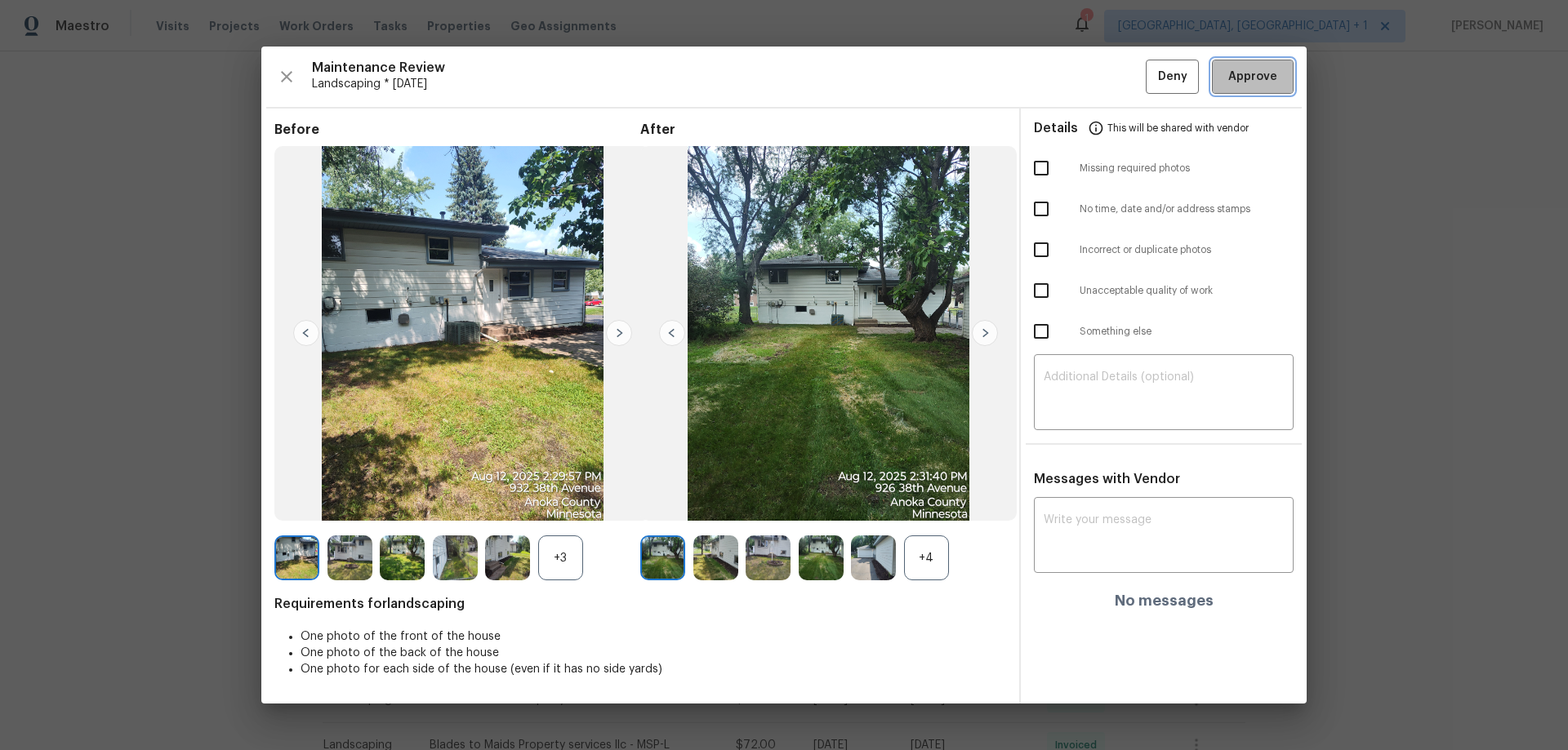
click at [1243, 72] on span "Approve" at bounding box center [1253, 77] width 49 height 21
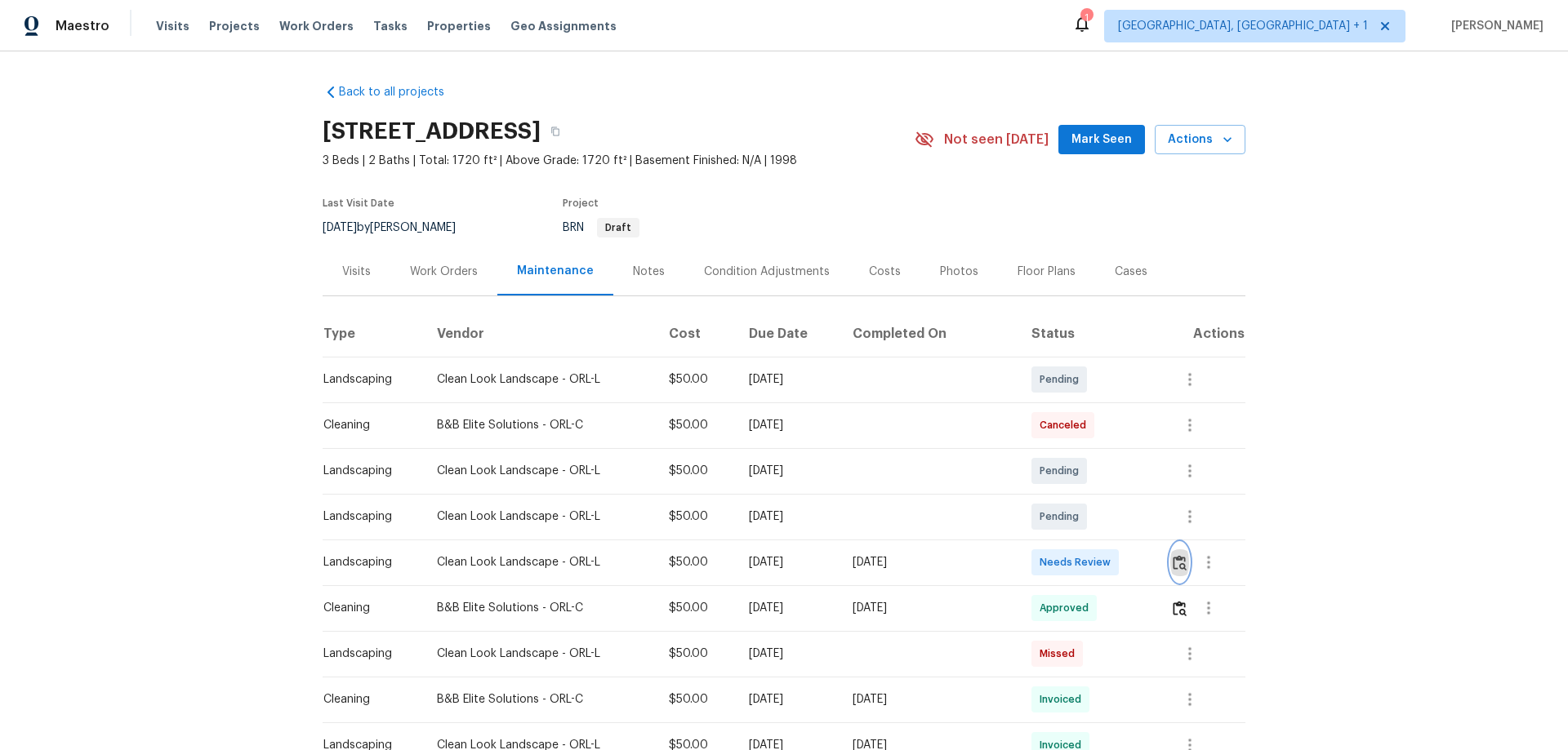
click at [1173, 562] on img "button" at bounding box center [1179, 562] width 14 height 16
click at [1161, 561] on td at bounding box center [1201, 562] width 88 height 46
click at [1164, 561] on td at bounding box center [1201, 562] width 88 height 46
click at [1176, 564] on img "button" at bounding box center [1179, 562] width 14 height 16
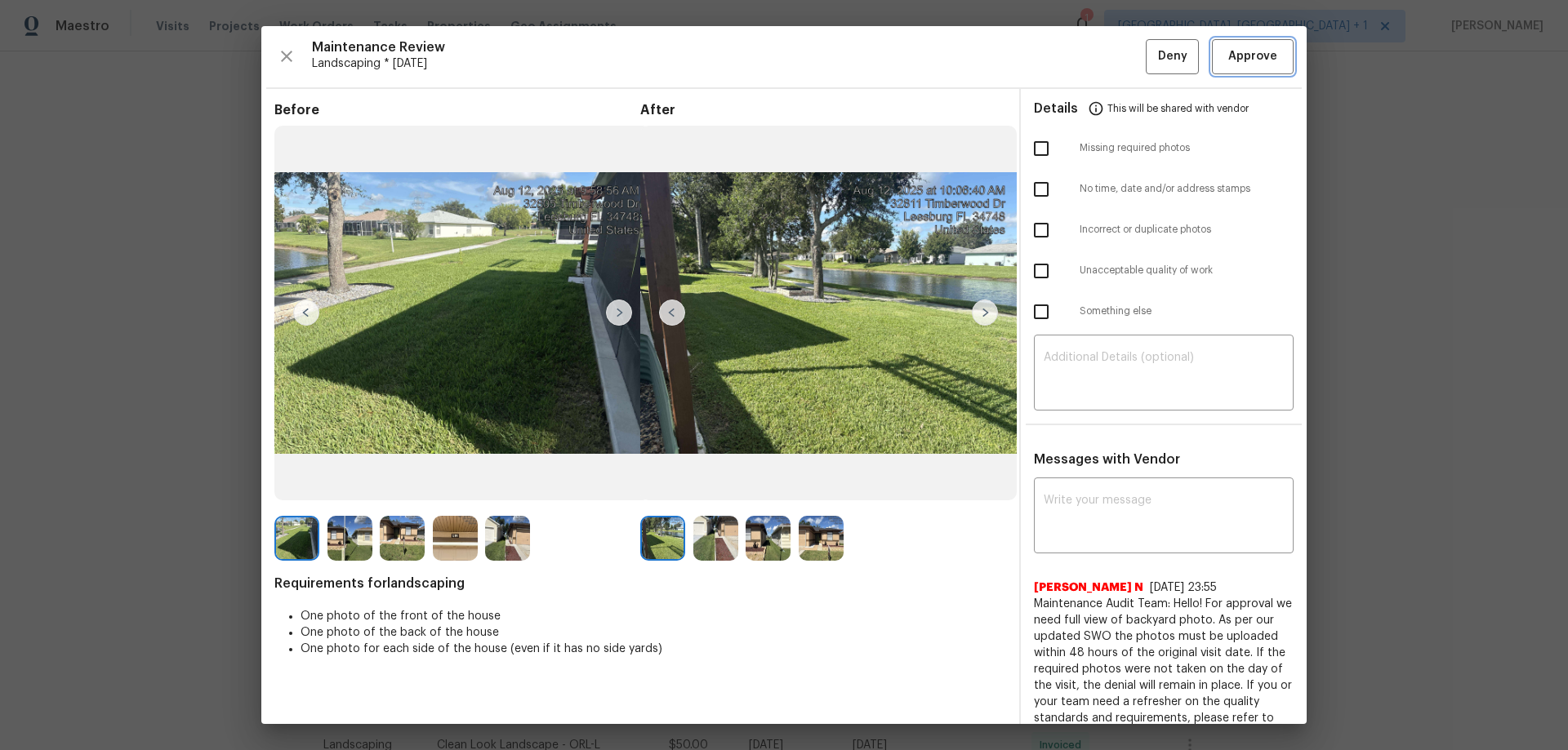
click at [1261, 51] on span "Approve" at bounding box center [1253, 57] width 49 height 21
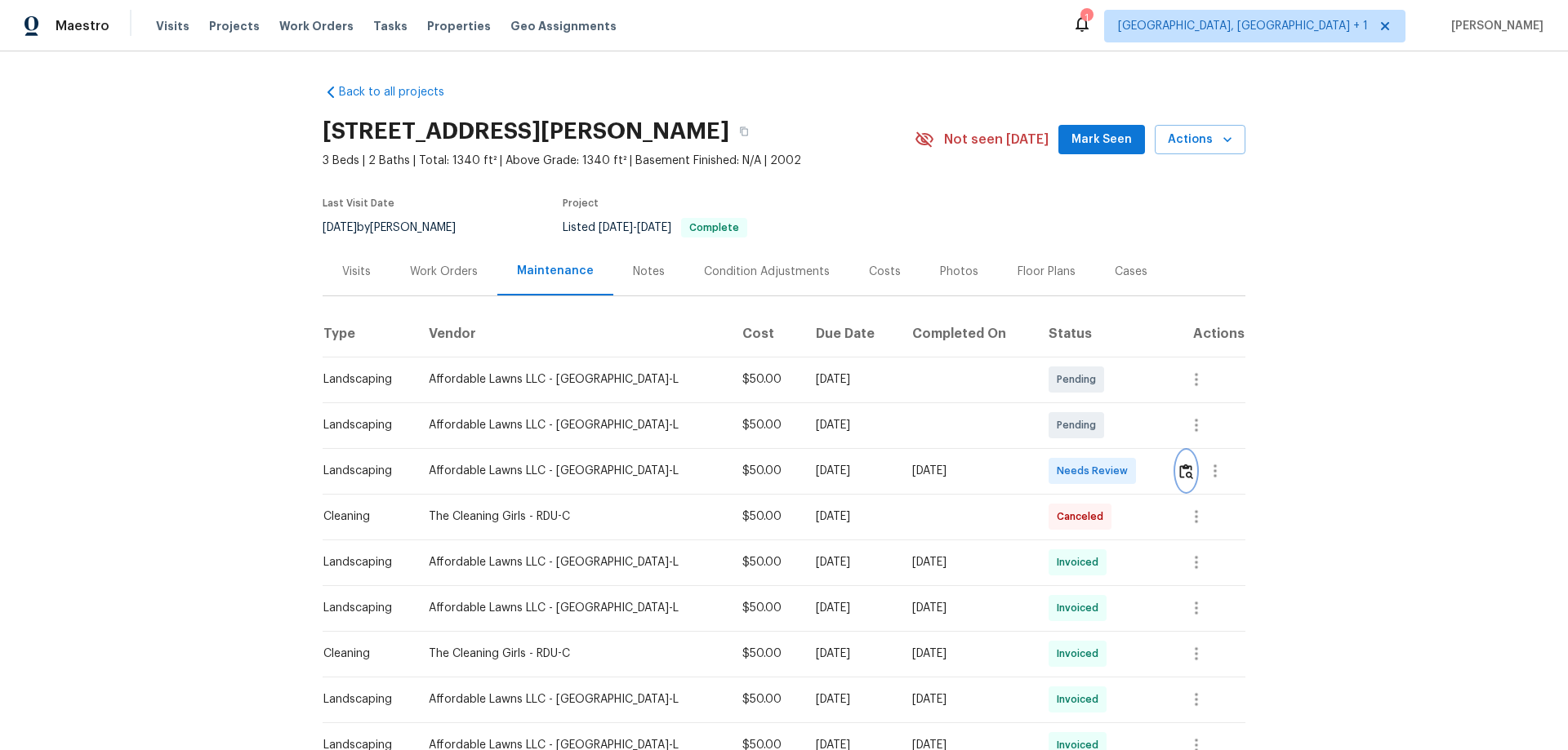
click at [1179, 476] on img "button" at bounding box center [1186, 471] width 14 height 16
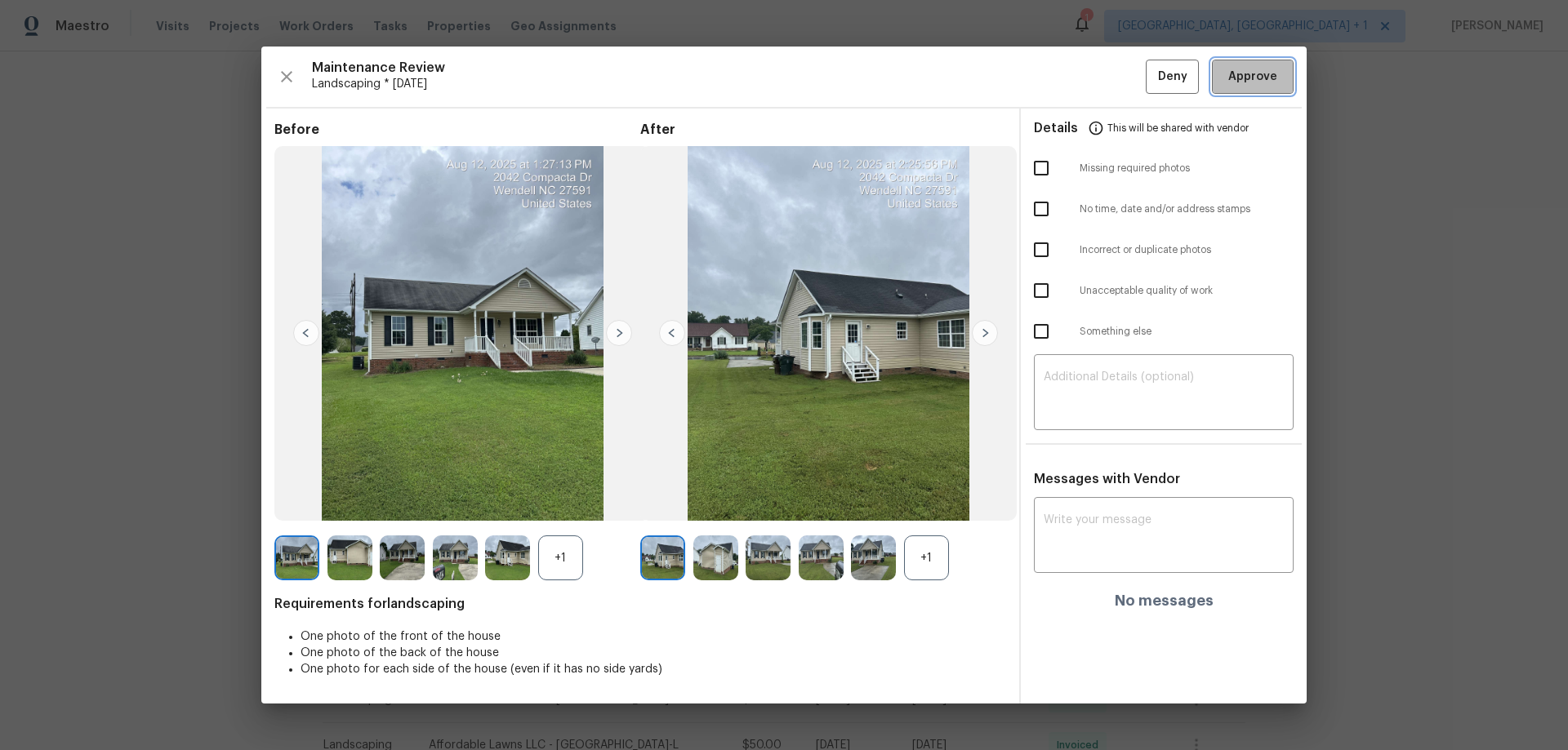
click at [1284, 70] on button "Approve" at bounding box center [1253, 76] width 82 height 35
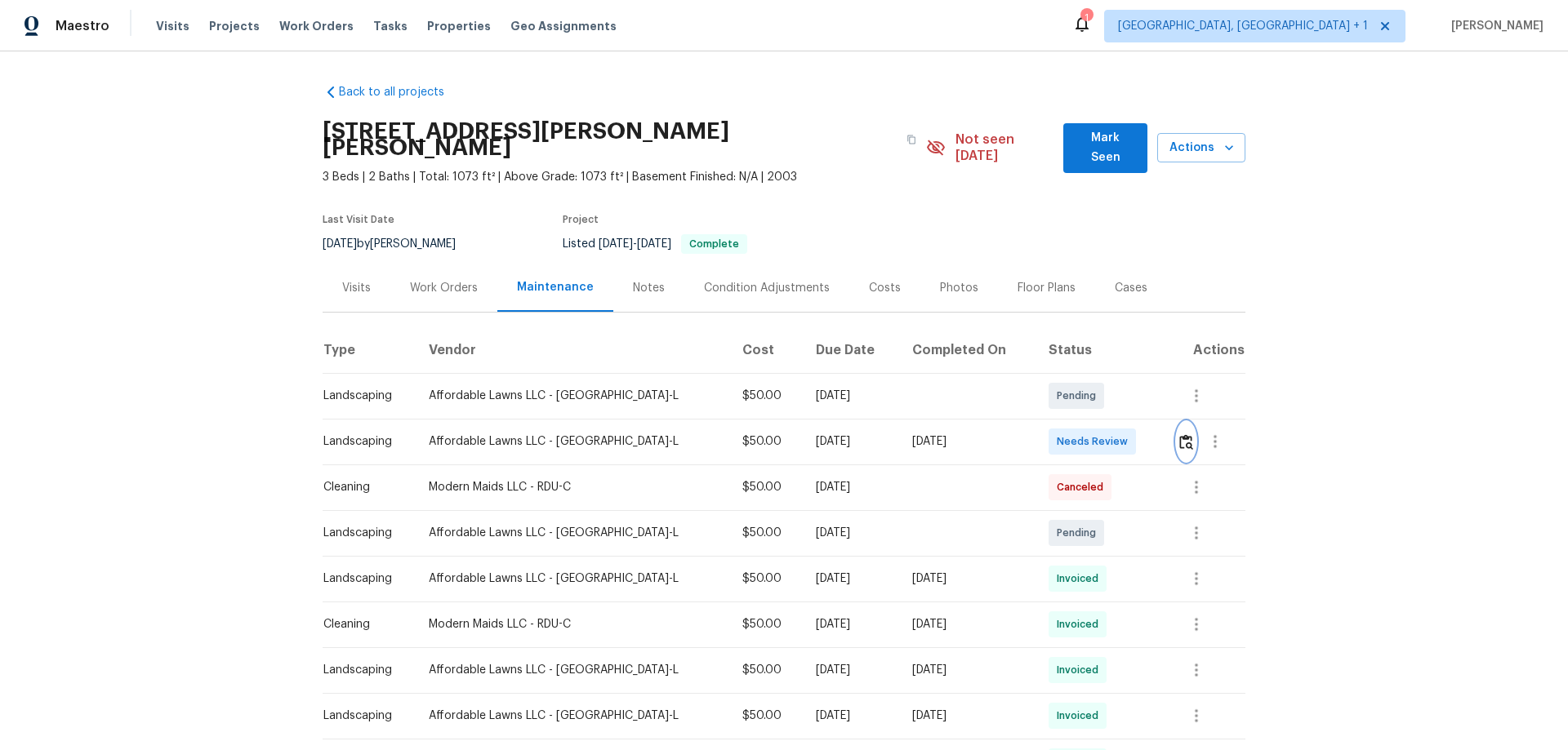
click at [1115, 435] on img "button" at bounding box center [1186, 442] width 14 height 16
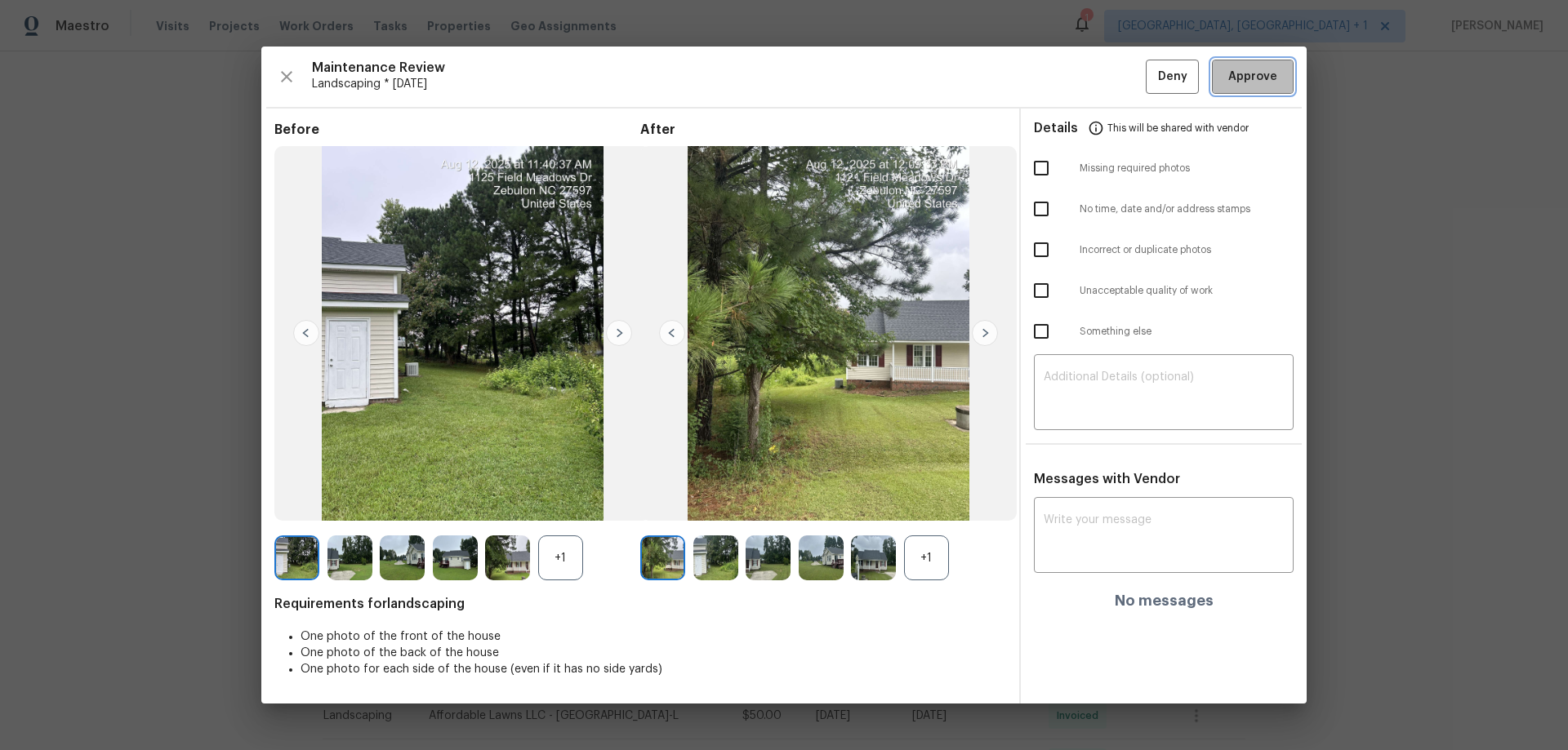
click at [1115, 72] on span "Approve" at bounding box center [1253, 77] width 49 height 21
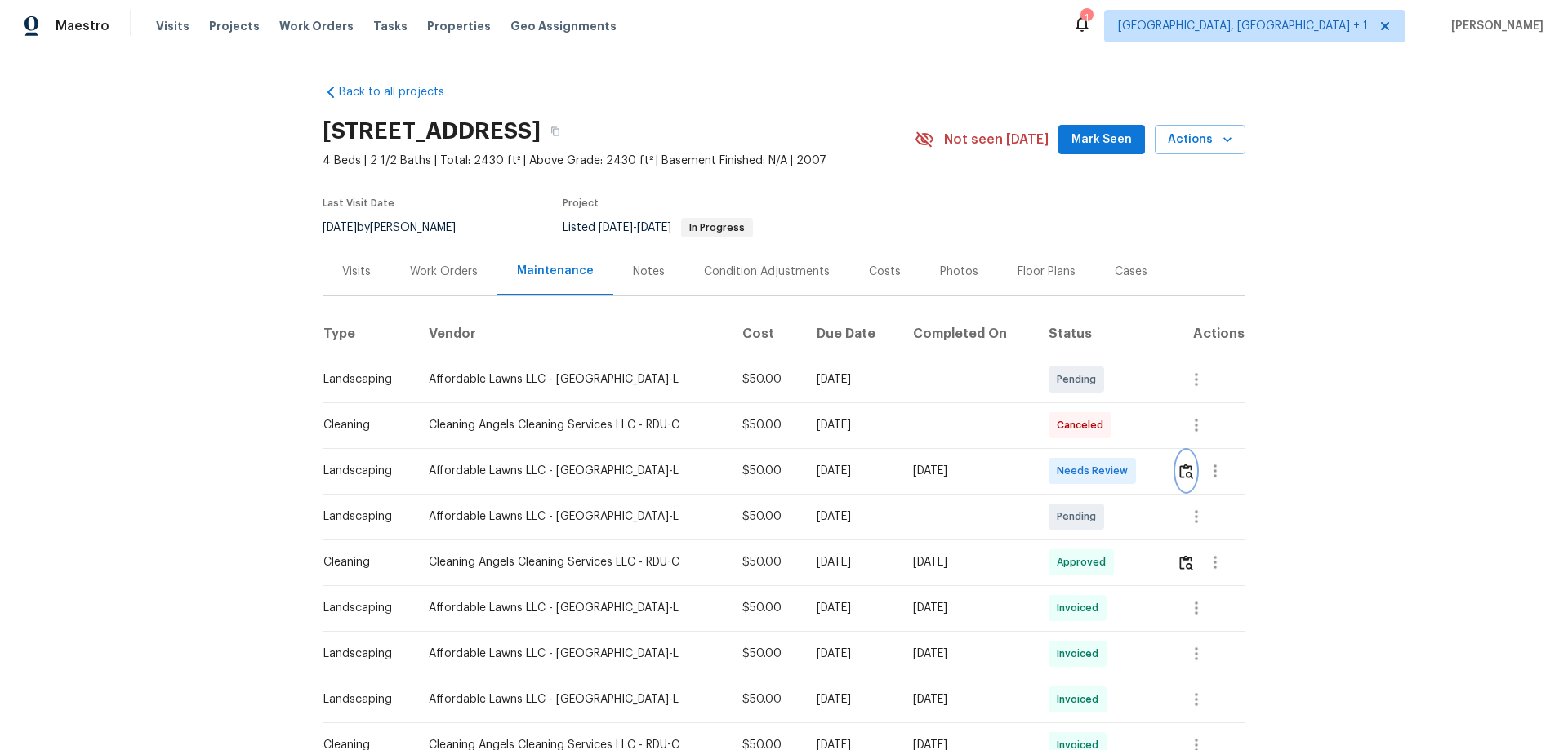
click at [1192, 479] on button "button" at bounding box center [1186, 471] width 19 height 39
click at [1186, 470] on img "button" at bounding box center [1186, 471] width 14 height 16
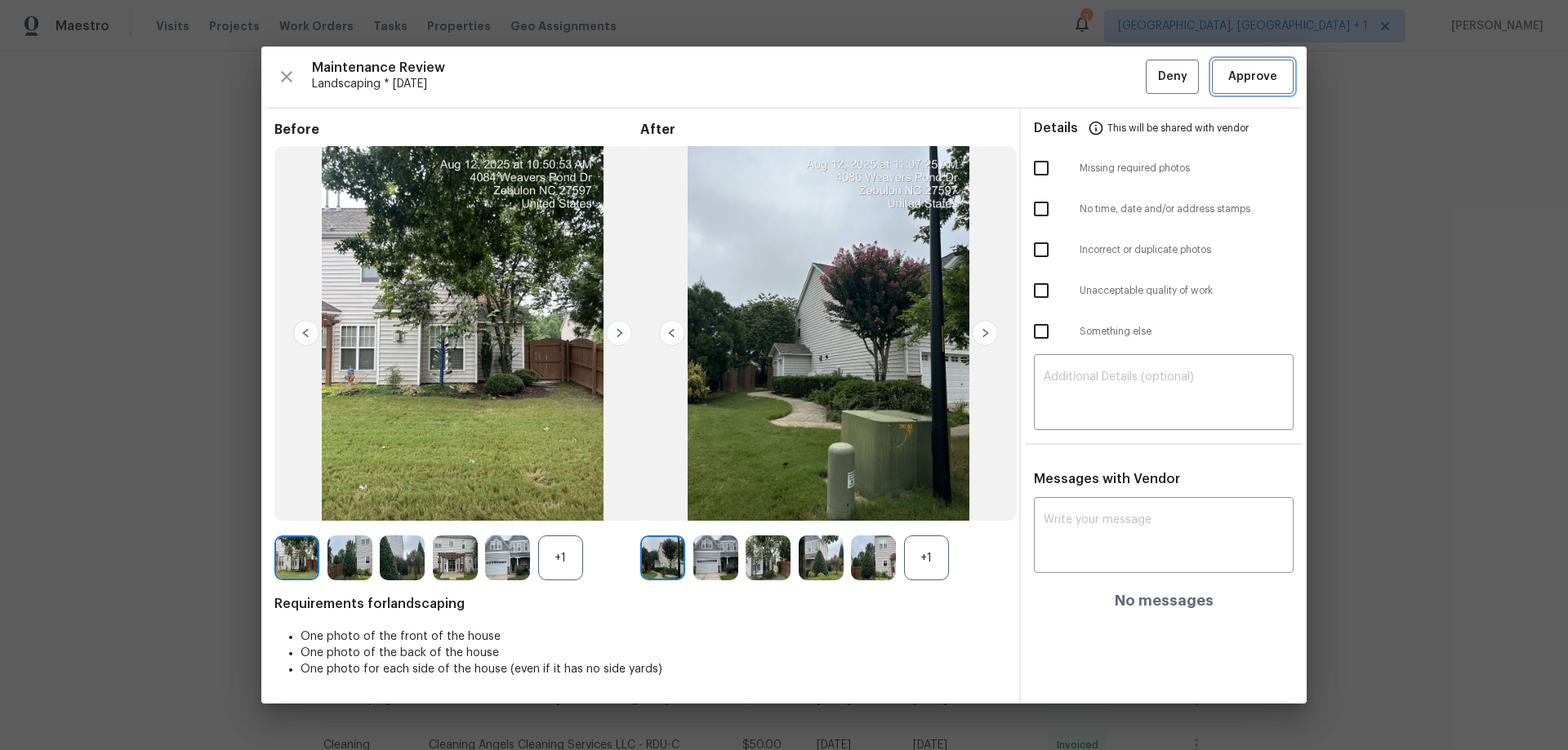
click at [1247, 62] on button "Approve" at bounding box center [1253, 76] width 82 height 35
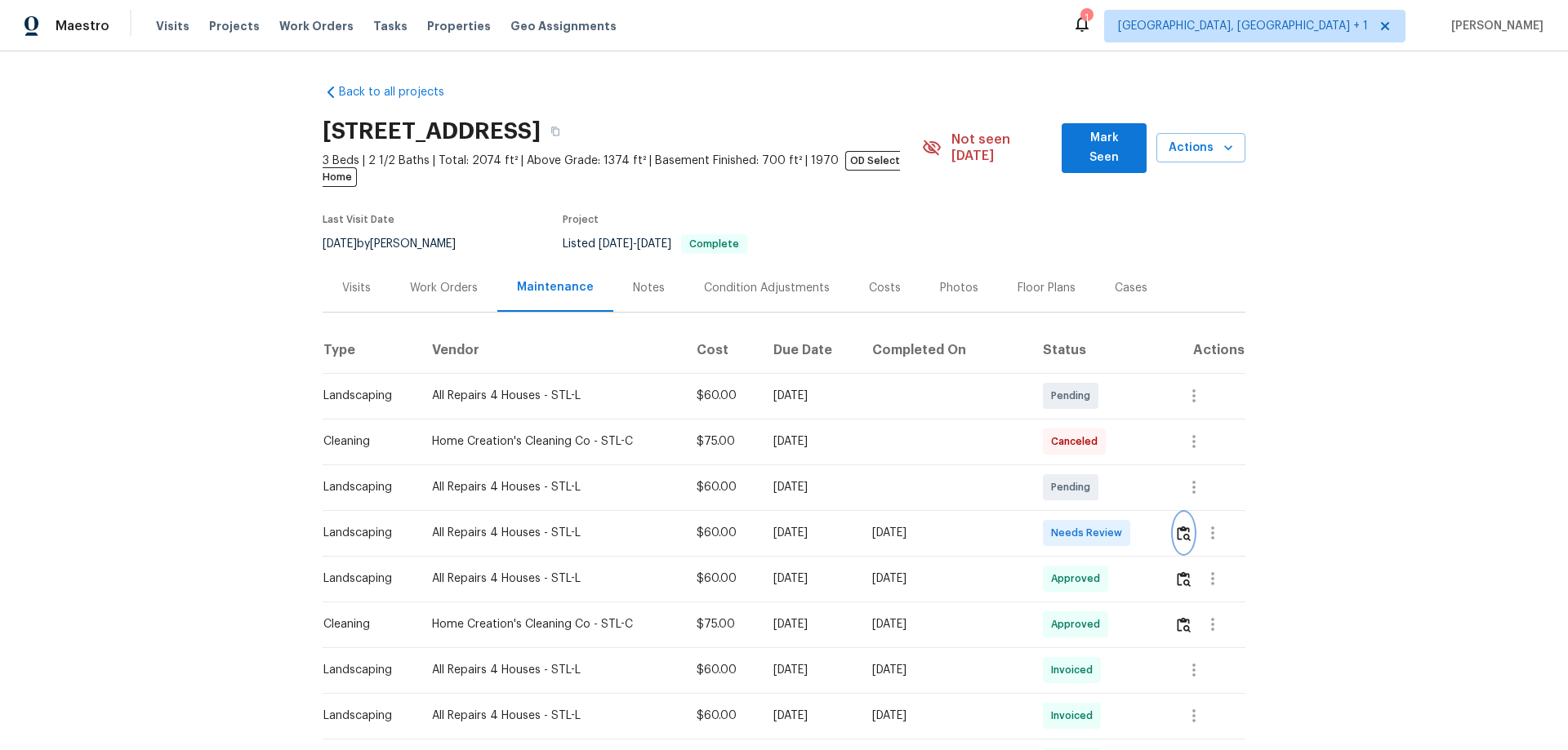
click at [1115, 495] on img "button" at bounding box center [1183, 533] width 14 height 16
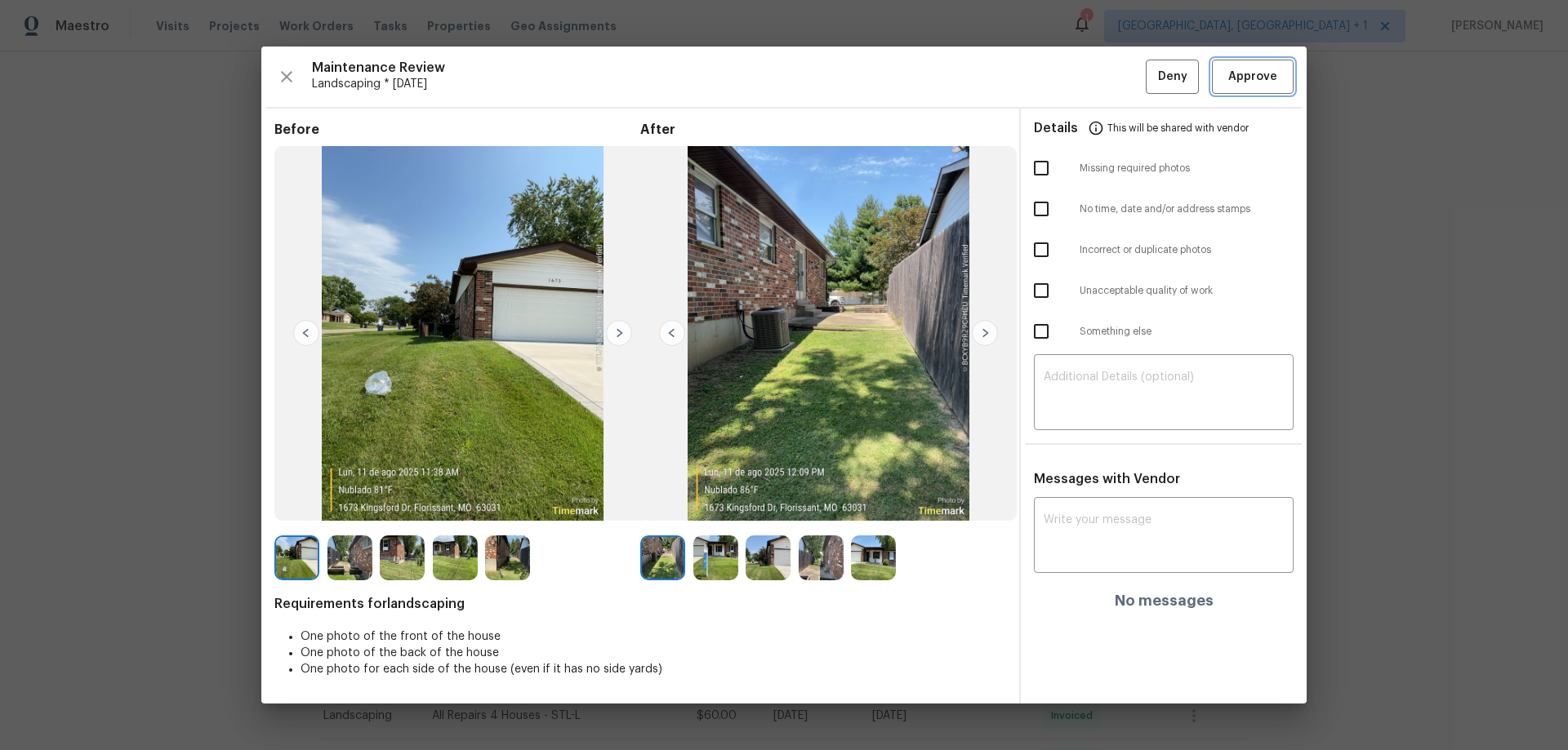
click at [1115, 78] on span "Approve" at bounding box center [1253, 77] width 49 height 21
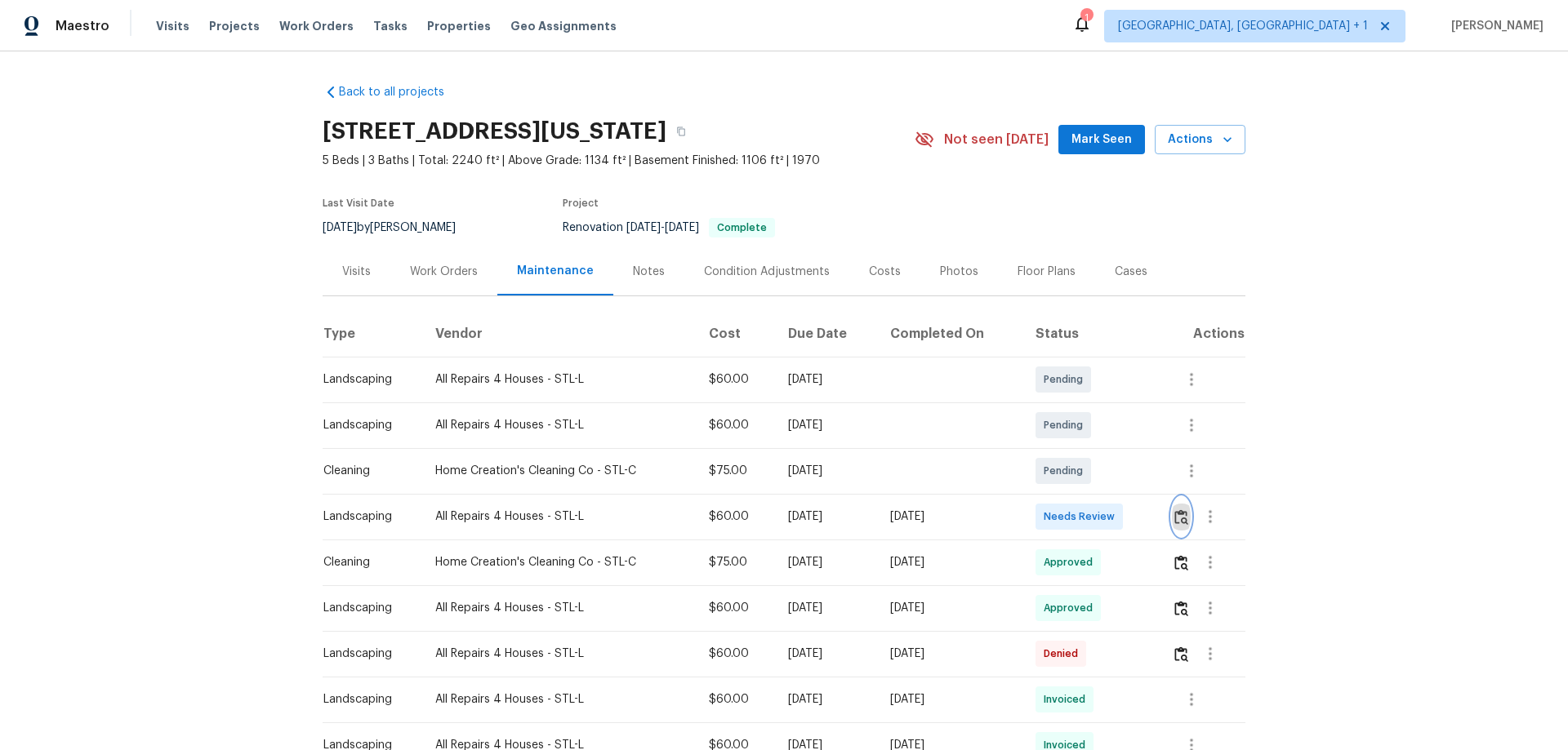
click at [1115, 495] on img "button" at bounding box center [1181, 517] width 14 height 16
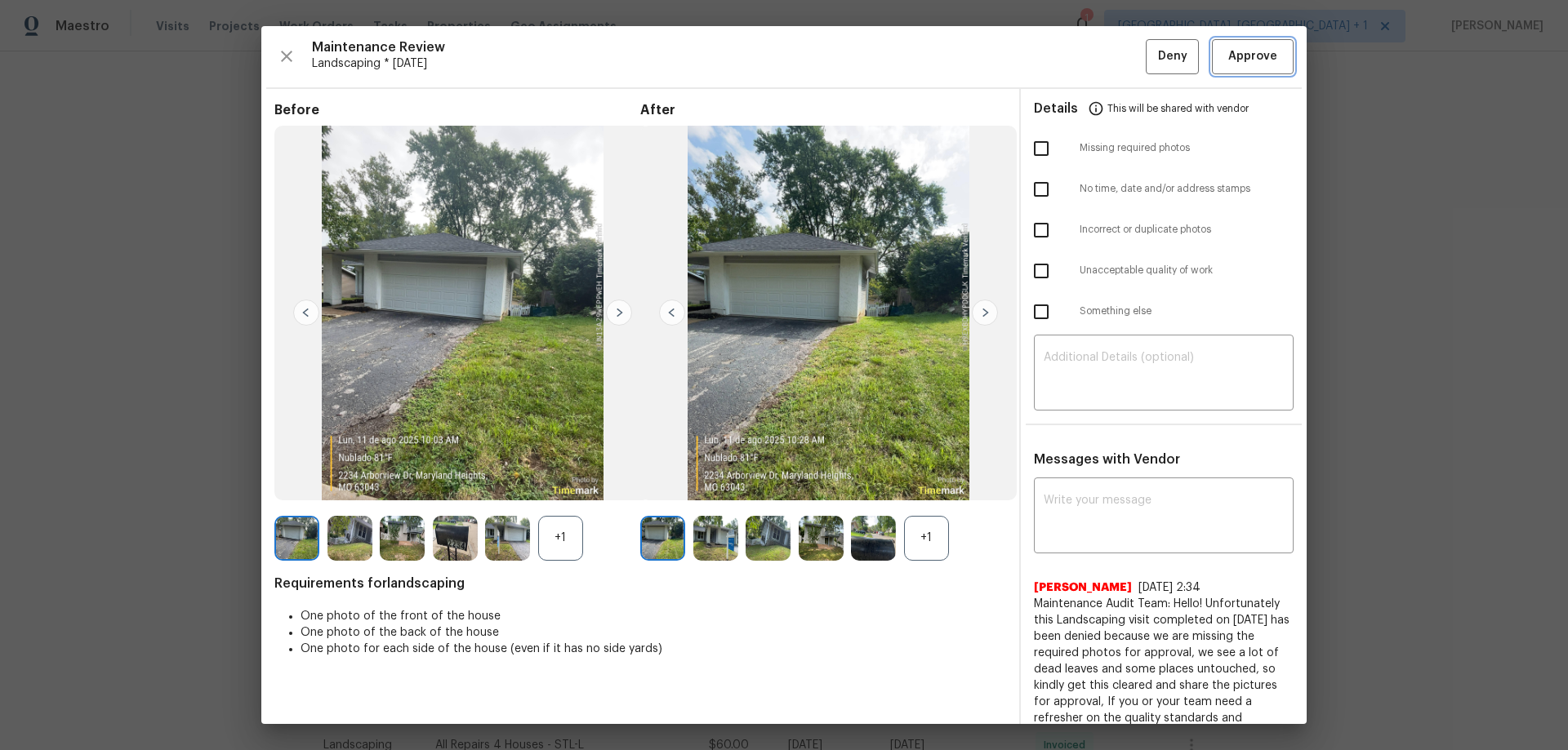
click at [1115, 59] on span "Approve" at bounding box center [1252, 57] width 55 height 21
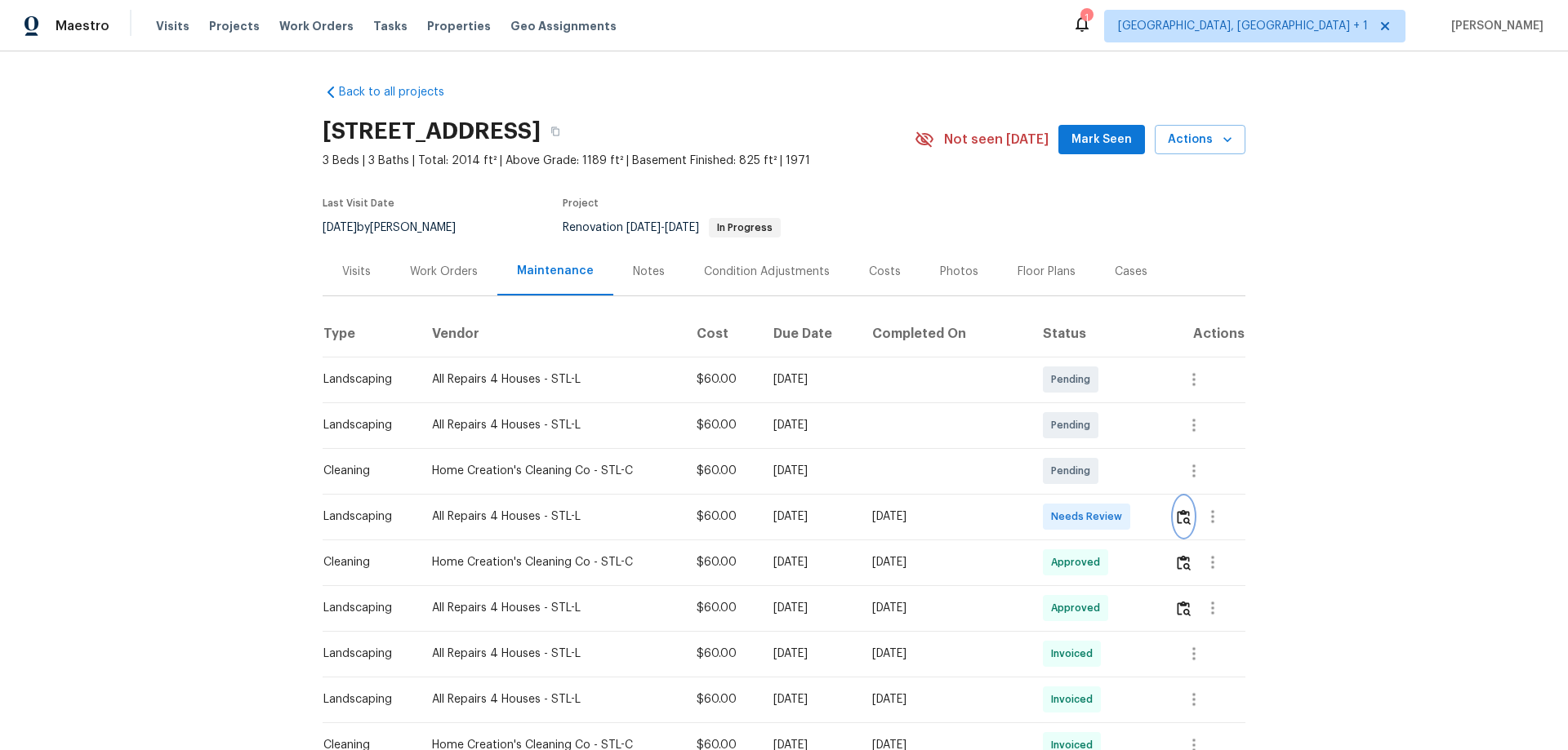
click at [1183, 505] on button "button" at bounding box center [1184, 517] width 19 height 39
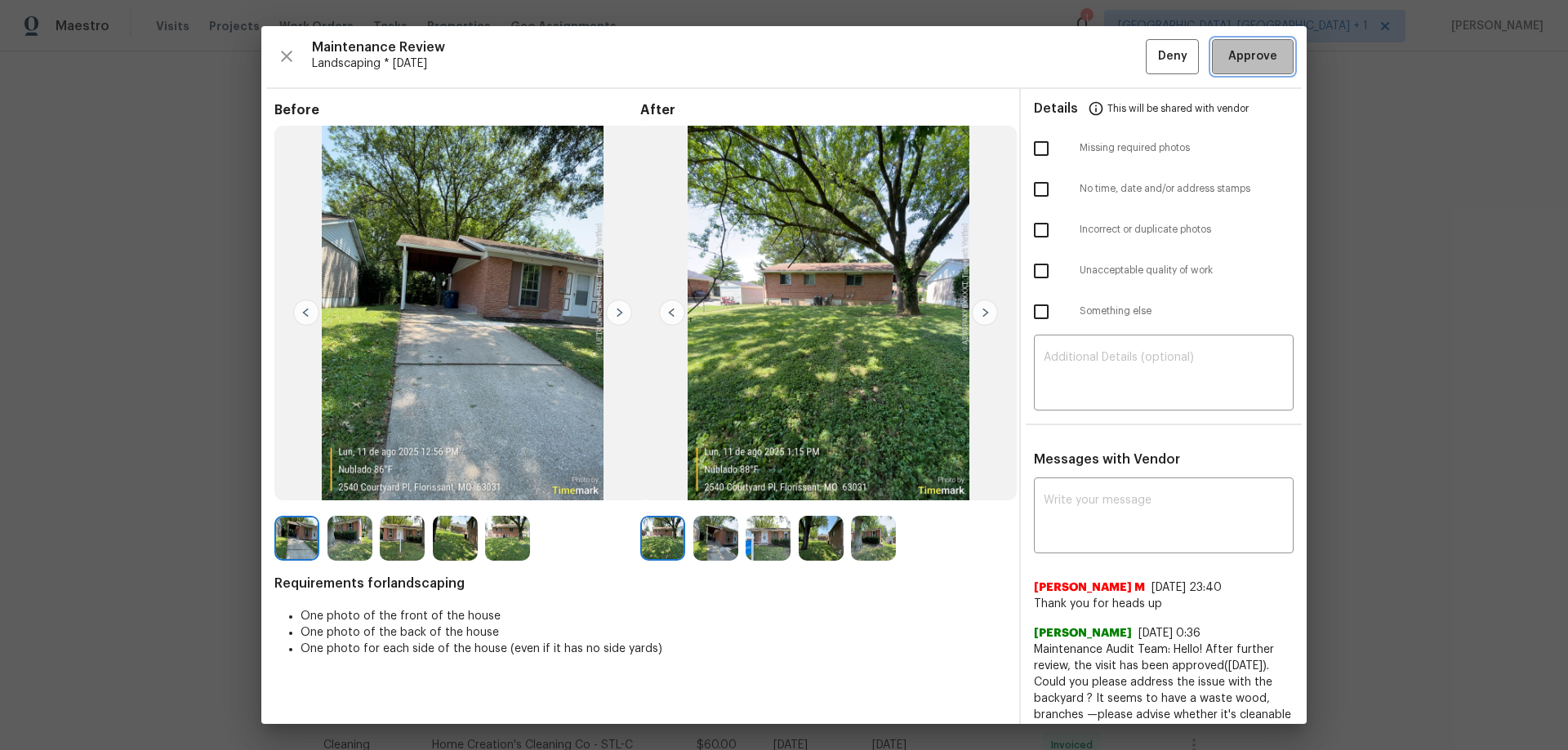
click at [1239, 68] on button "Approve" at bounding box center [1253, 56] width 82 height 35
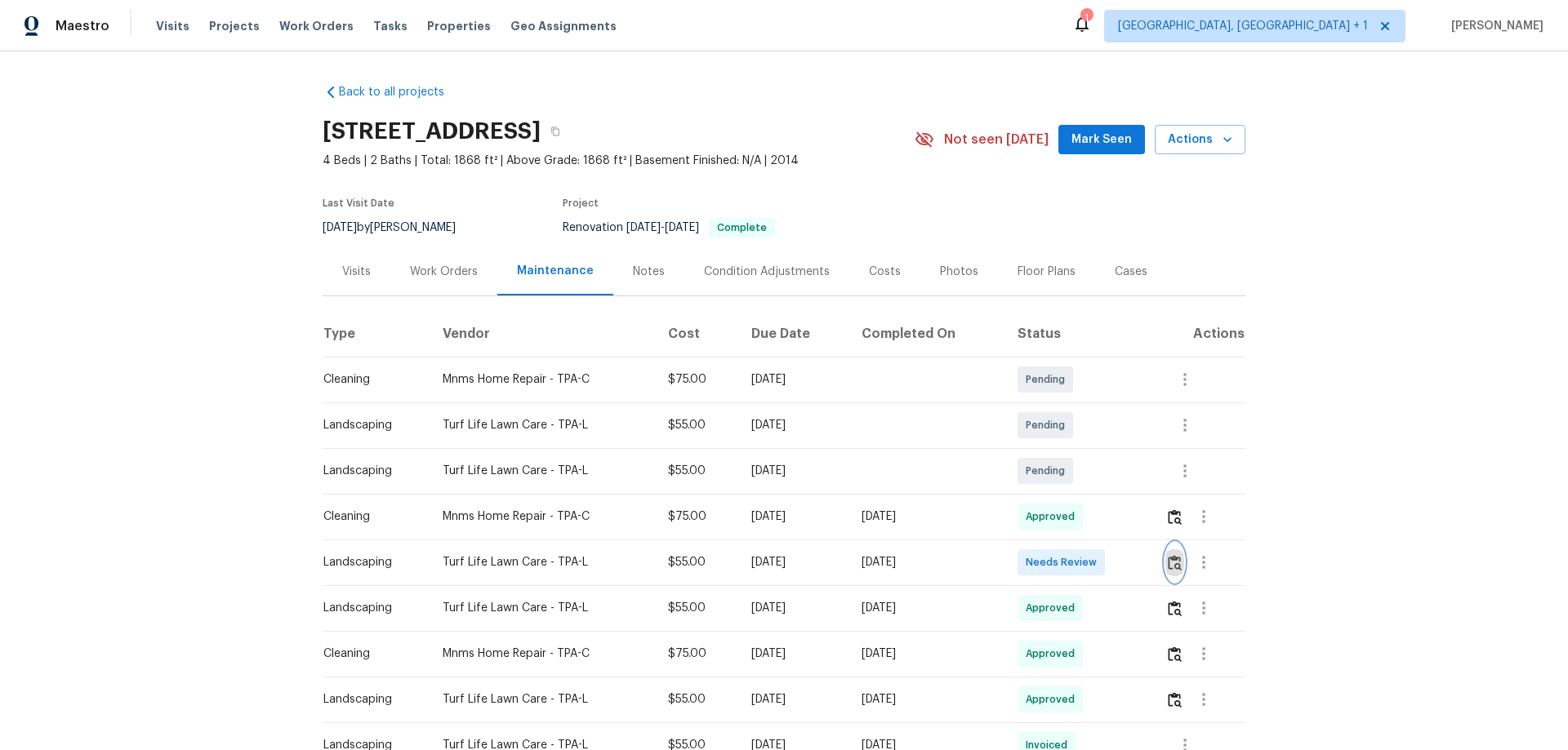
click at [1171, 559] on img "button" at bounding box center [1175, 562] width 14 height 16
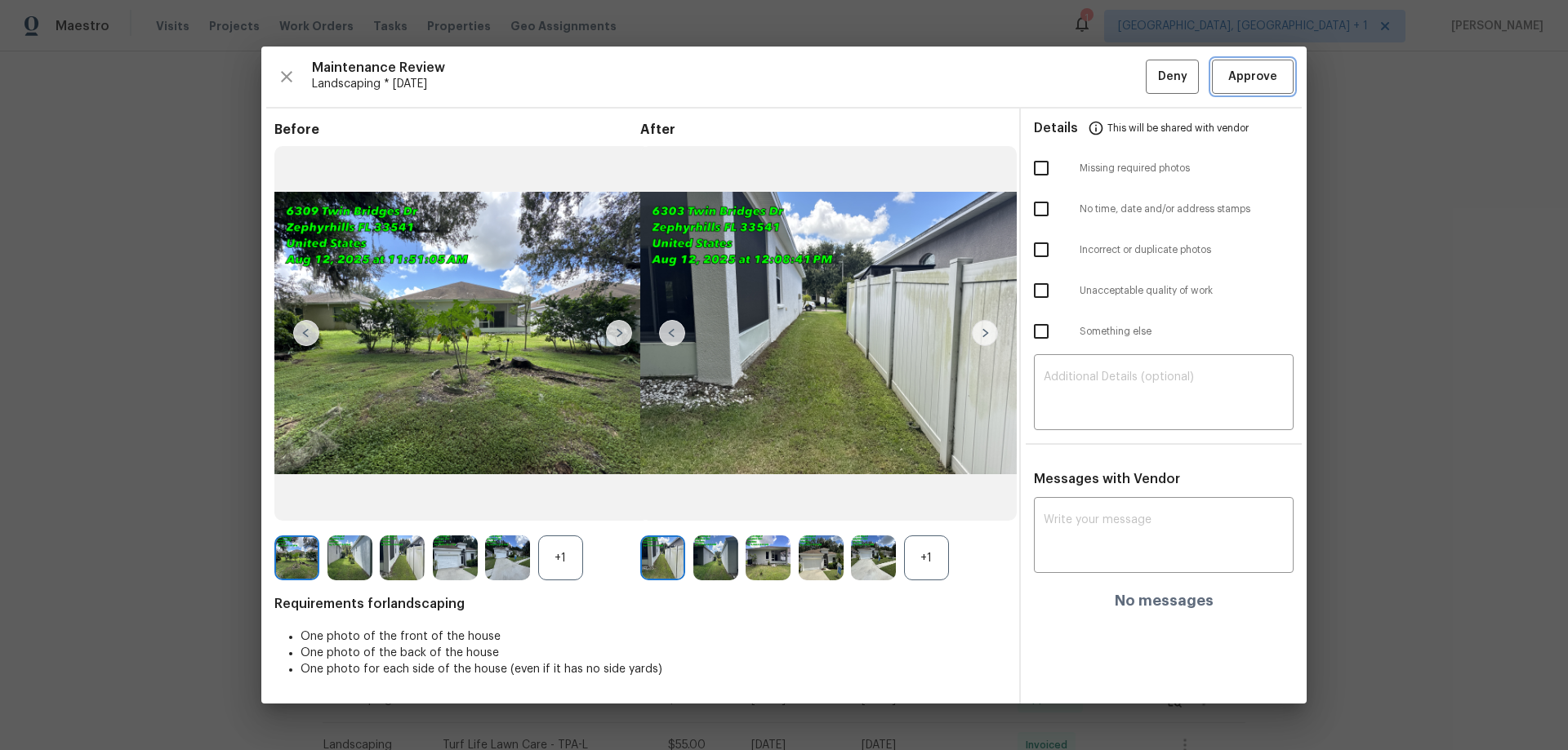
click at [1241, 83] on span "Approve" at bounding box center [1253, 77] width 49 height 21
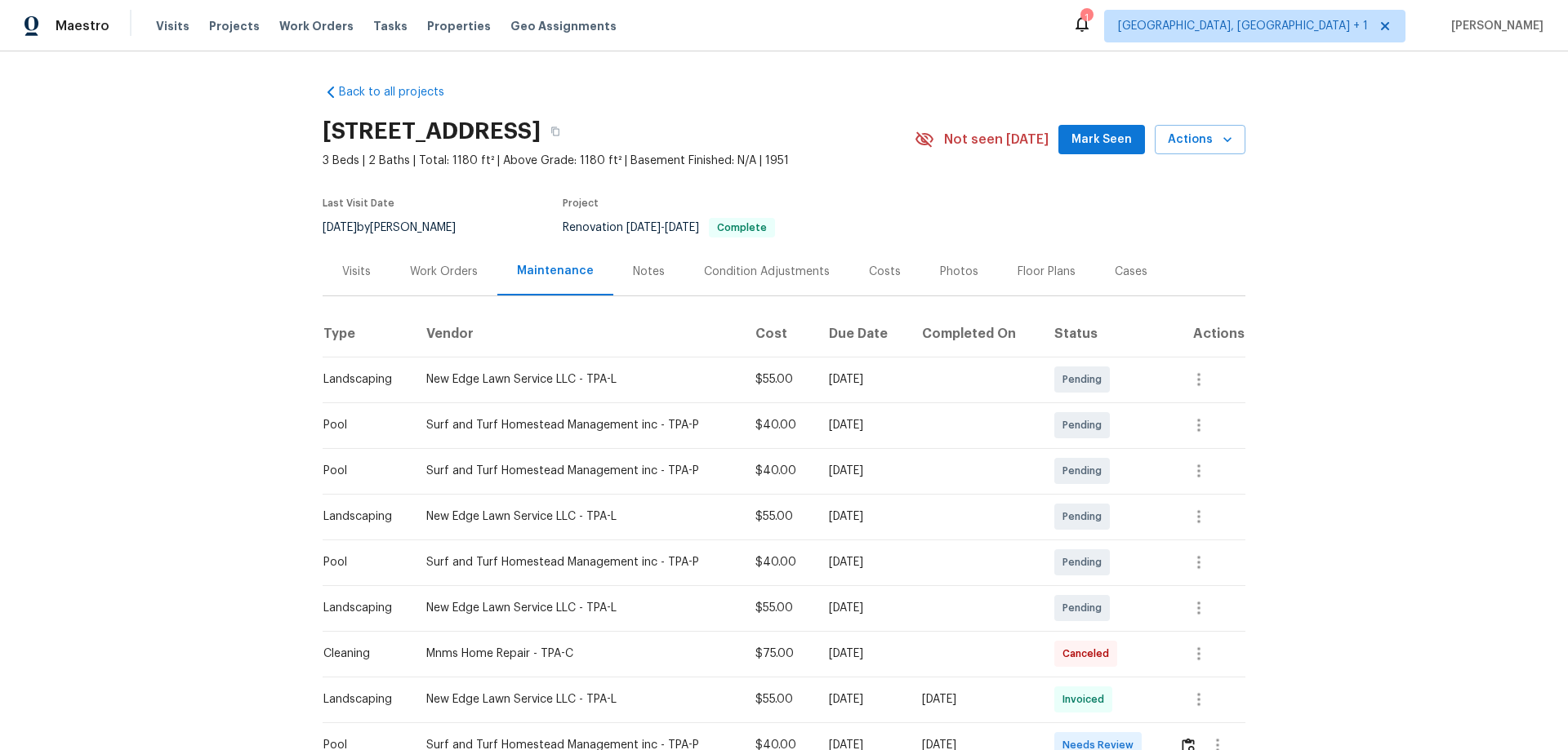
scroll to position [327, 0]
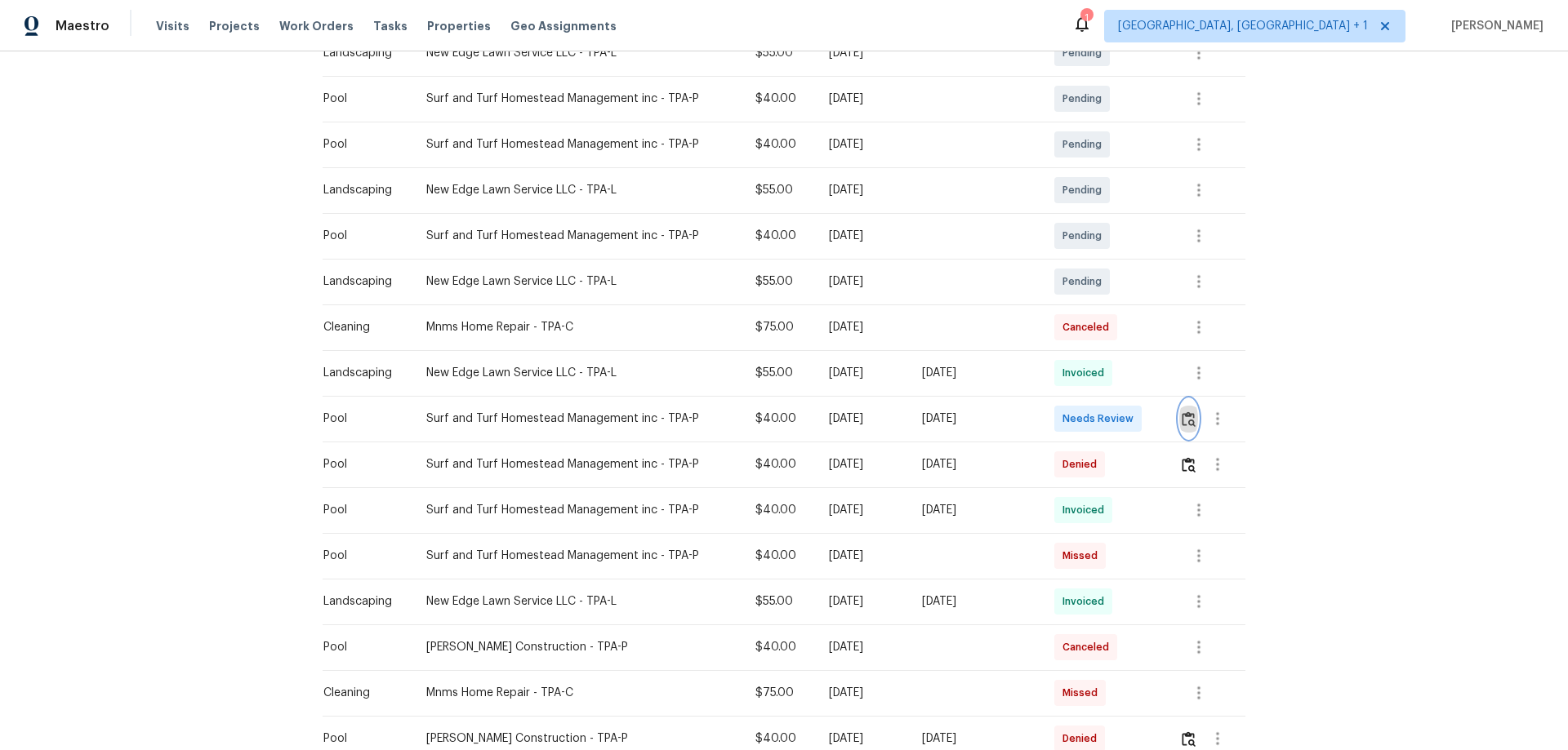
click at [1181, 419] on img "button" at bounding box center [1188, 419] width 14 height 16
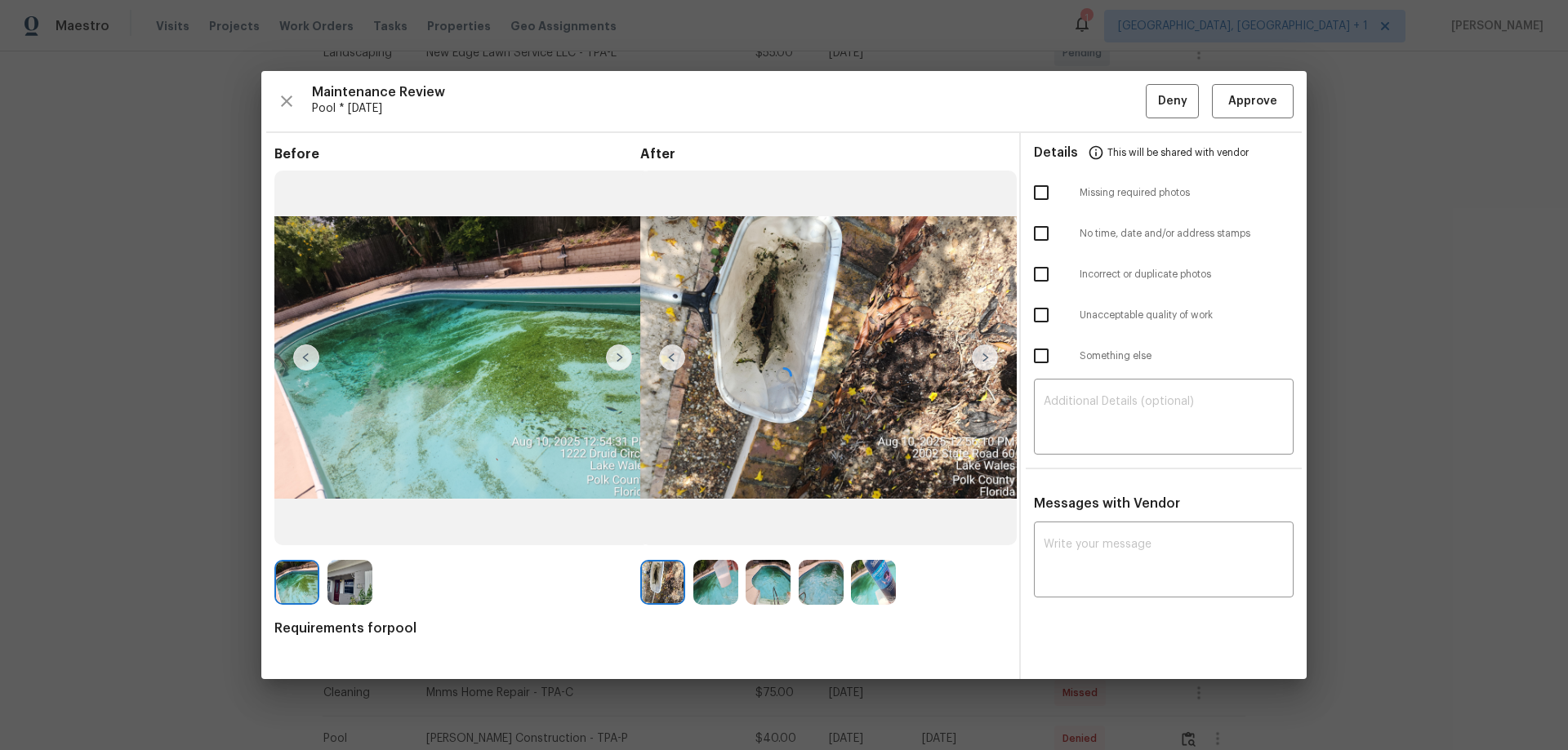
click at [1081, 422] on div at bounding box center [783, 375] width 1045 height 608
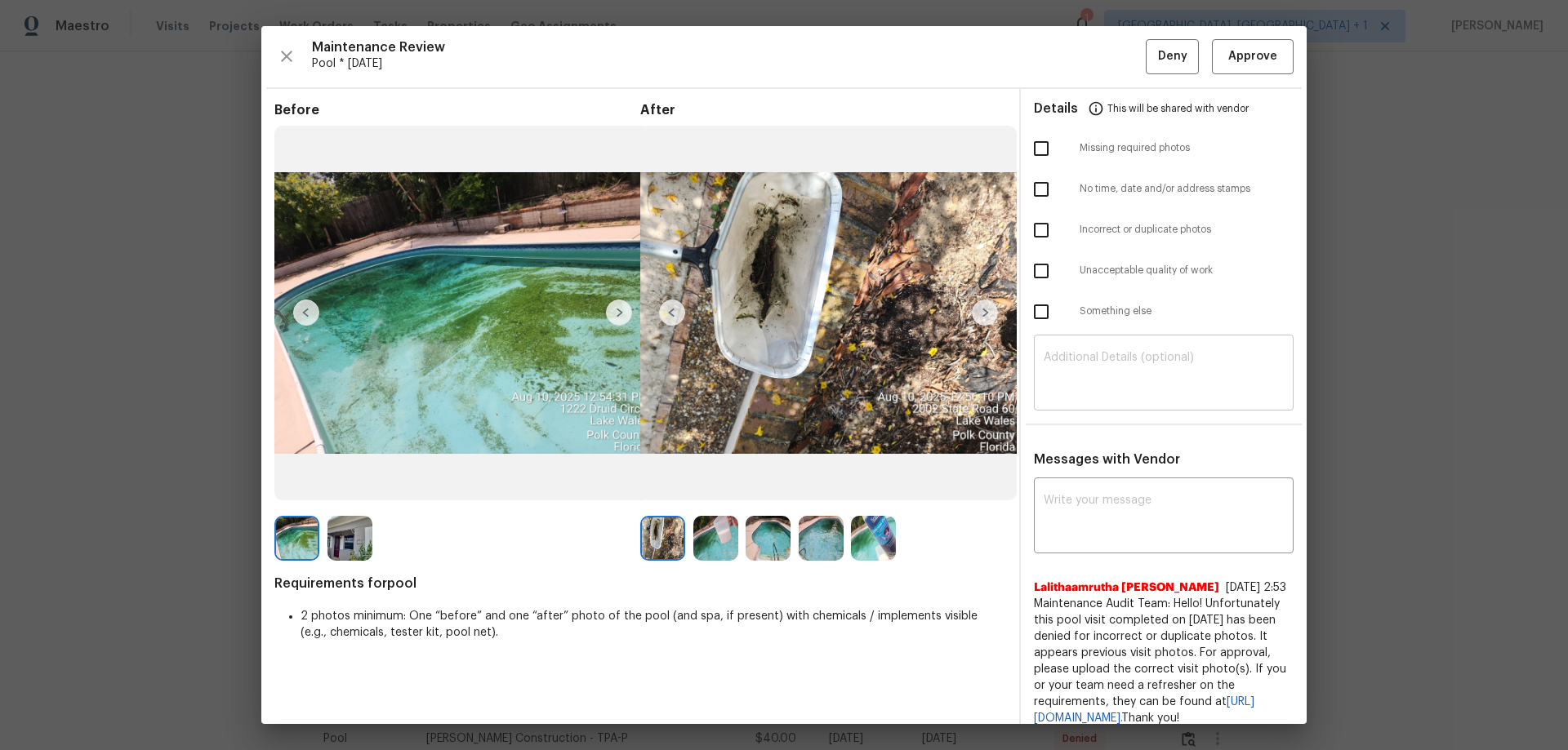
click at [1078, 404] on div "​" at bounding box center [1163, 375] width 260 height 72
paste textarea "Maintenance Audit Team: Hello! Unfortunately, this pool visit completed on [DAT…"
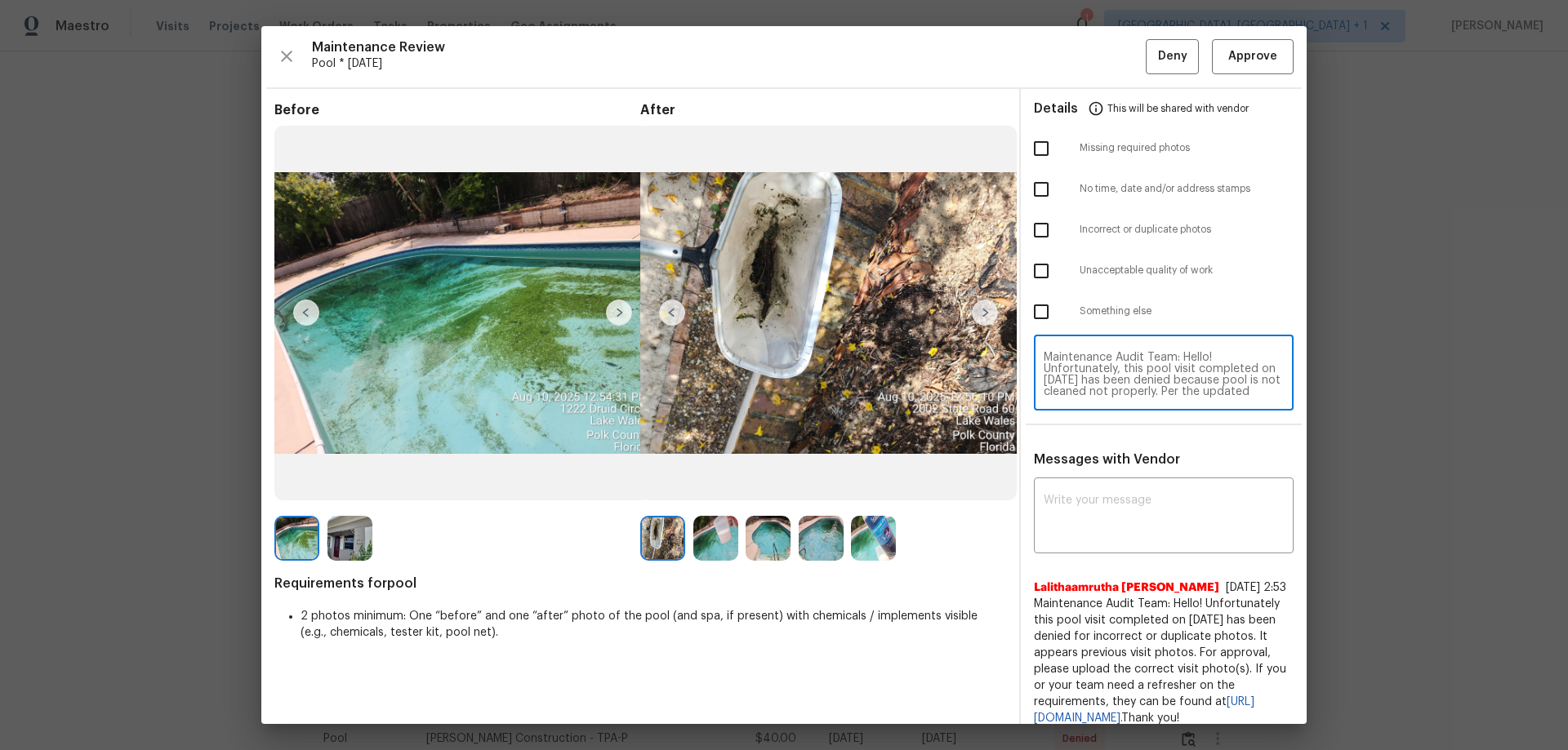
scroll to position [137, 0]
type textarea "Maintenance Audit Team: Hello! Unfortunately, this pool visit completed on [DAT…"
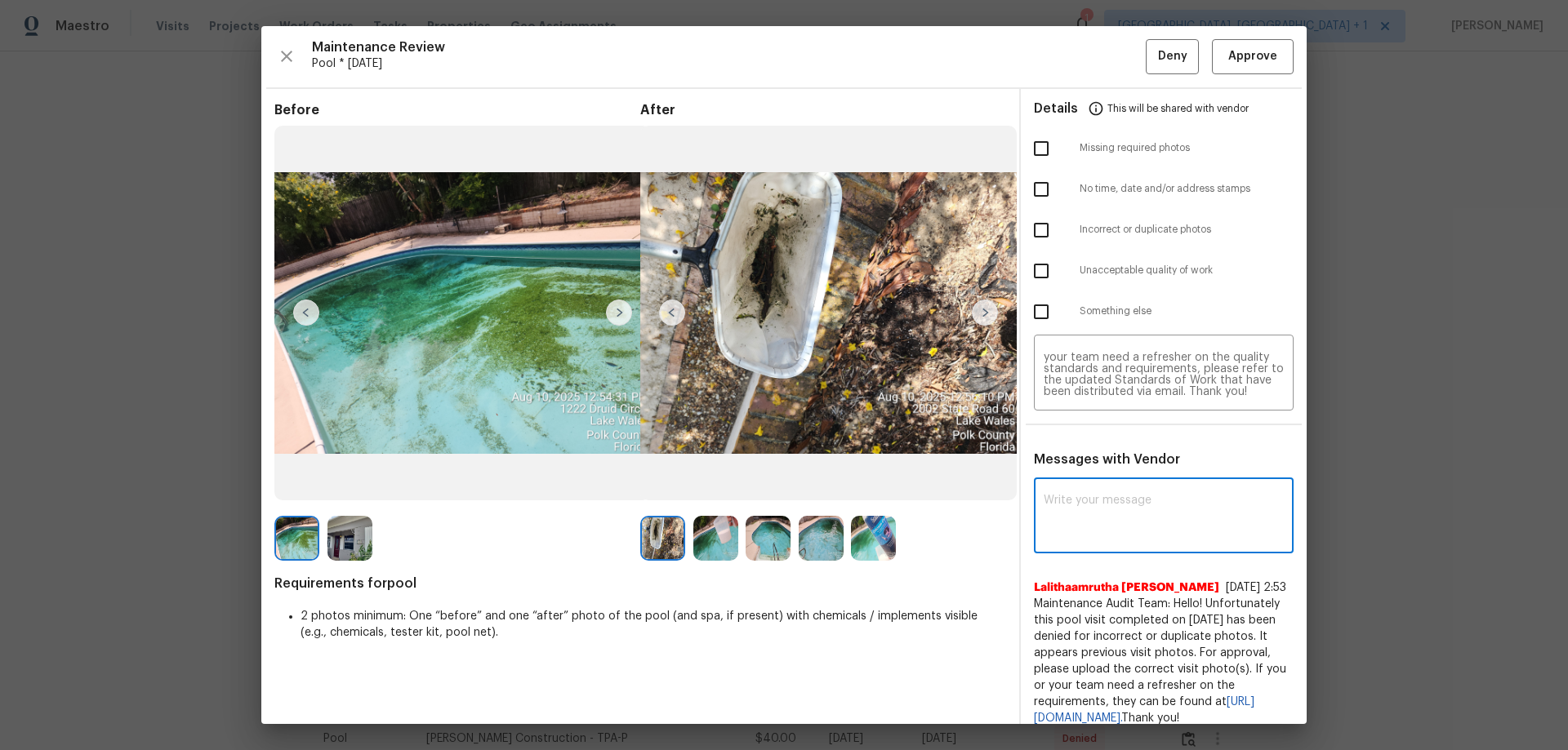
click at [1070, 503] on textarea at bounding box center [1163, 517] width 240 height 46
paste textarea "Maintenance Audit Team: Hello! Unfortunately, this pool visit completed on [DAT…"
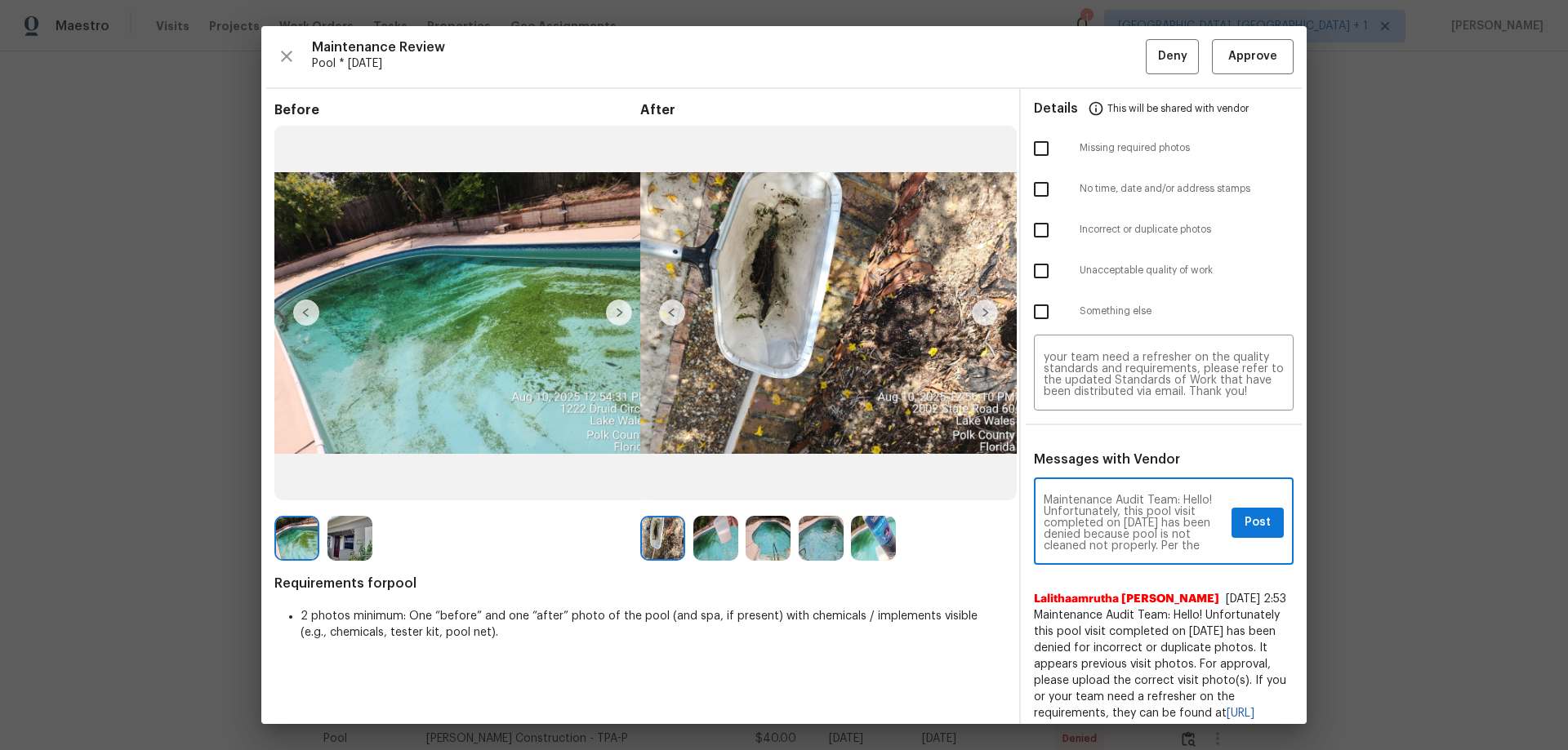
scroll to position [206, 0]
type textarea "Maintenance Audit Team: Hello! Unfortunately, this pool visit completed on [DAT…"
click at [1037, 267] on input "checkbox" at bounding box center [1041, 270] width 35 height 35
checkbox input "true"
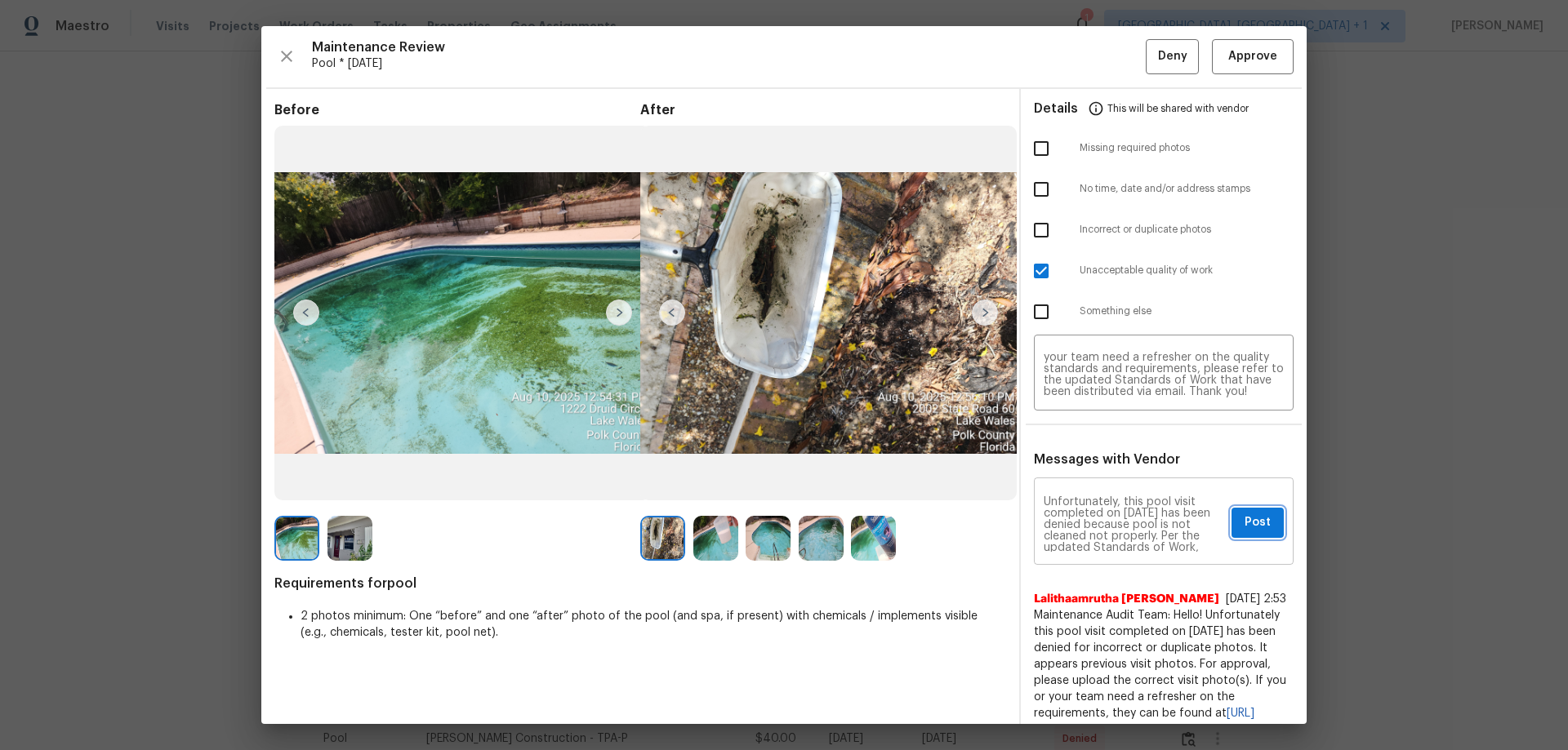
click at [1256, 533] on button "Post" at bounding box center [1257, 523] width 53 height 30
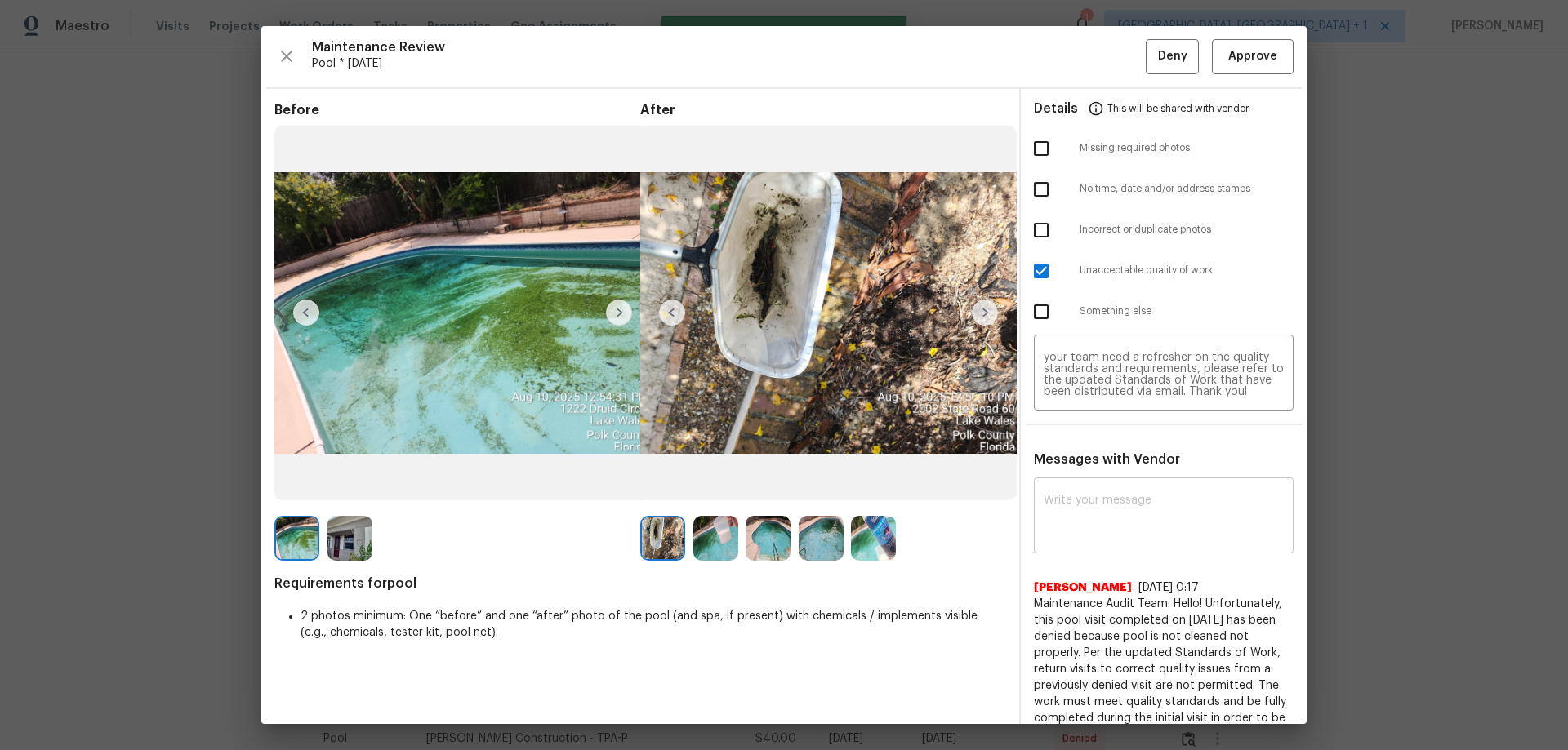
scroll to position [0, 0]
click at [1145, 72] on button "Deny" at bounding box center [1172, 56] width 54 height 35
